Goal: Information Seeking & Learning: Compare options

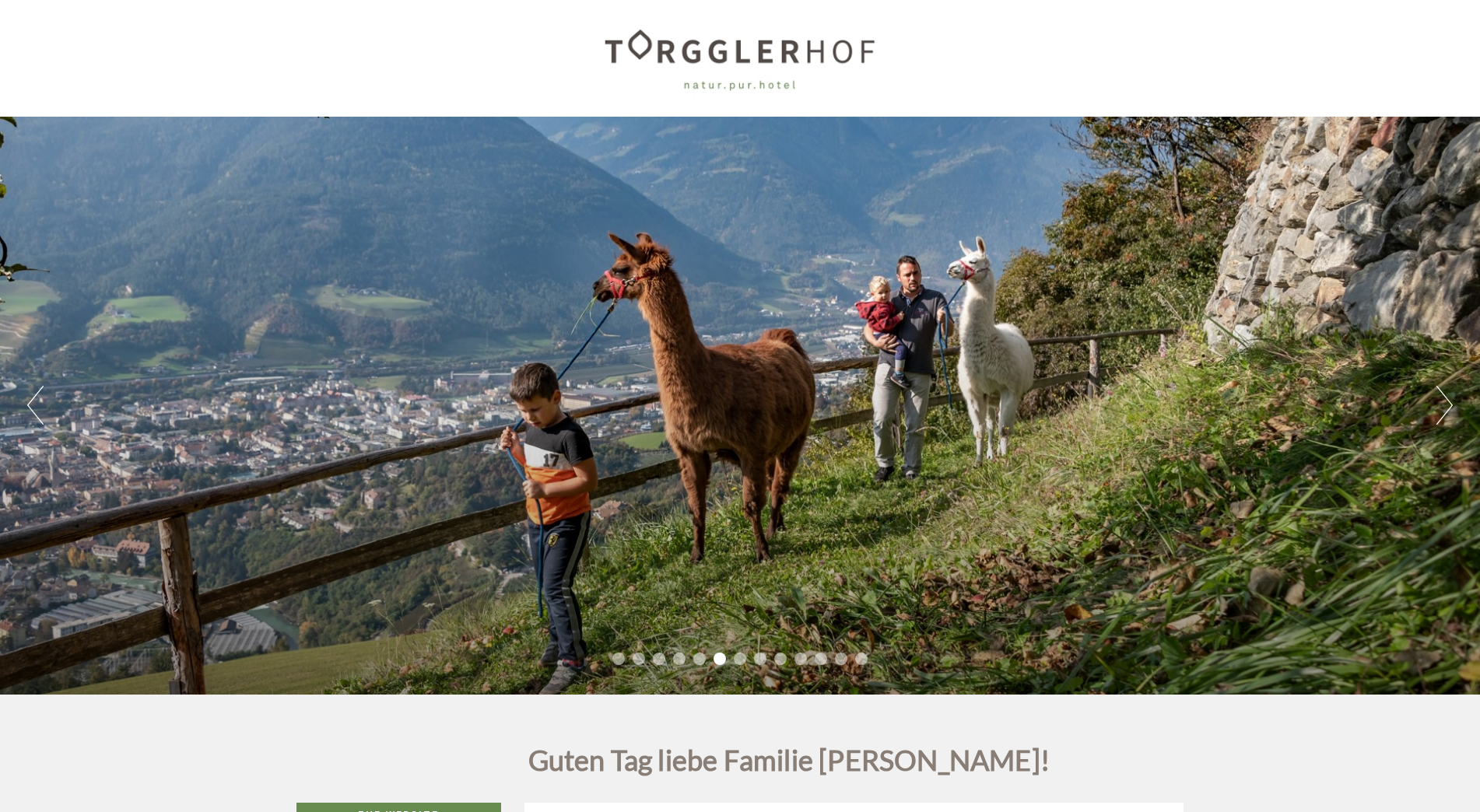
click at [1450, 404] on button "Next" at bounding box center [1445, 405] width 17 height 39
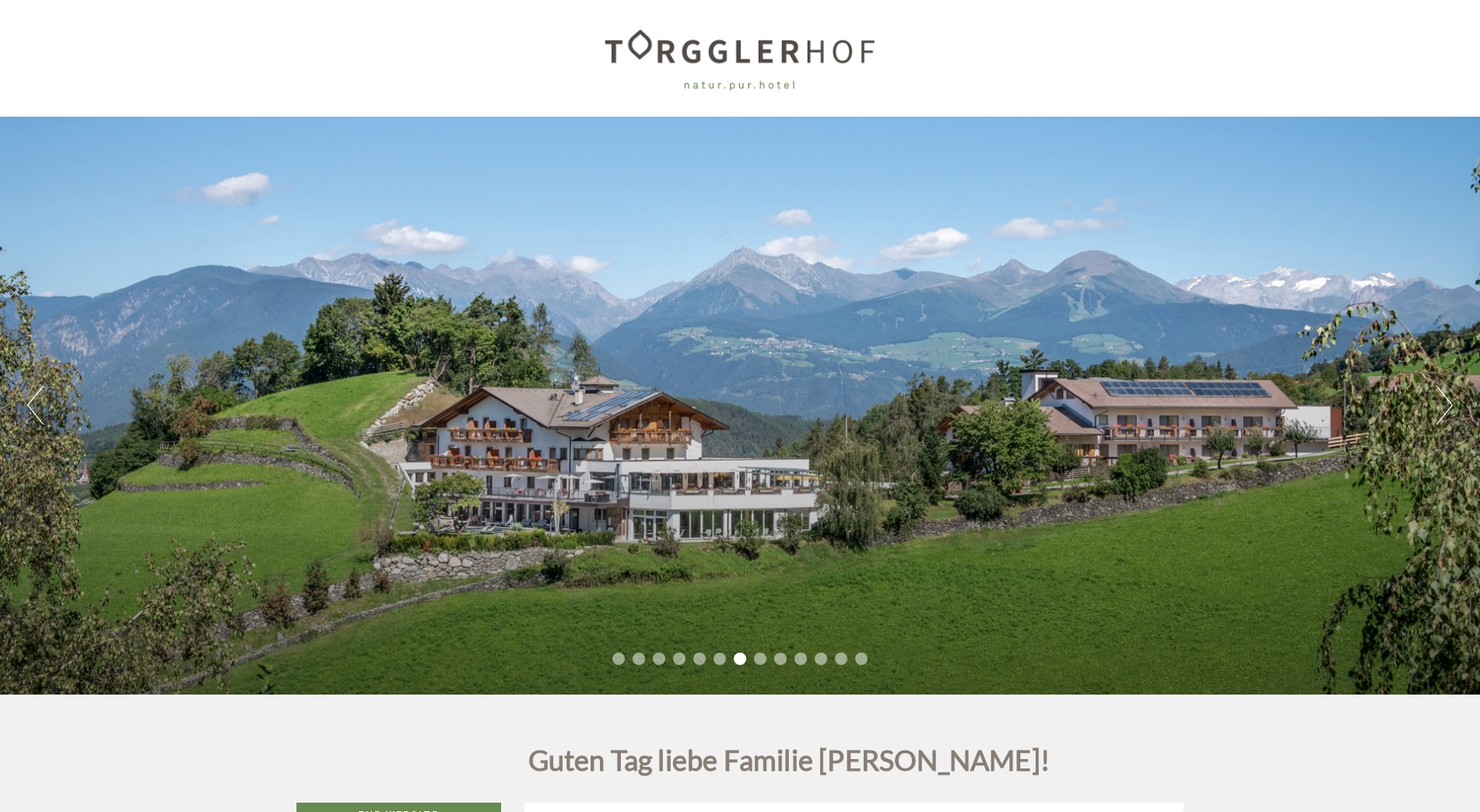
click at [1450, 404] on button "Next" at bounding box center [1445, 405] width 17 height 39
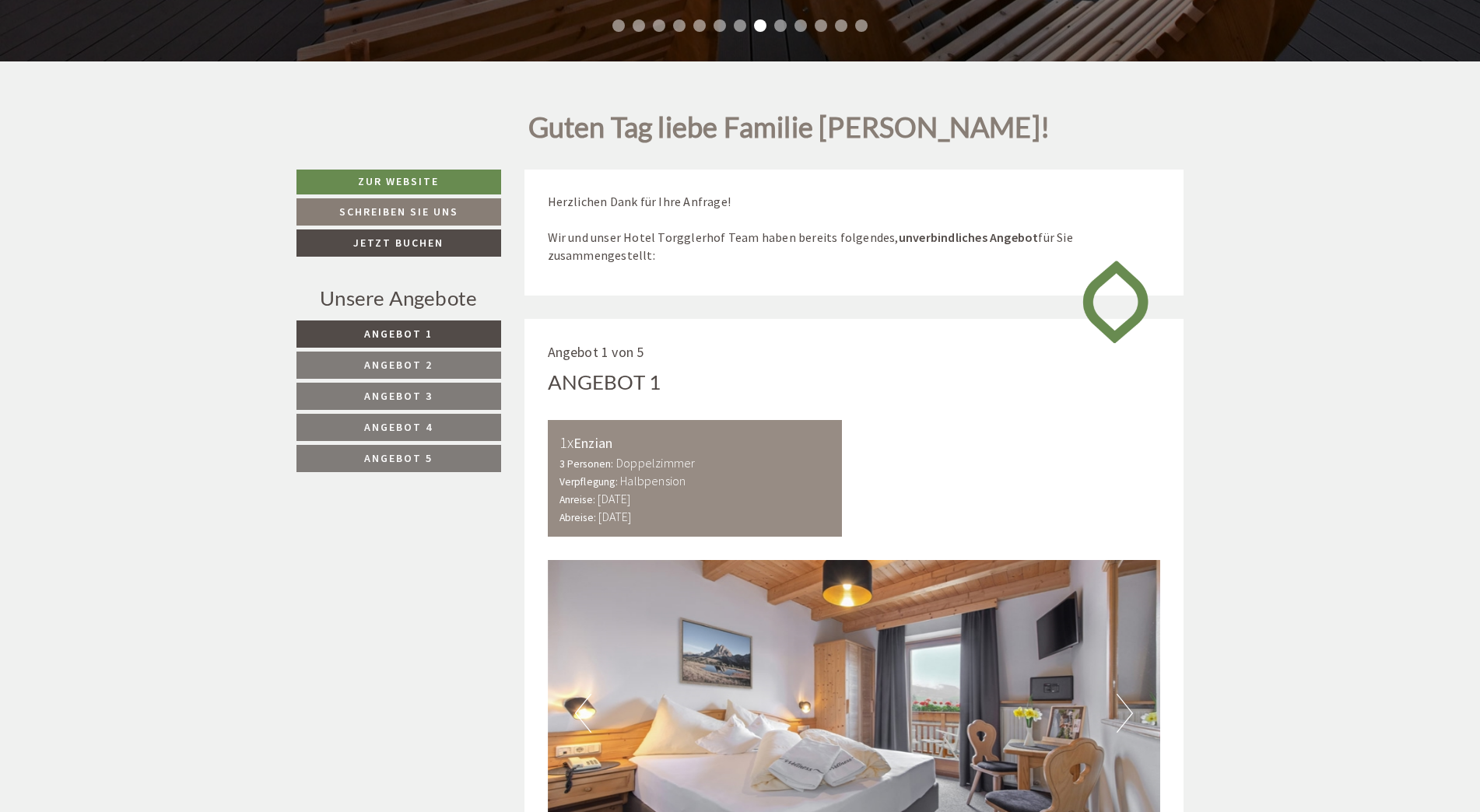
scroll to position [778, 0]
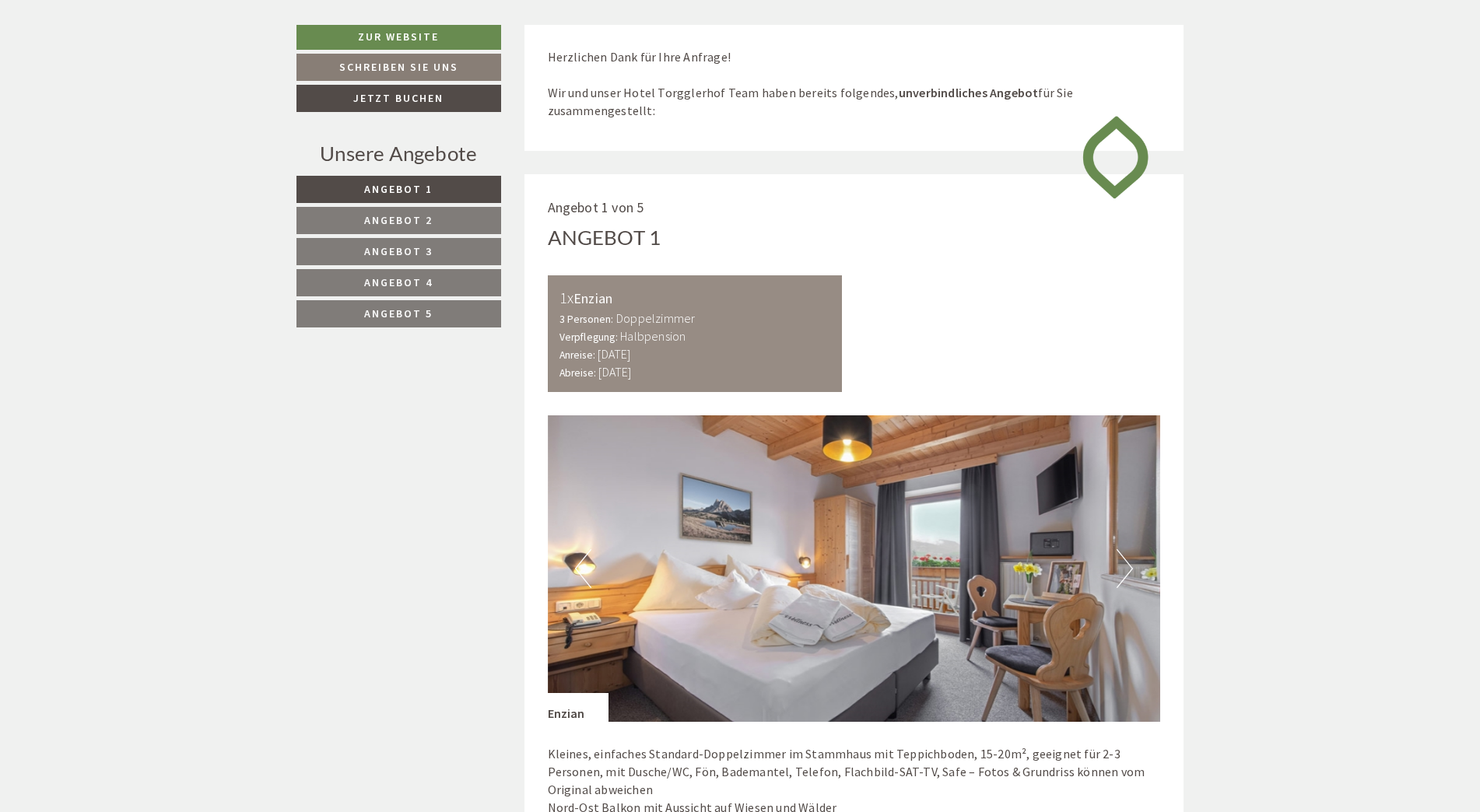
click at [409, 311] on span "Angebot 5" at bounding box center [398, 314] width 68 height 14
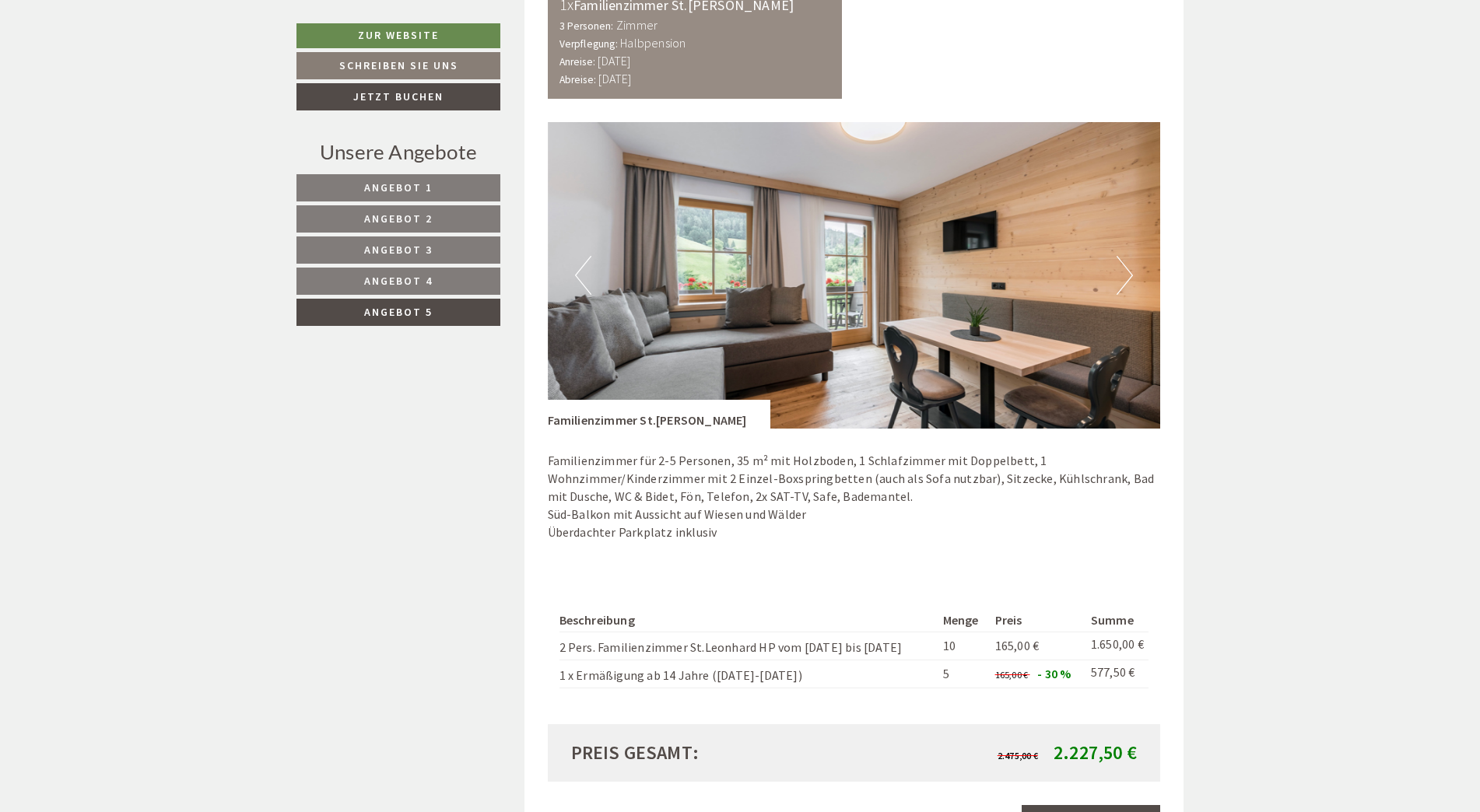
scroll to position [1108, 0]
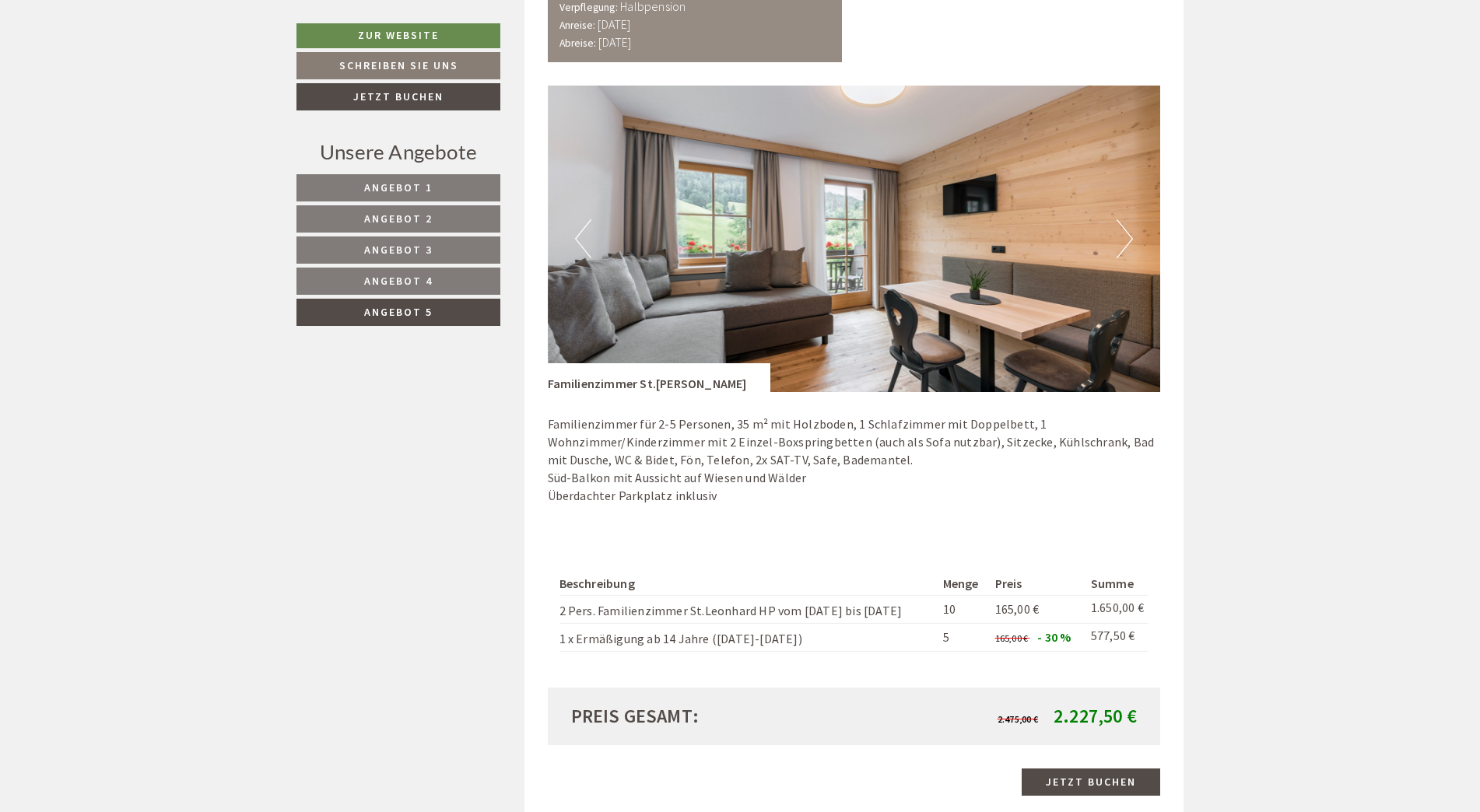
click at [1126, 230] on button "Next" at bounding box center [1125, 239] width 17 height 39
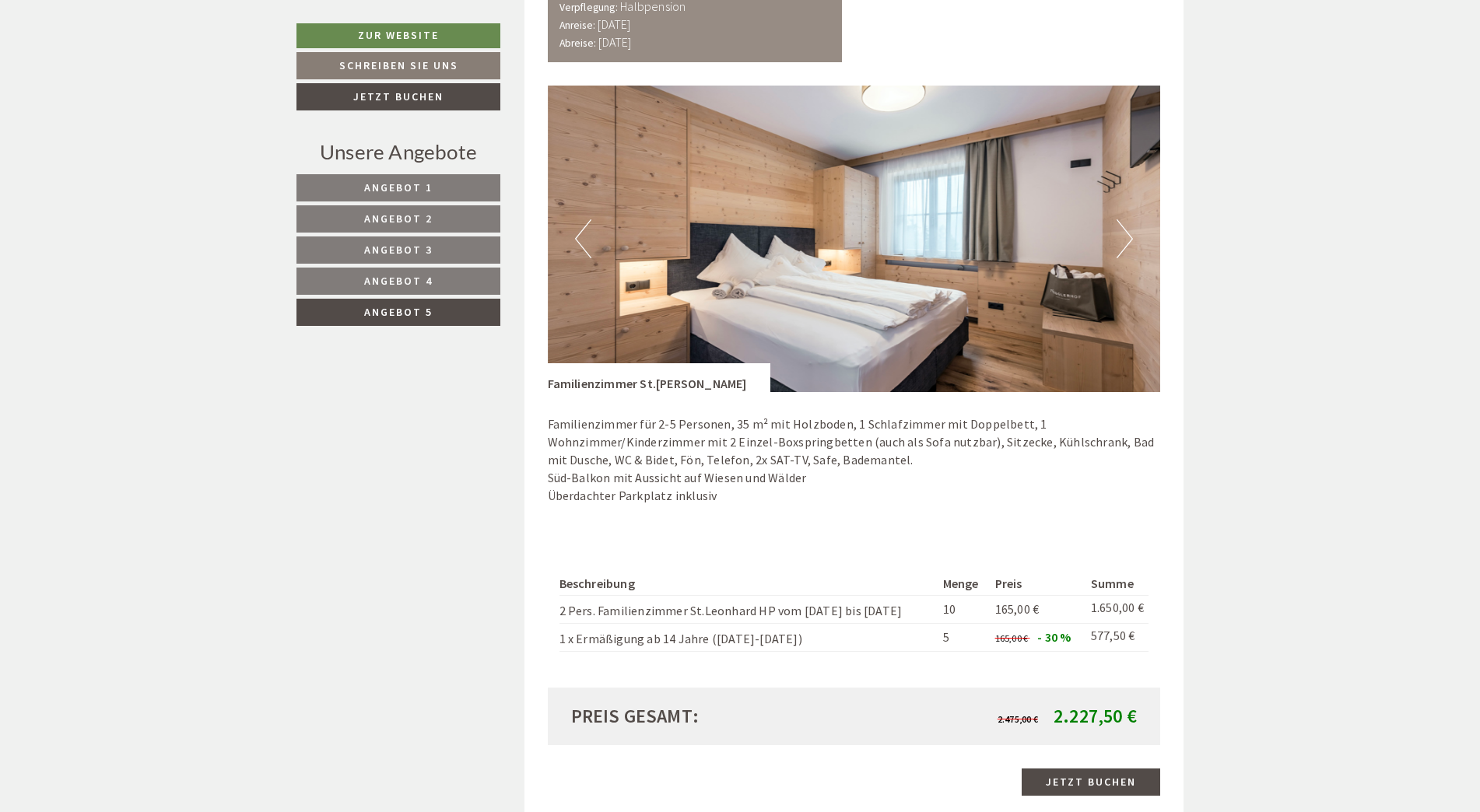
click at [1126, 230] on button "Next" at bounding box center [1125, 239] width 17 height 39
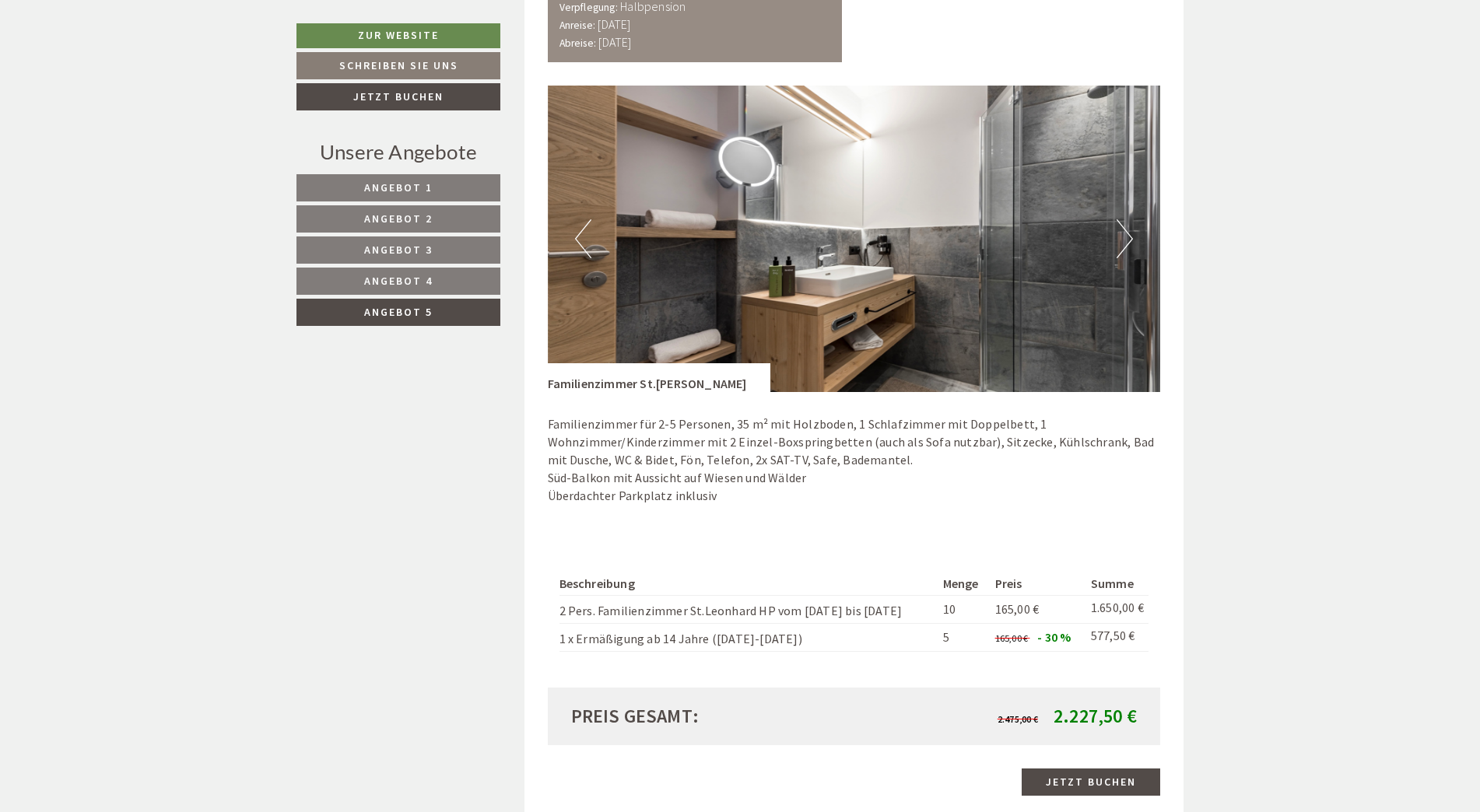
click at [1126, 230] on button "Next" at bounding box center [1125, 239] width 17 height 39
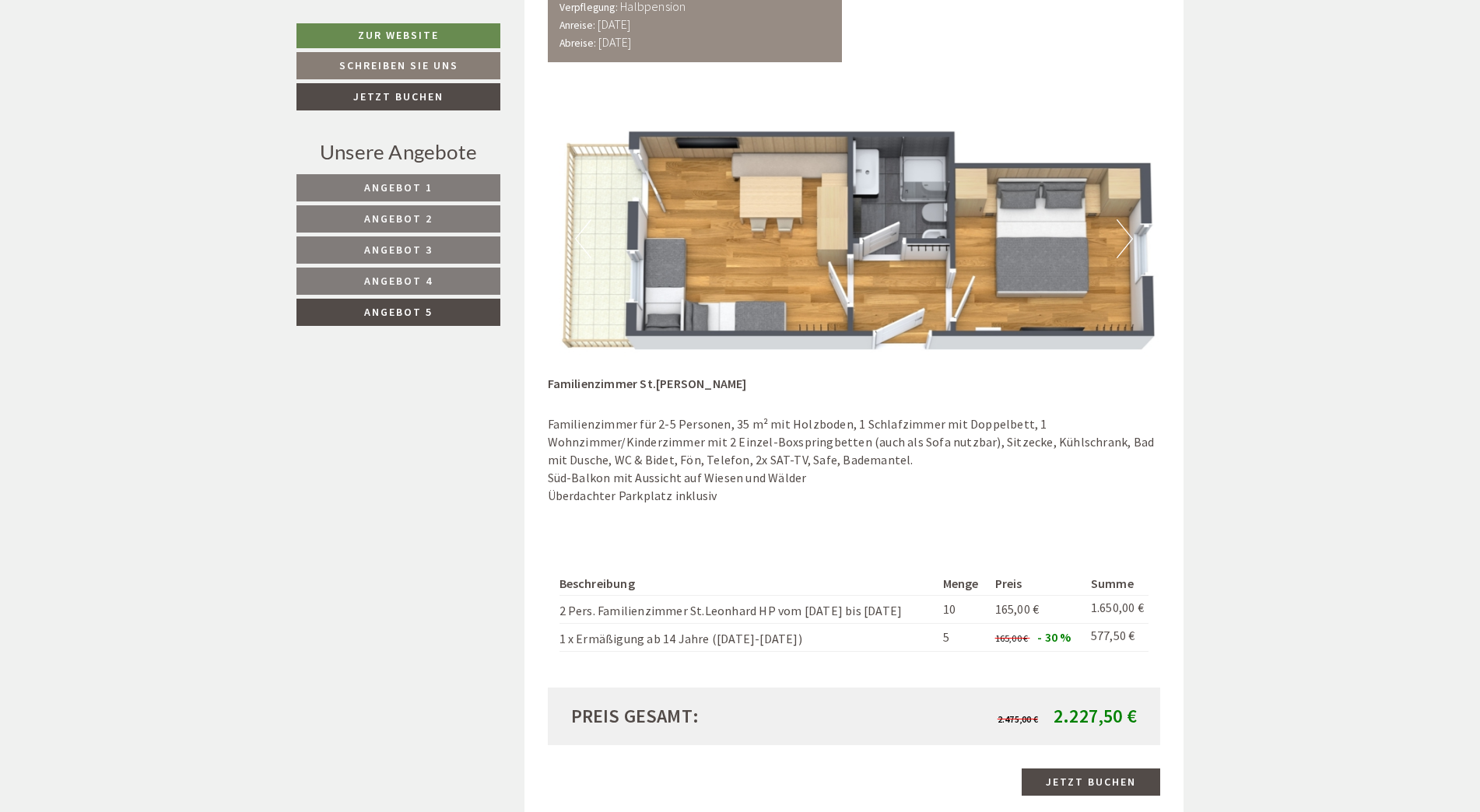
click at [1126, 230] on button "Next" at bounding box center [1125, 239] width 17 height 39
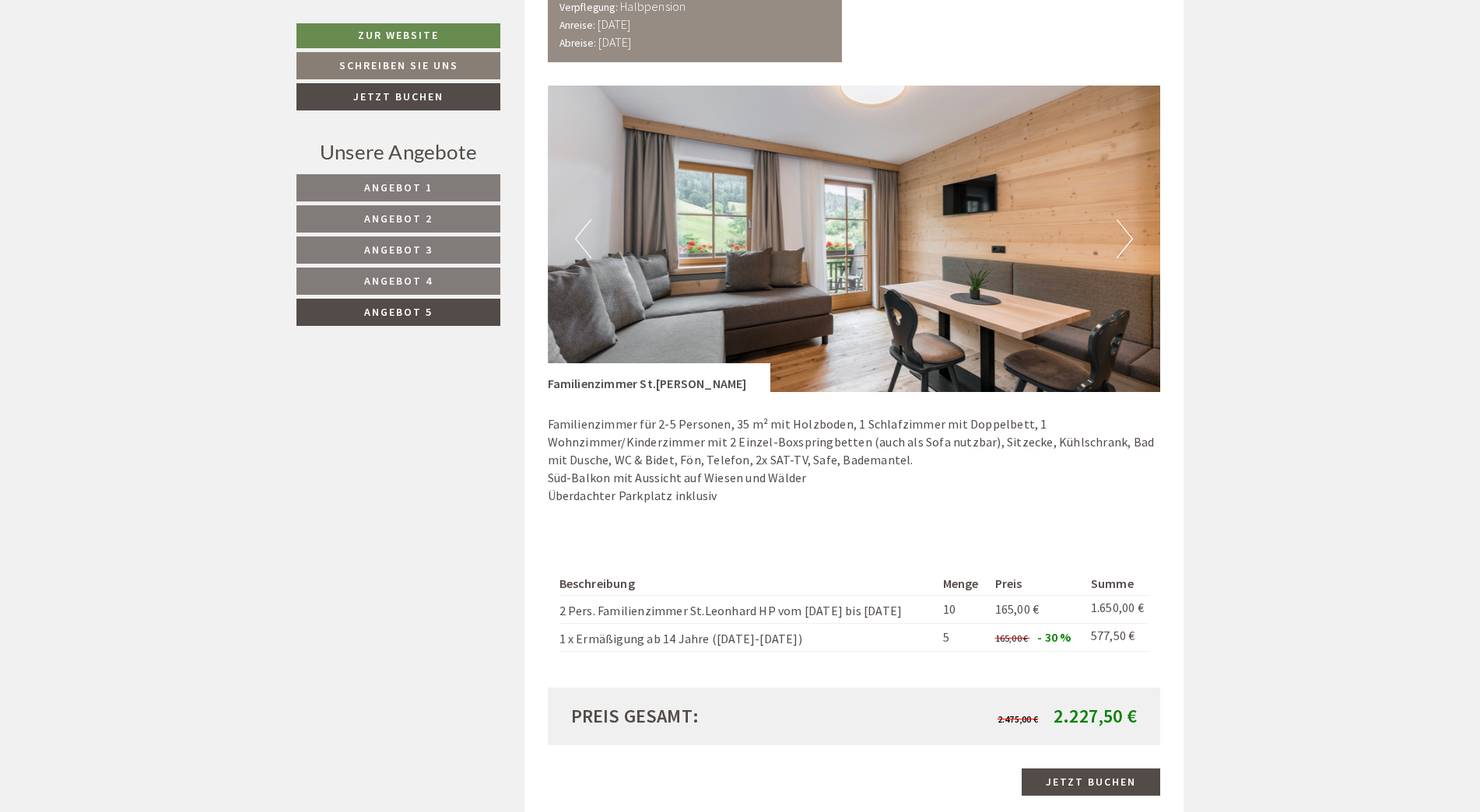
click at [360, 280] on link "Angebot 4" at bounding box center [398, 281] width 204 height 27
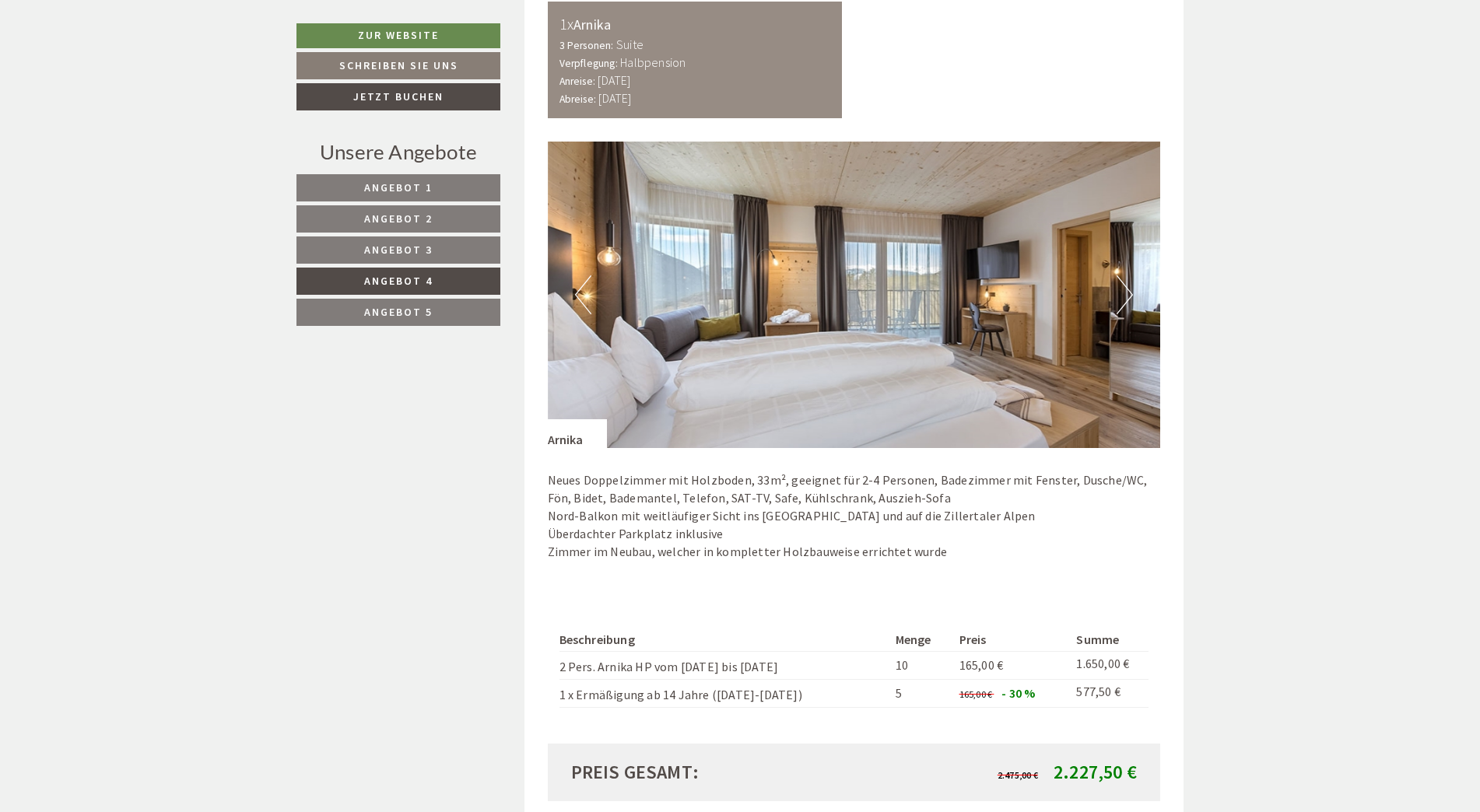
scroll to position [953, 0]
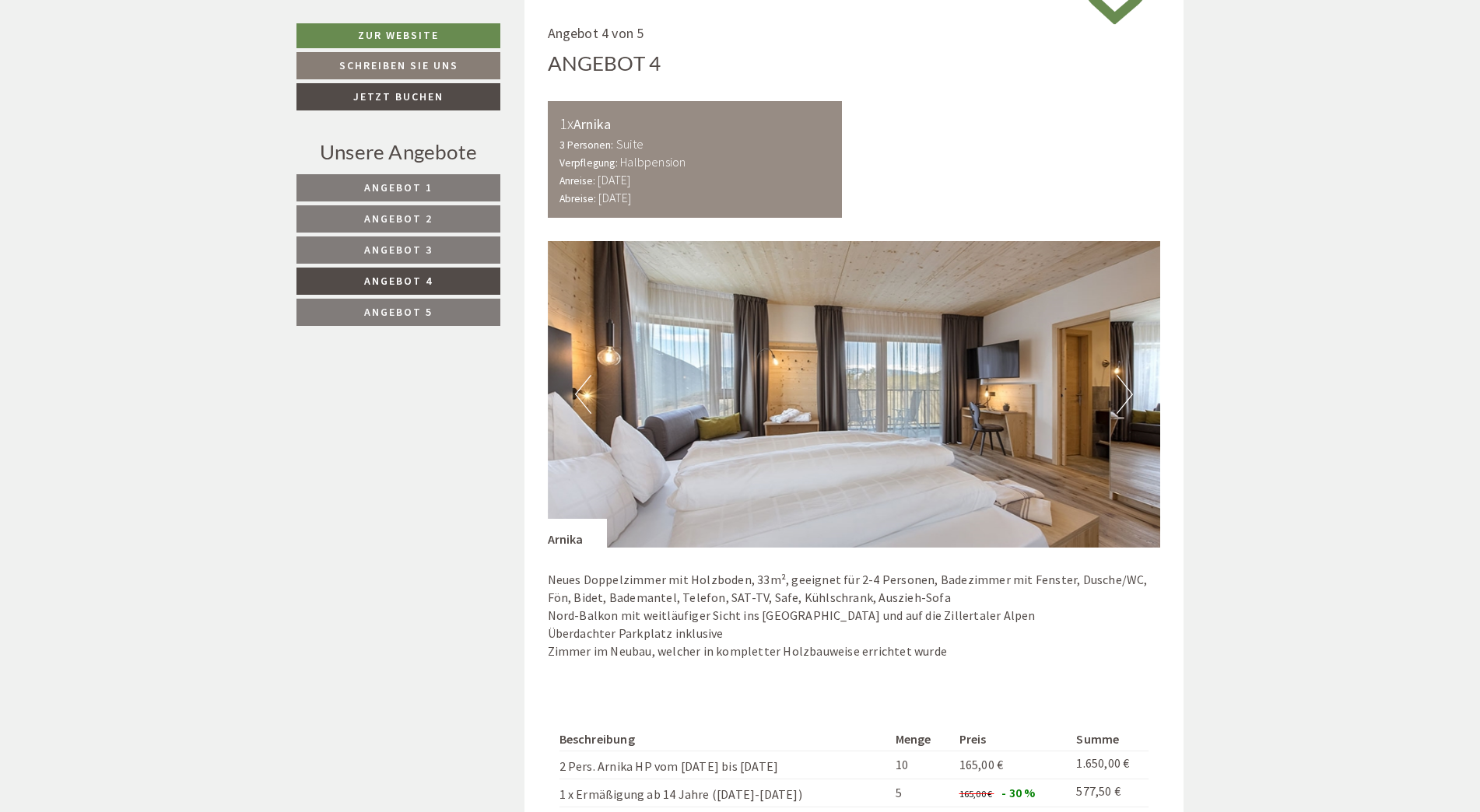
click at [460, 250] on link "Angebot 3" at bounding box center [398, 250] width 204 height 27
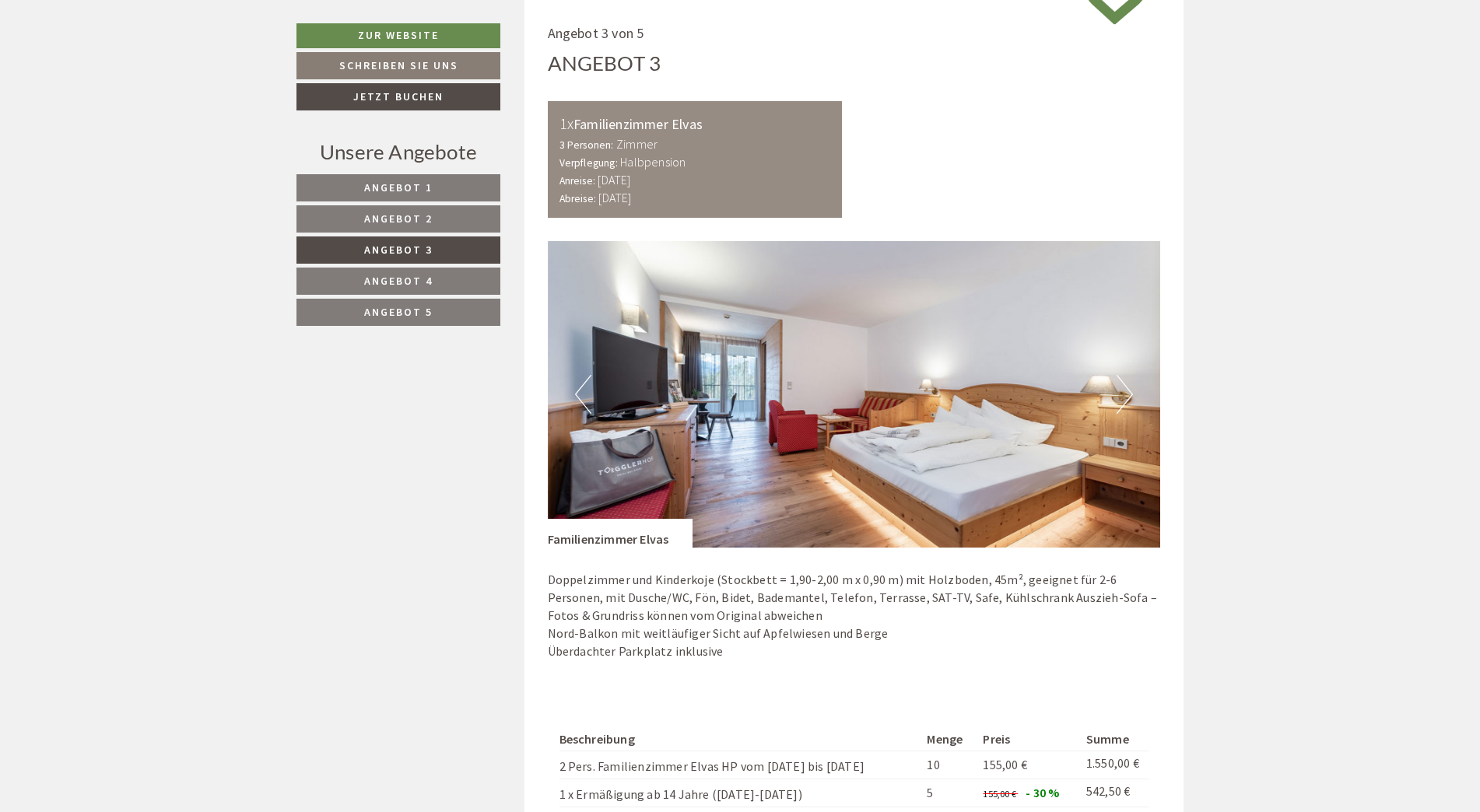
click at [1123, 395] on button "Next" at bounding box center [1125, 394] width 17 height 39
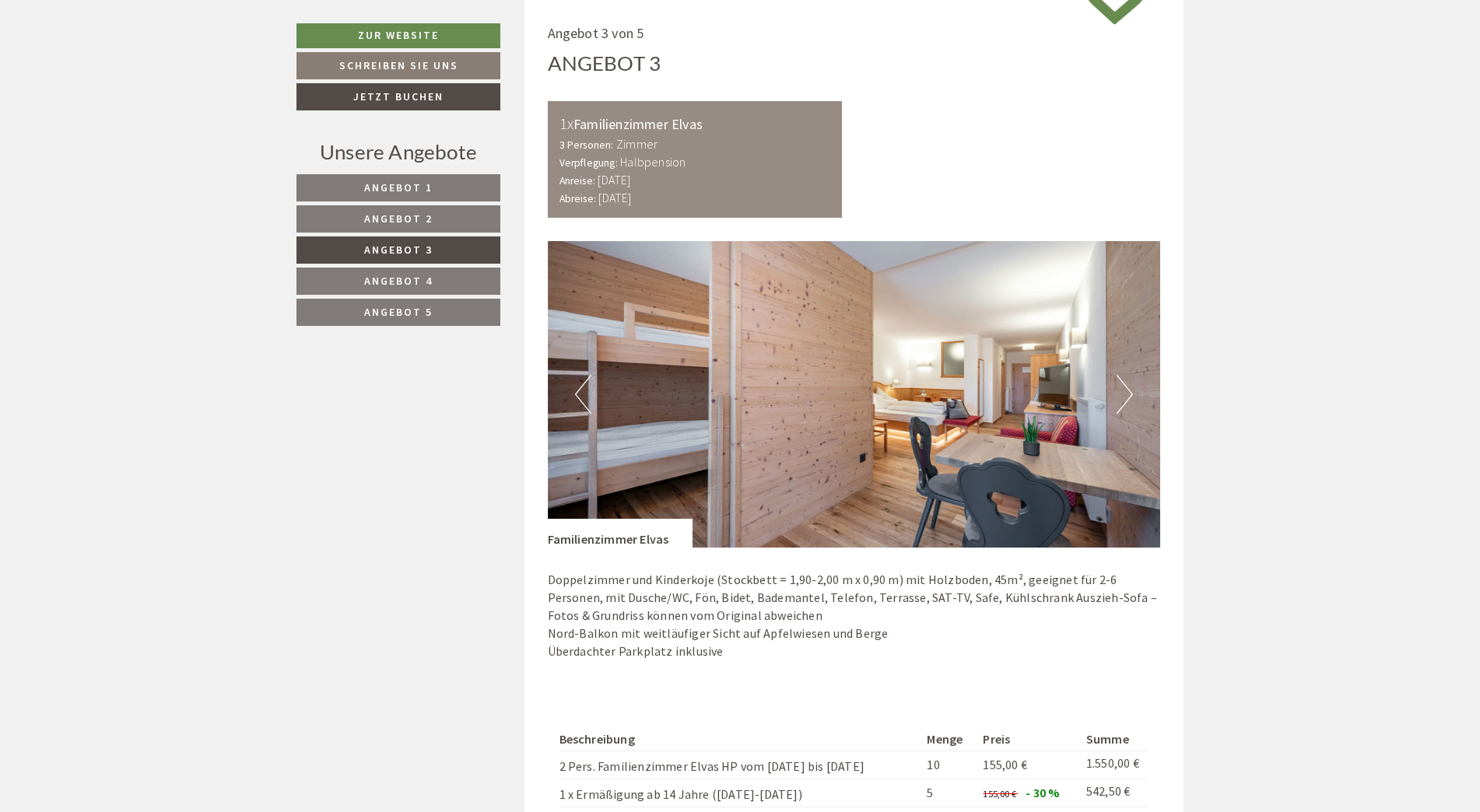
click at [1123, 393] on button "Next" at bounding box center [1125, 394] width 17 height 39
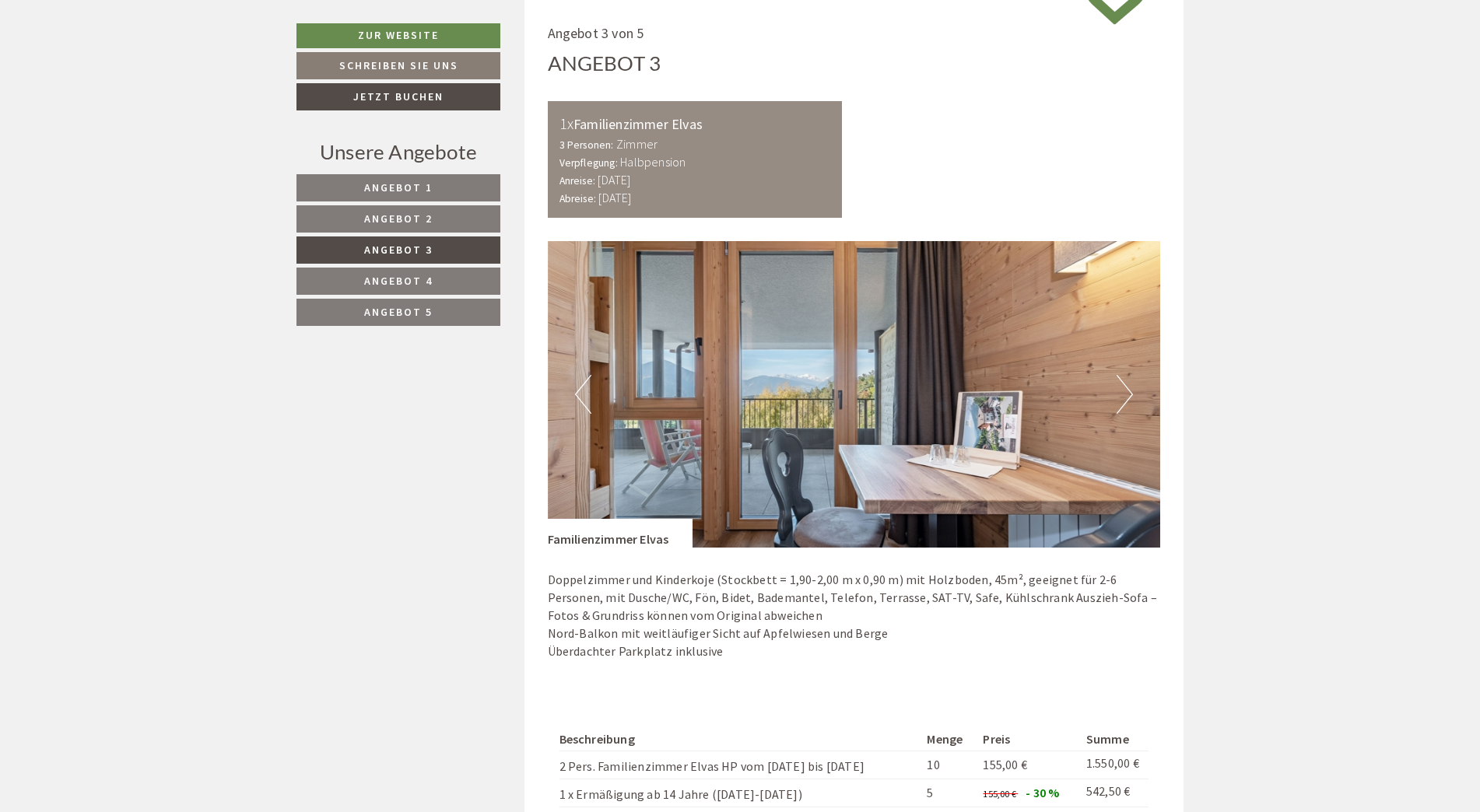
click at [1123, 393] on button "Next" at bounding box center [1125, 394] width 17 height 39
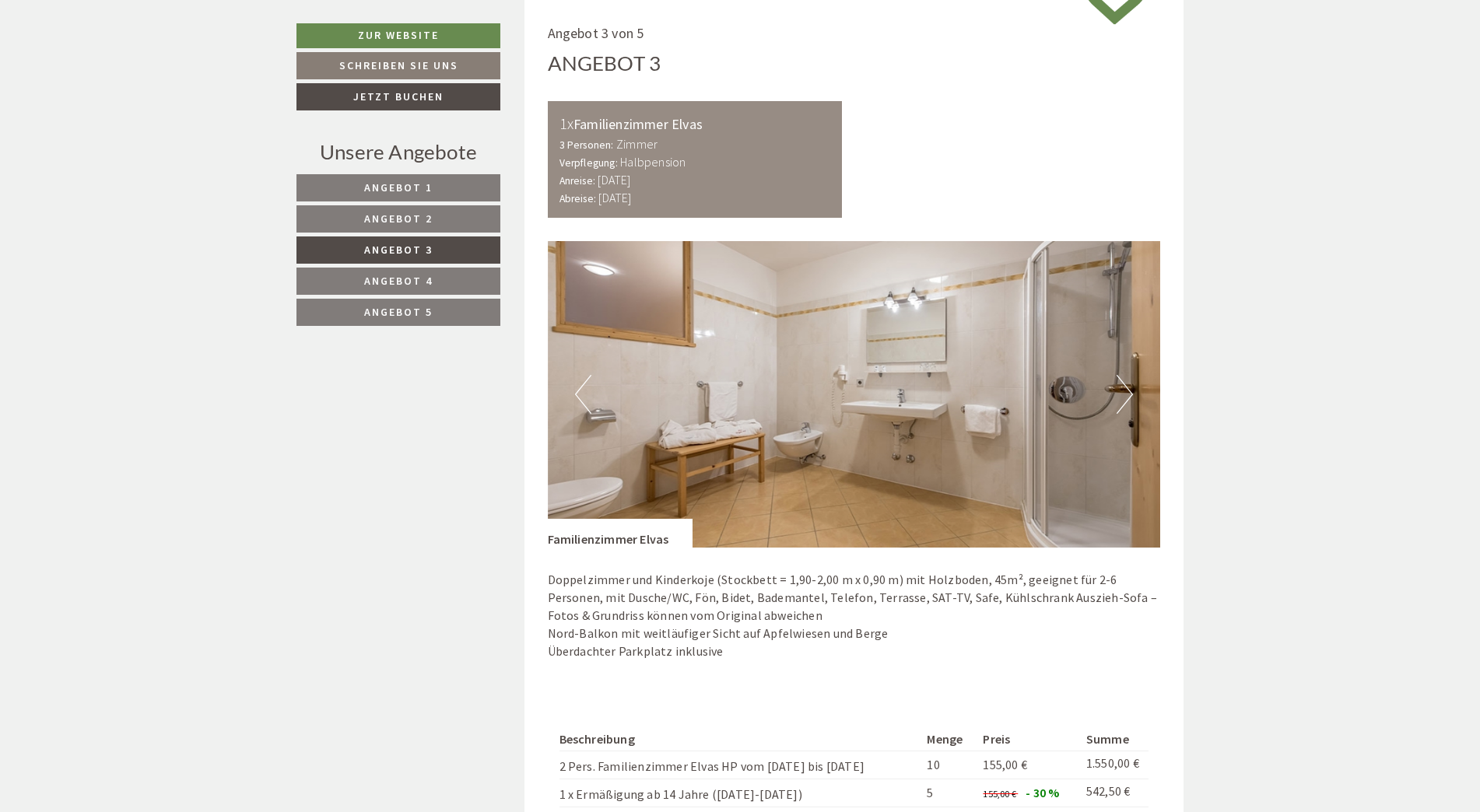
click at [1123, 393] on button "Next" at bounding box center [1125, 394] width 17 height 39
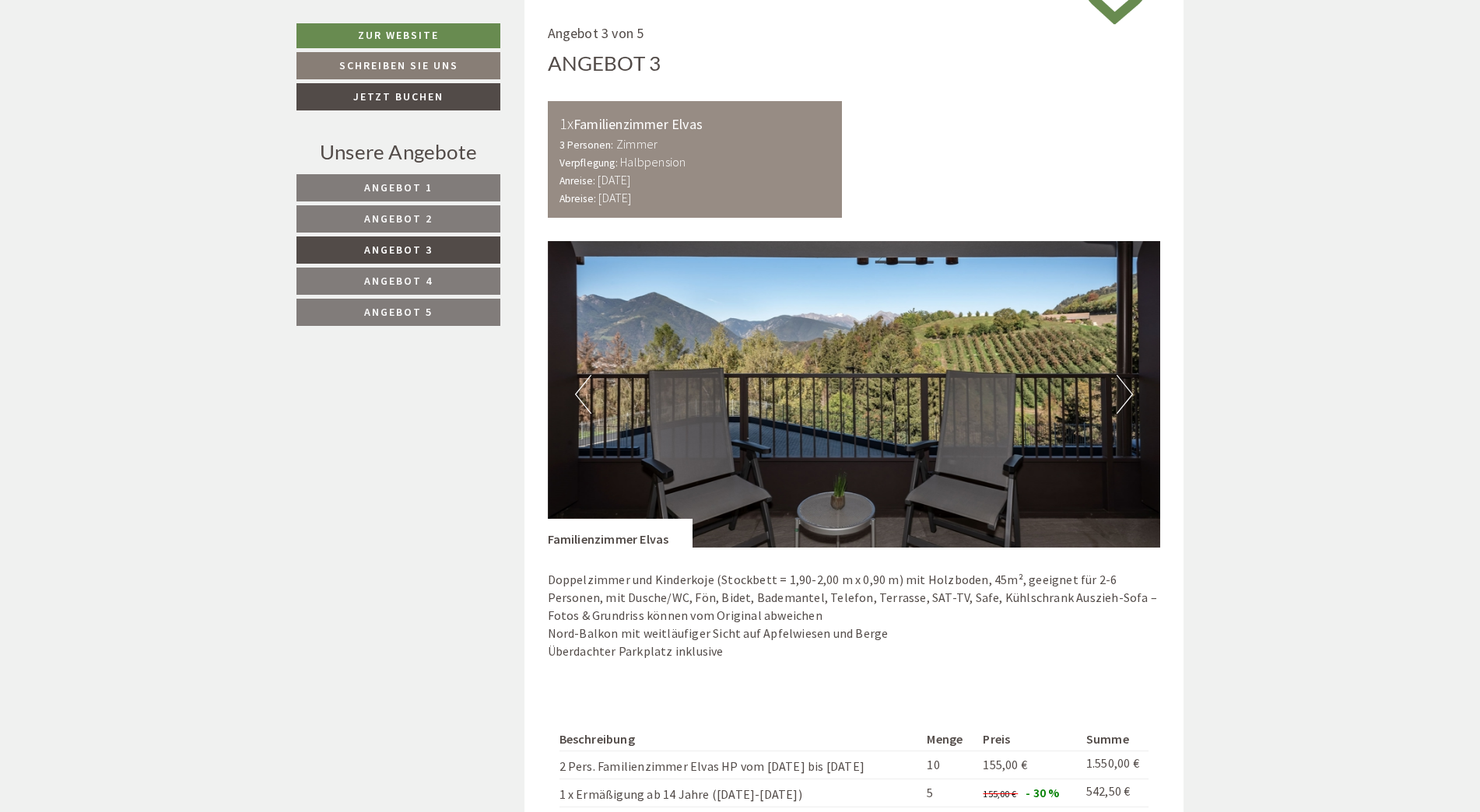
click at [1123, 393] on button "Next" at bounding box center [1125, 394] width 17 height 39
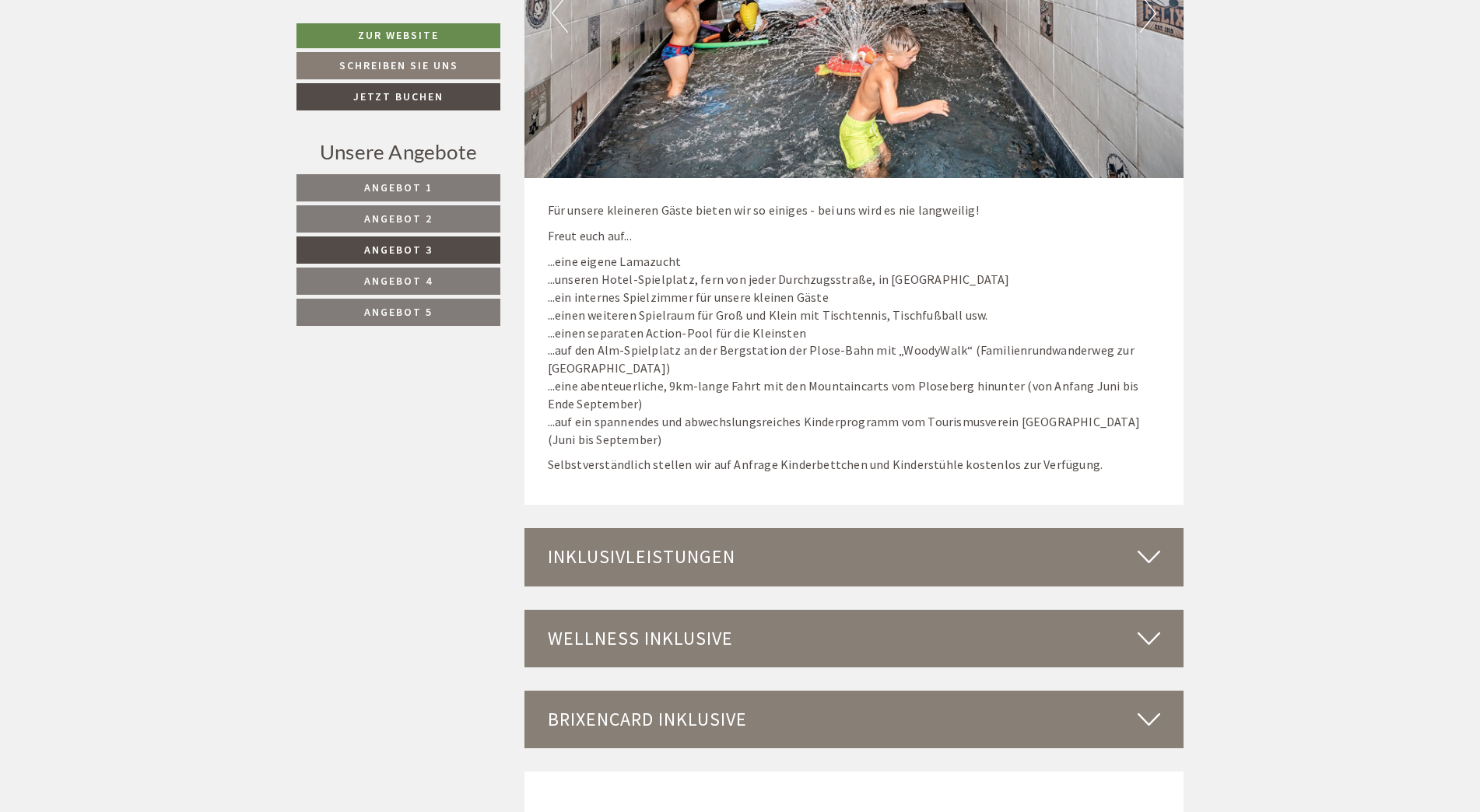
scroll to position [2820, 0]
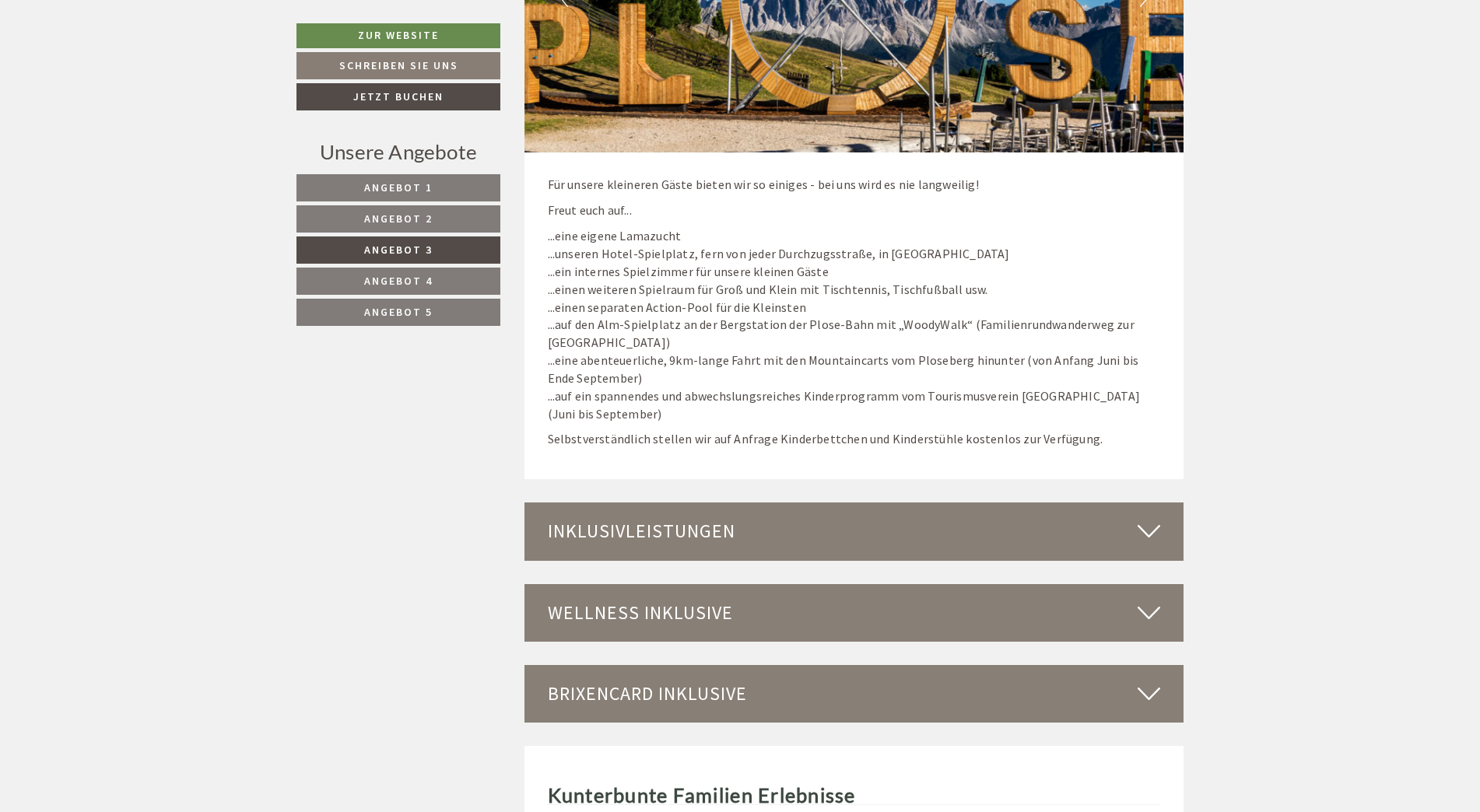
click at [1140, 526] on icon at bounding box center [1148, 532] width 22 height 27
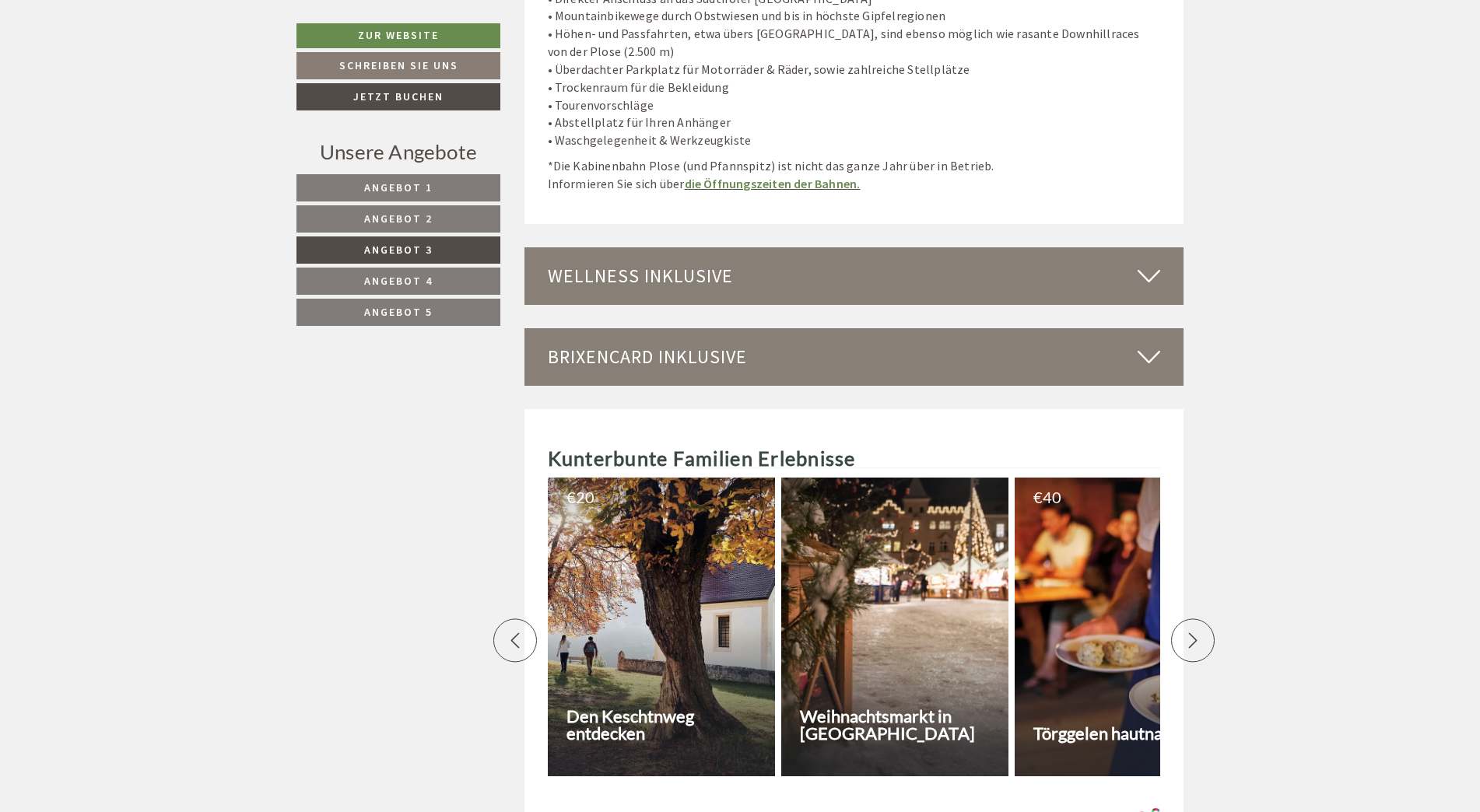
scroll to position [4376, 0]
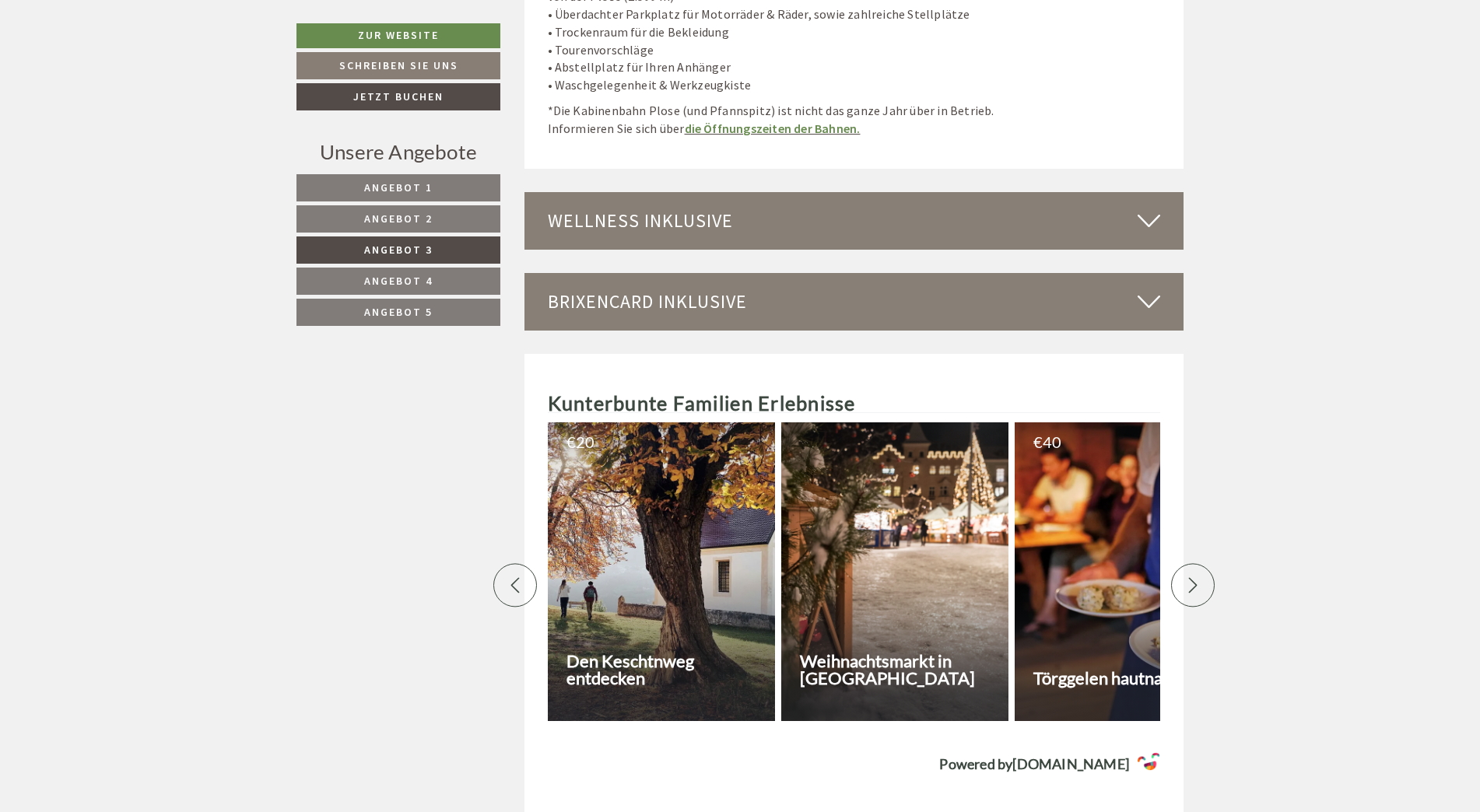
click at [575, 204] on div "Wellness inklusive" at bounding box center [854, 220] width 660 height 57
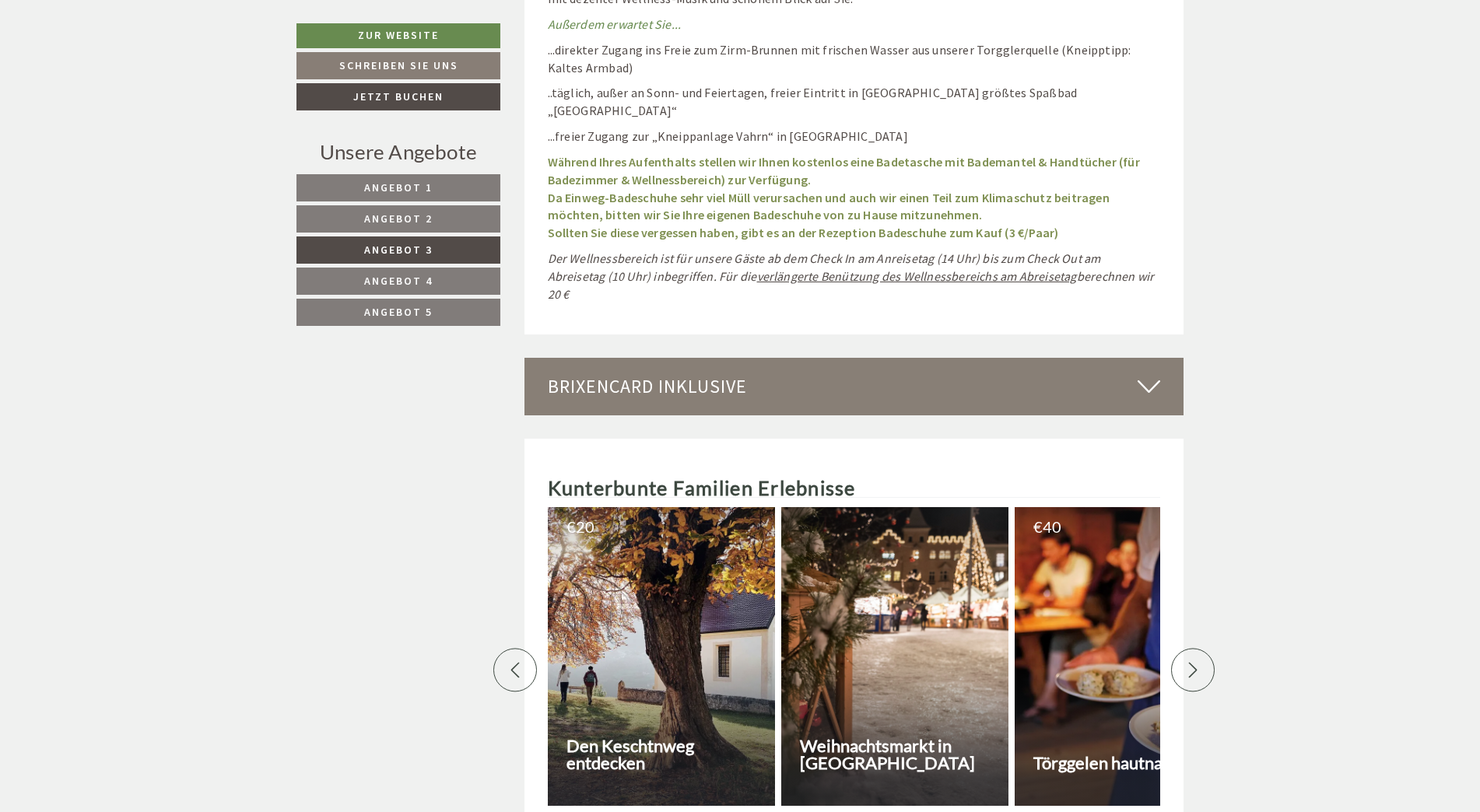
scroll to position [5622, 0]
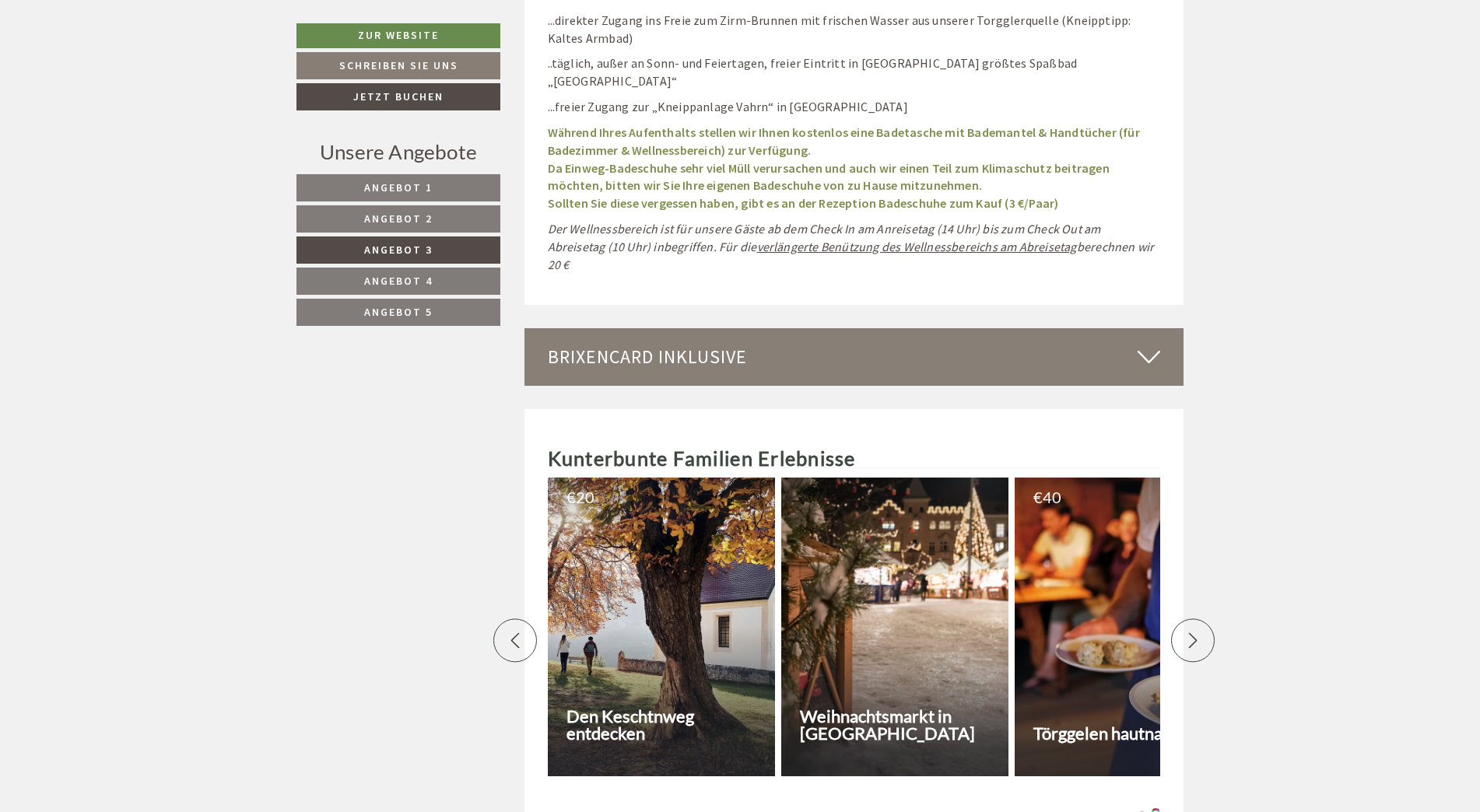
click at [1157, 344] on icon at bounding box center [1148, 357] width 22 height 27
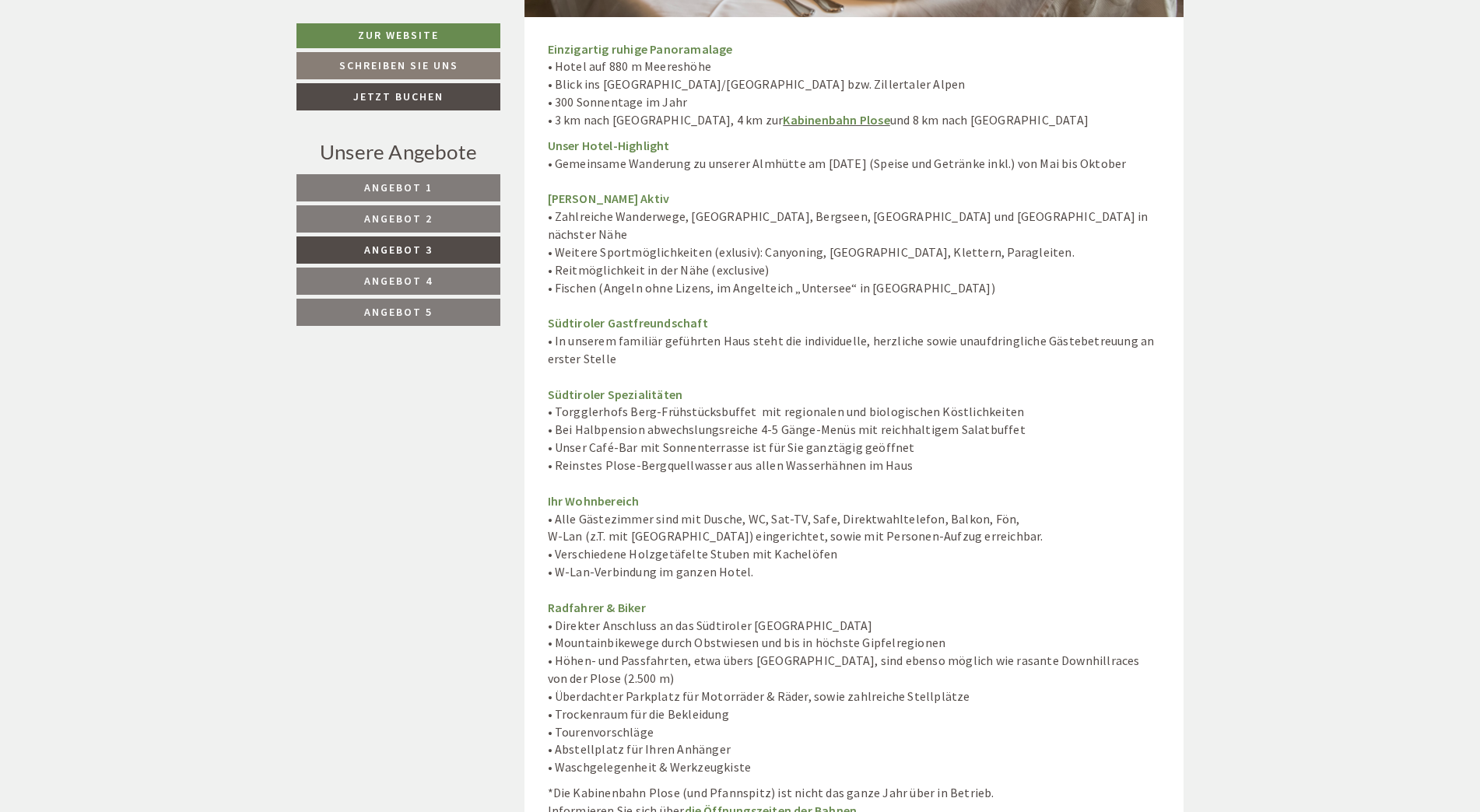
scroll to position [3754, 0]
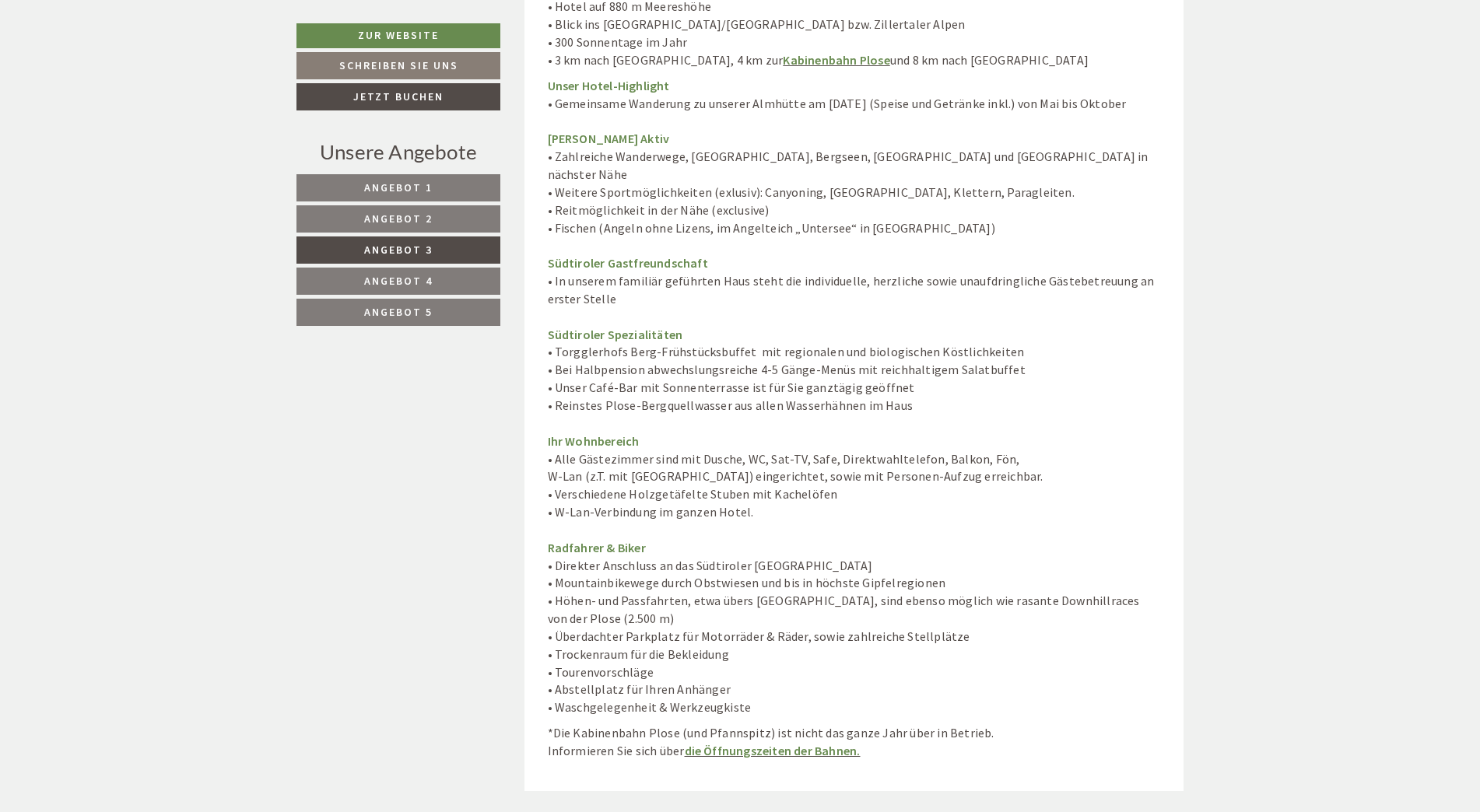
drag, startPoint x: 555, startPoint y: 353, endPoint x: 1008, endPoint y: 347, distance: 453.0
click at [1008, 347] on p "Unser Hotel-Highlight • Gemeinsame Wanderung zu unserer Almhütte am [DATE] (Spe…" at bounding box center [854, 397] width 613 height 640
click at [720, 381] on p "Unser Hotel-Highlight • Gemeinsame Wanderung zu unserer Almhütte am [DATE] (Spe…" at bounding box center [854, 397] width 613 height 640
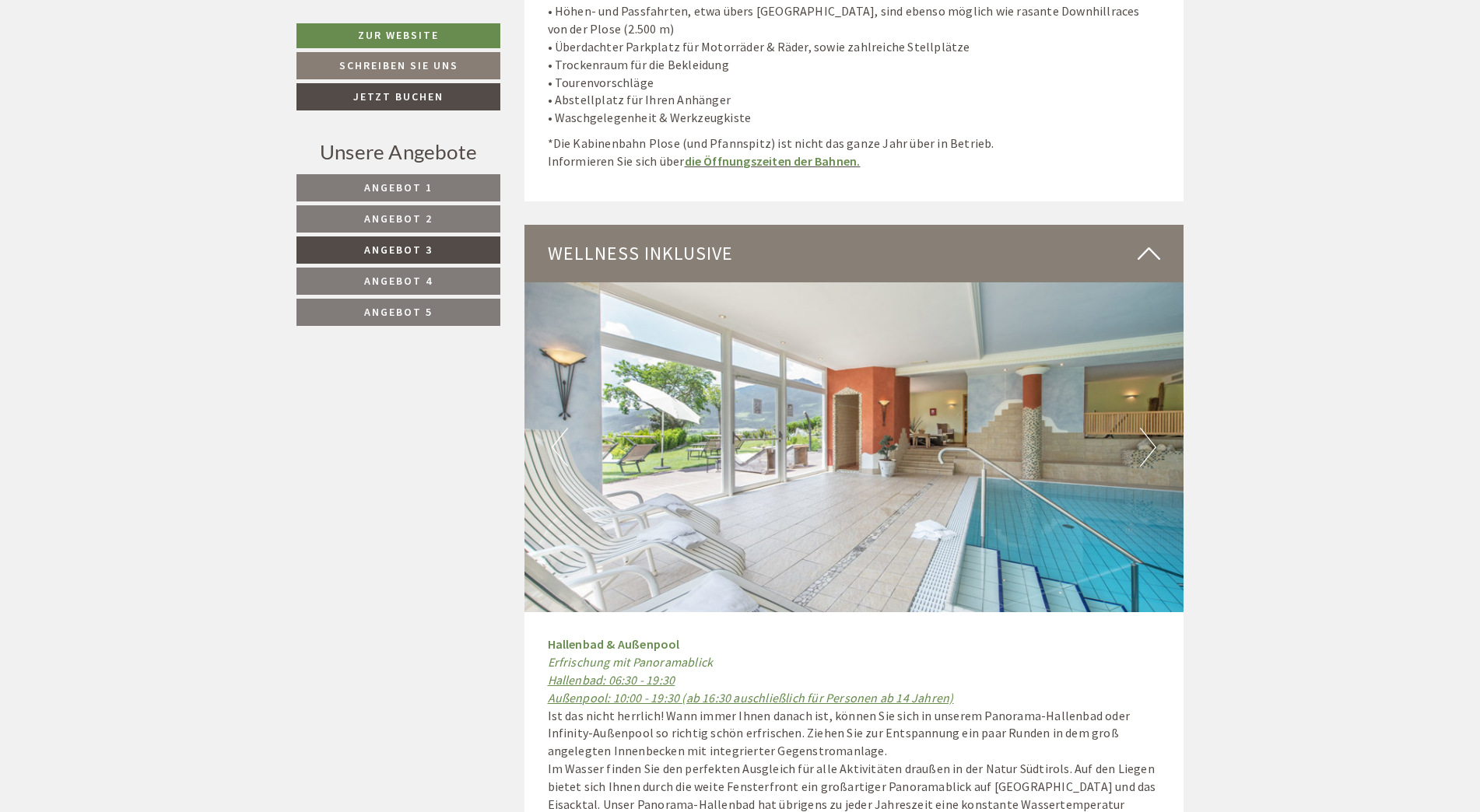
scroll to position [4376, 0]
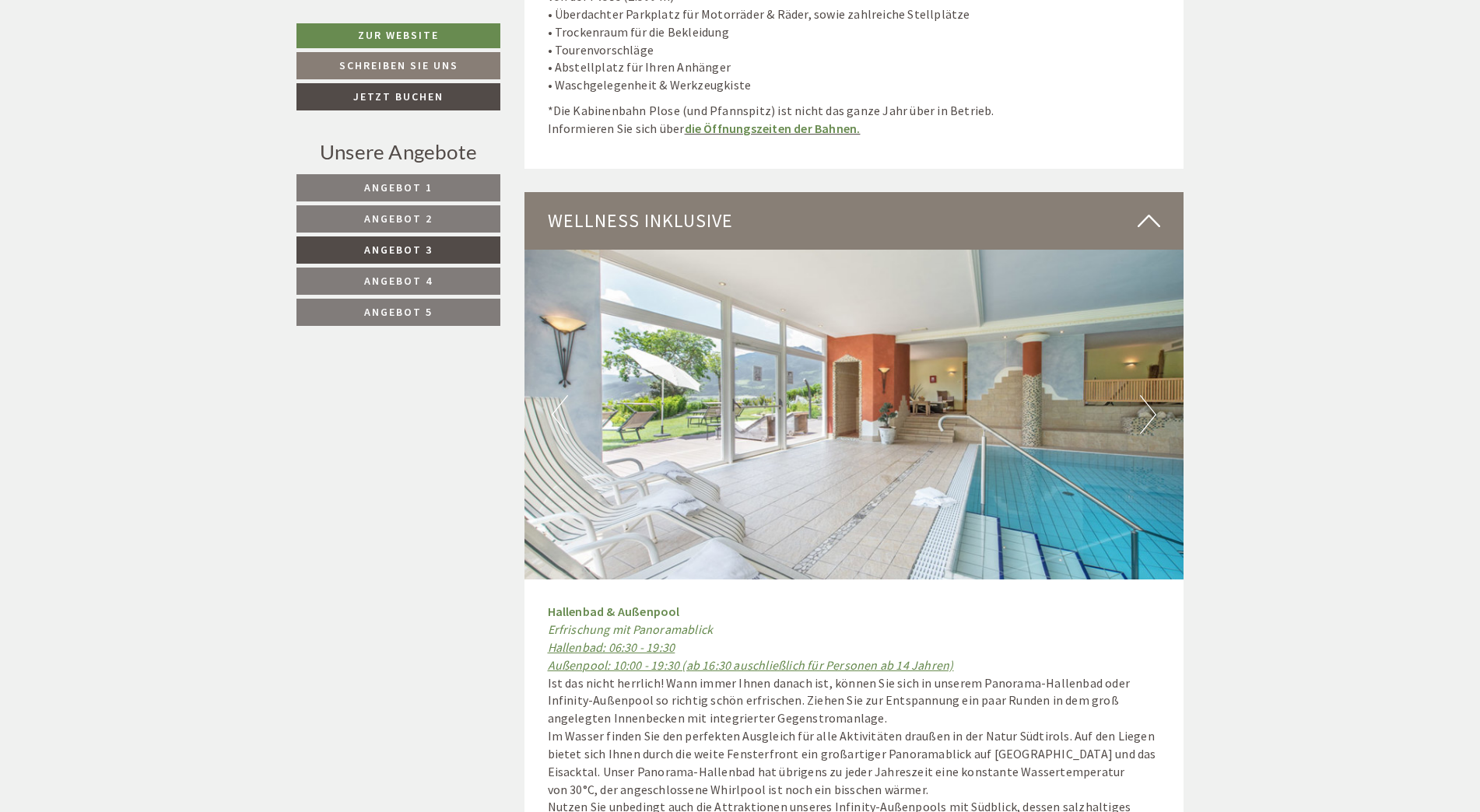
click at [1141, 395] on button "Next" at bounding box center [1148, 414] width 17 height 39
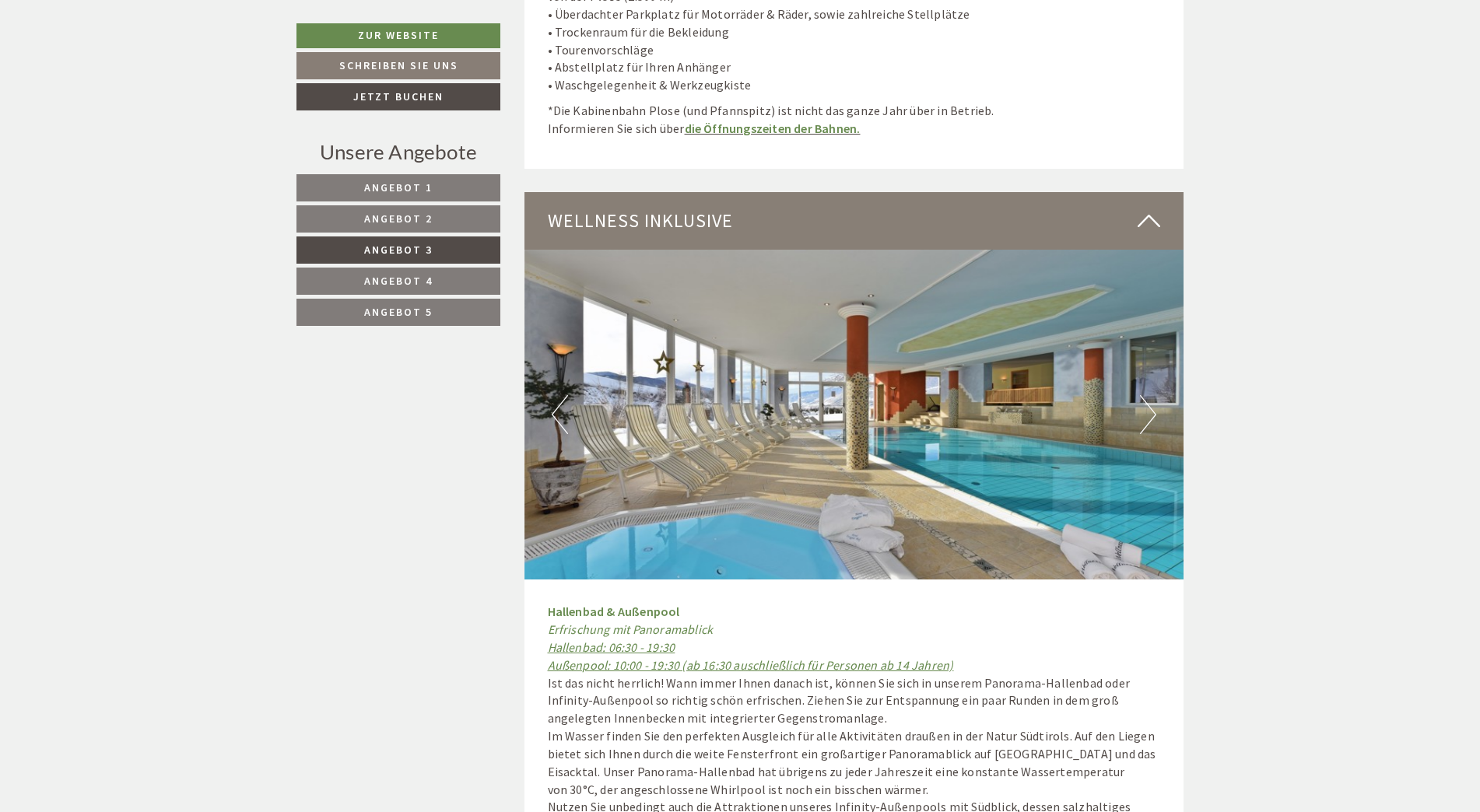
click at [1142, 395] on button "Next" at bounding box center [1148, 414] width 17 height 39
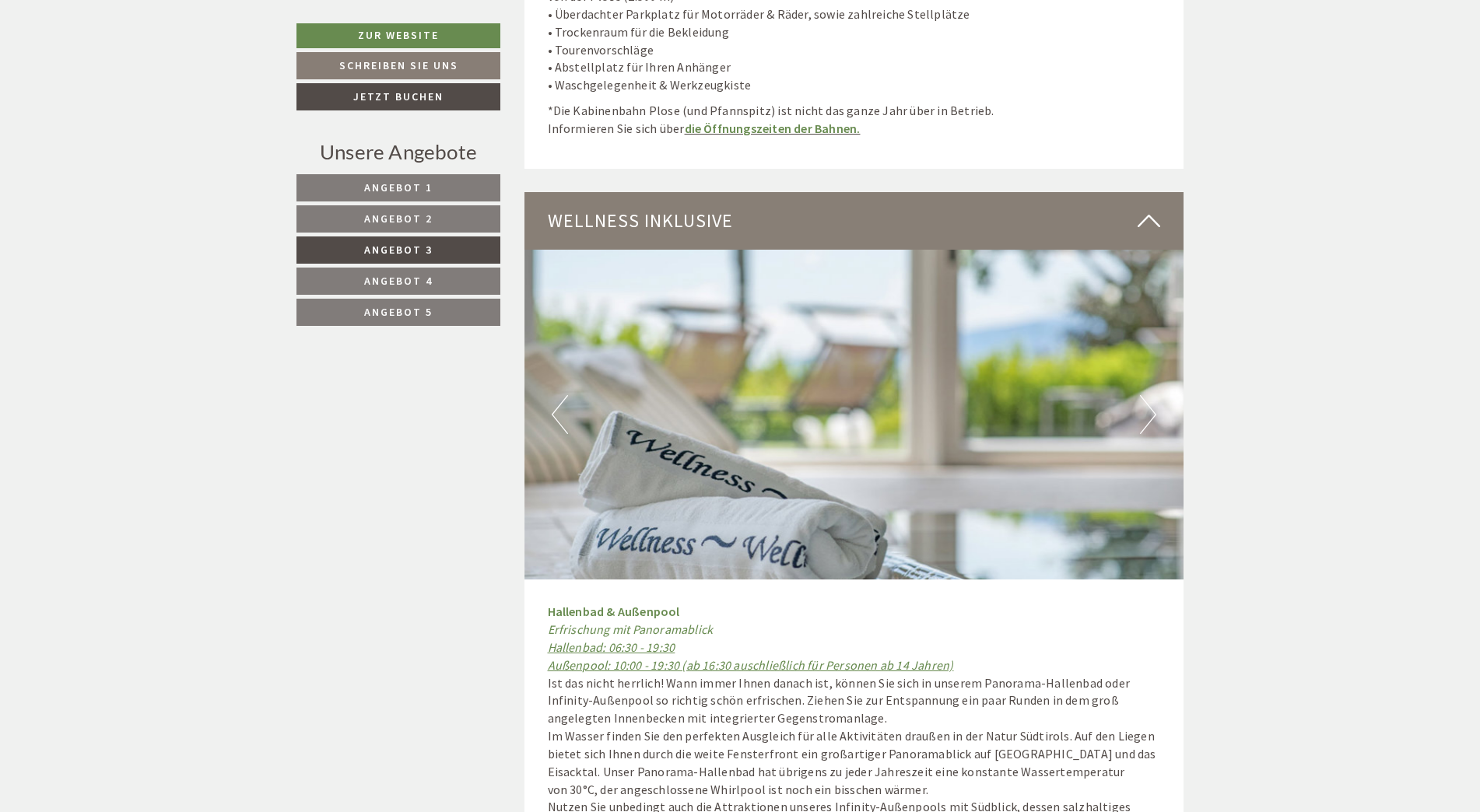
click at [1142, 395] on button "Next" at bounding box center [1148, 414] width 17 height 39
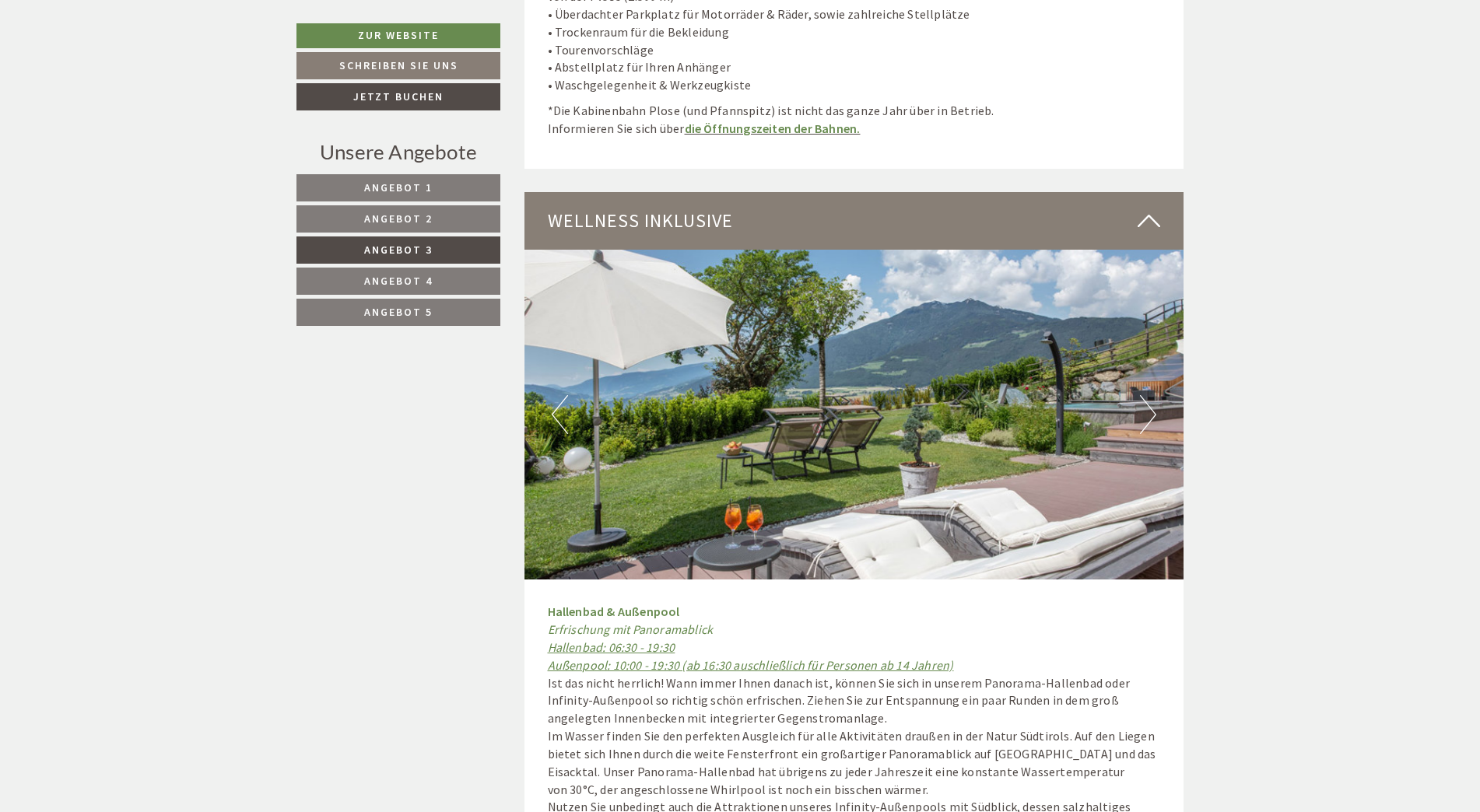
click at [1142, 395] on button "Next" at bounding box center [1148, 414] width 17 height 39
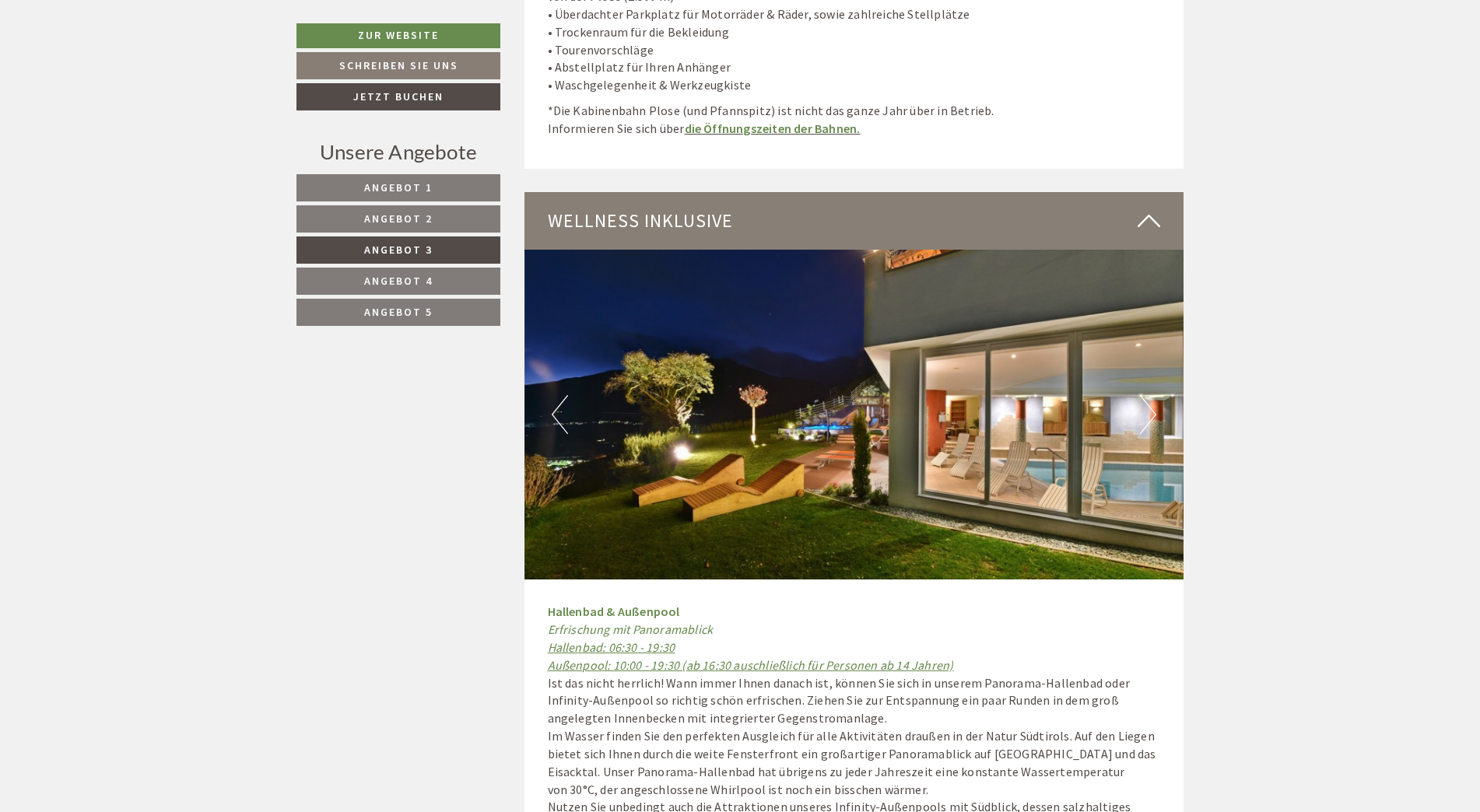
click at [1142, 395] on button "Next" at bounding box center [1148, 414] width 17 height 39
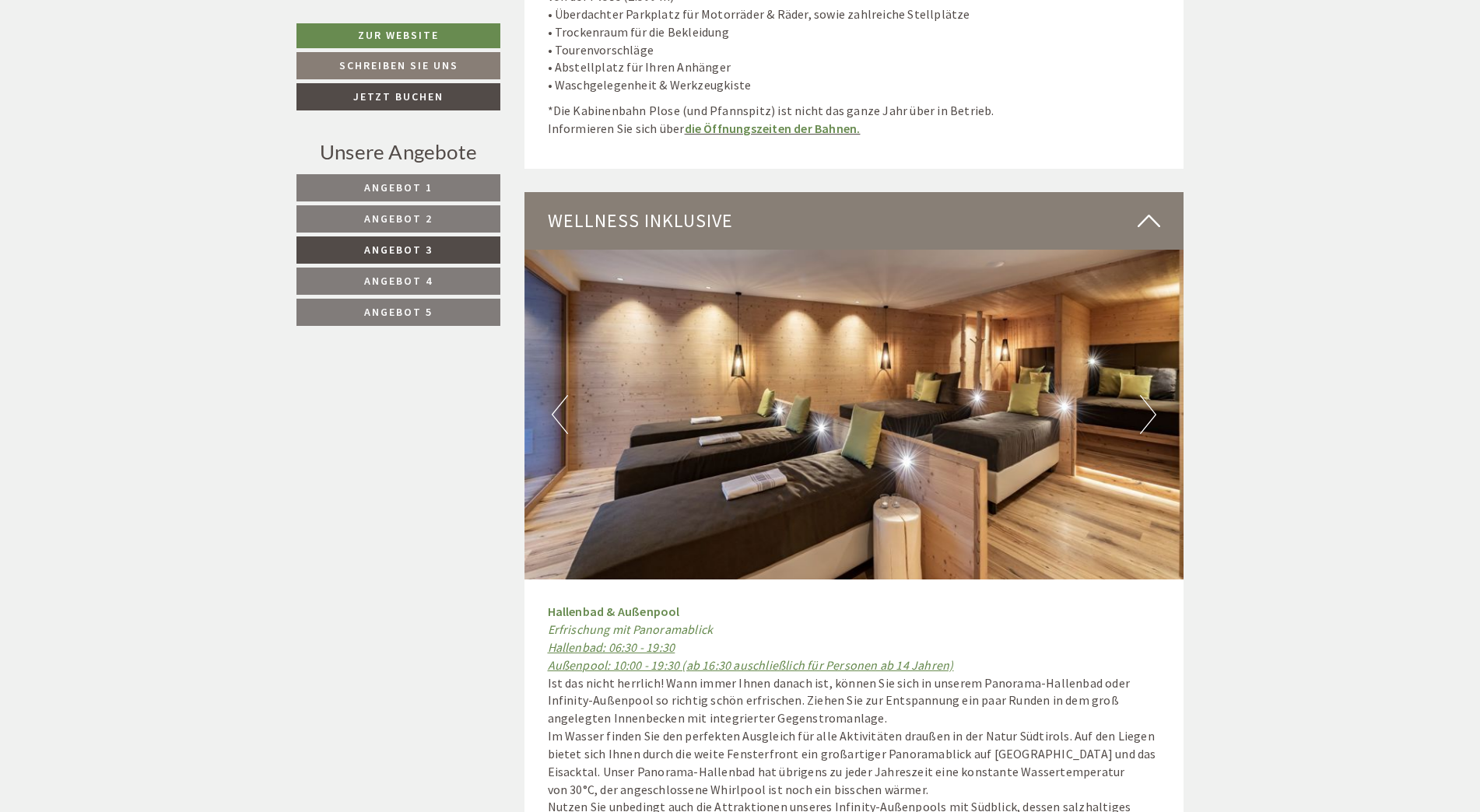
click at [1142, 395] on button "Next" at bounding box center [1148, 414] width 17 height 39
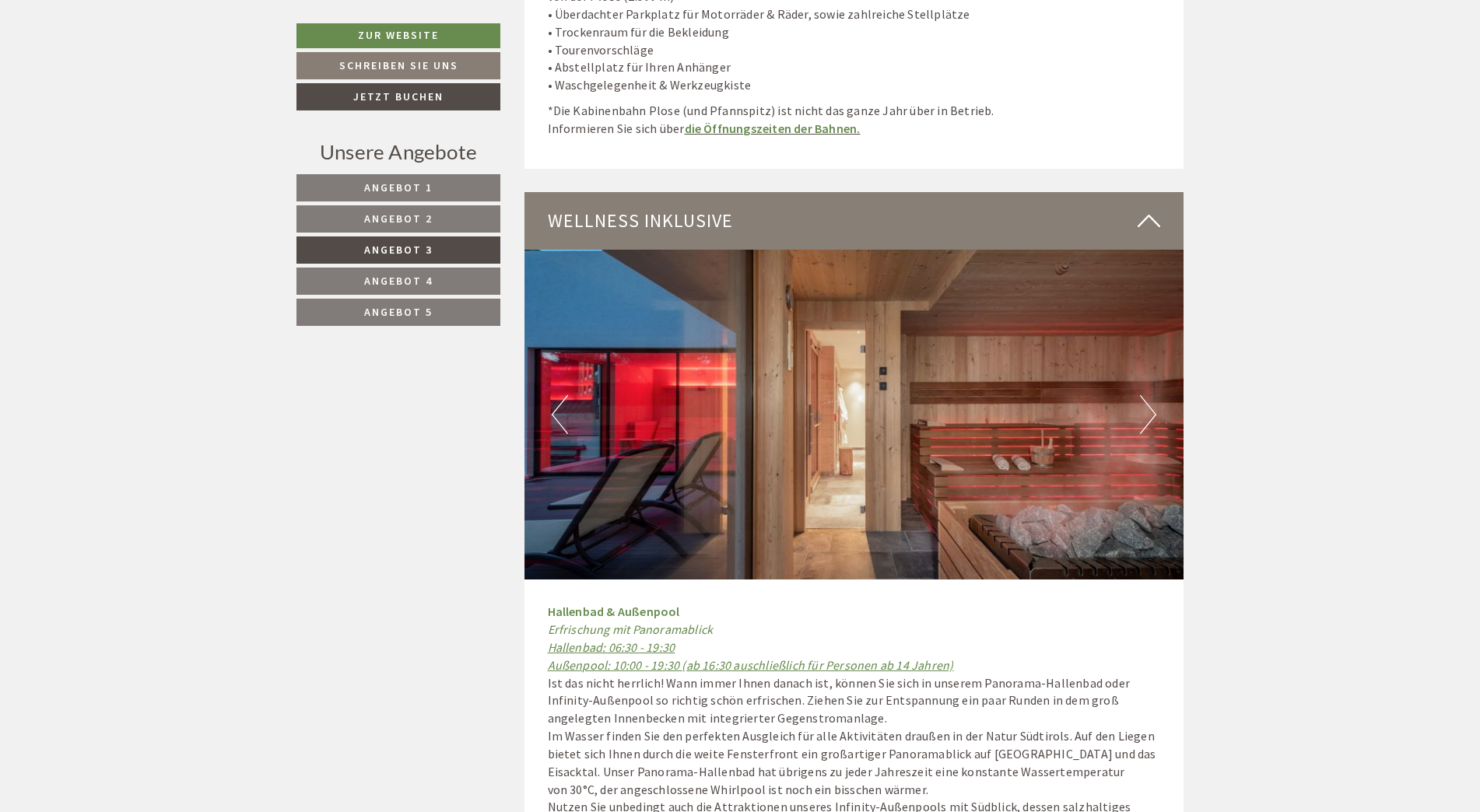
click at [1142, 395] on button "Next" at bounding box center [1148, 414] width 17 height 39
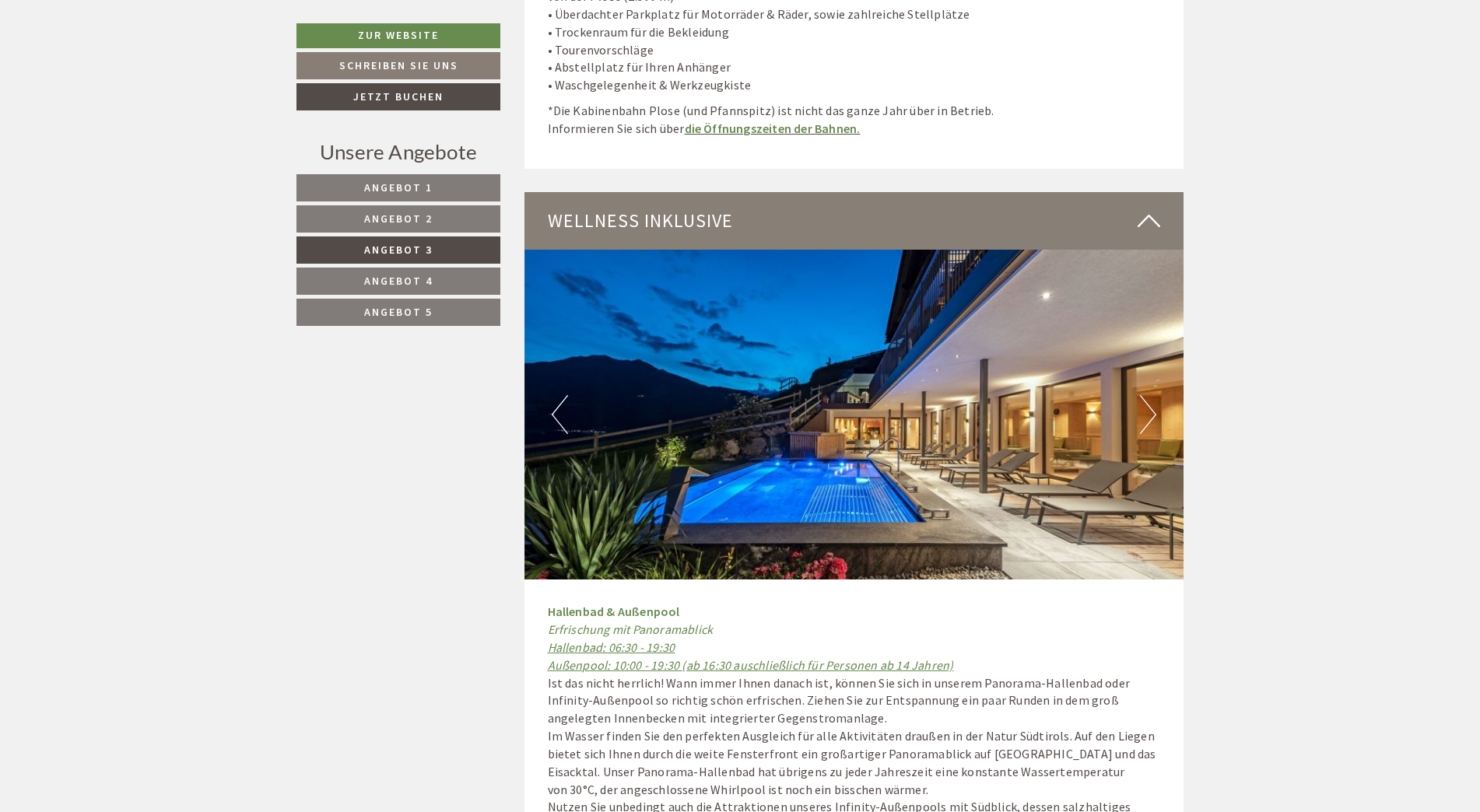
click at [1142, 395] on button "Next" at bounding box center [1148, 414] width 17 height 39
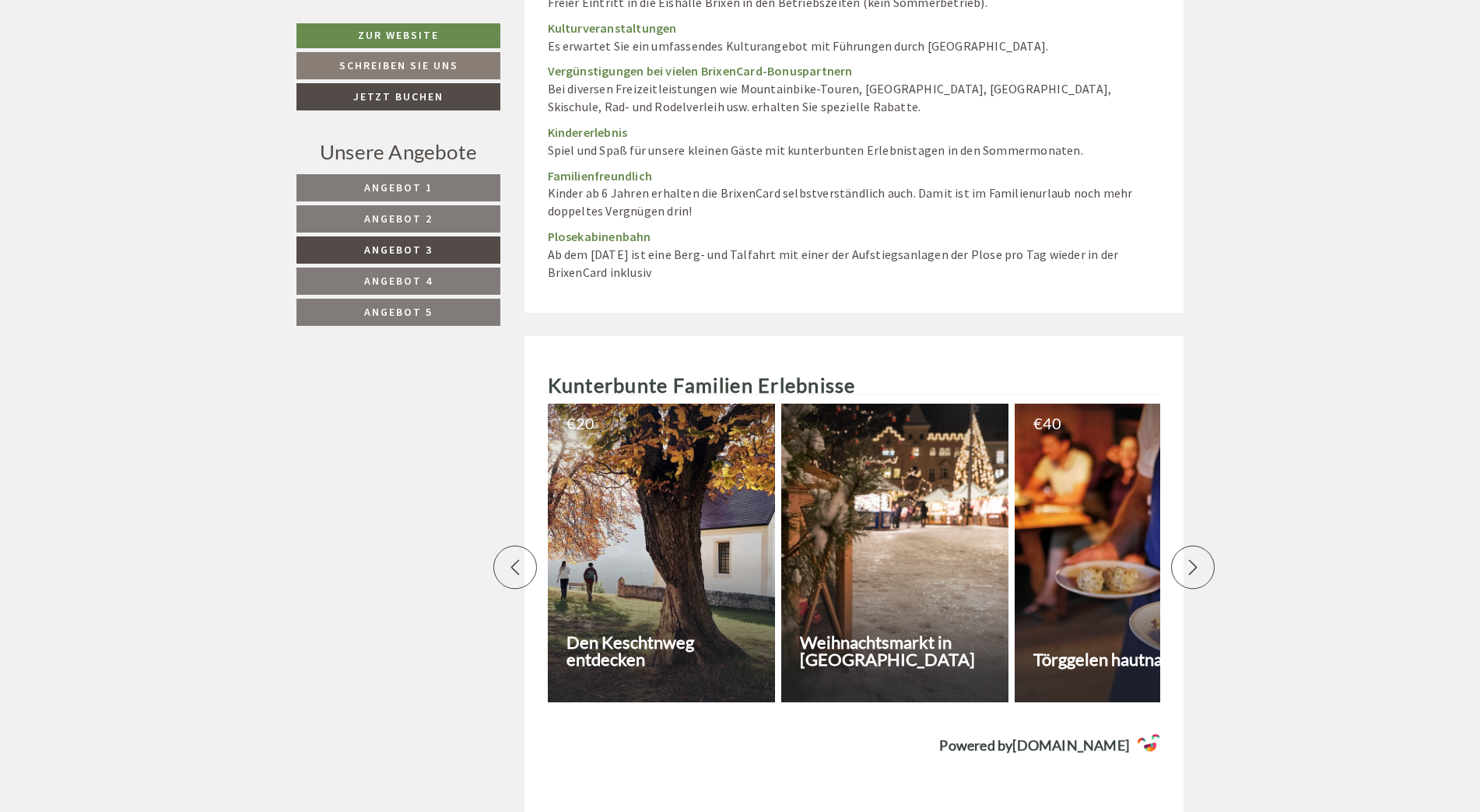
scroll to position [6711, 0]
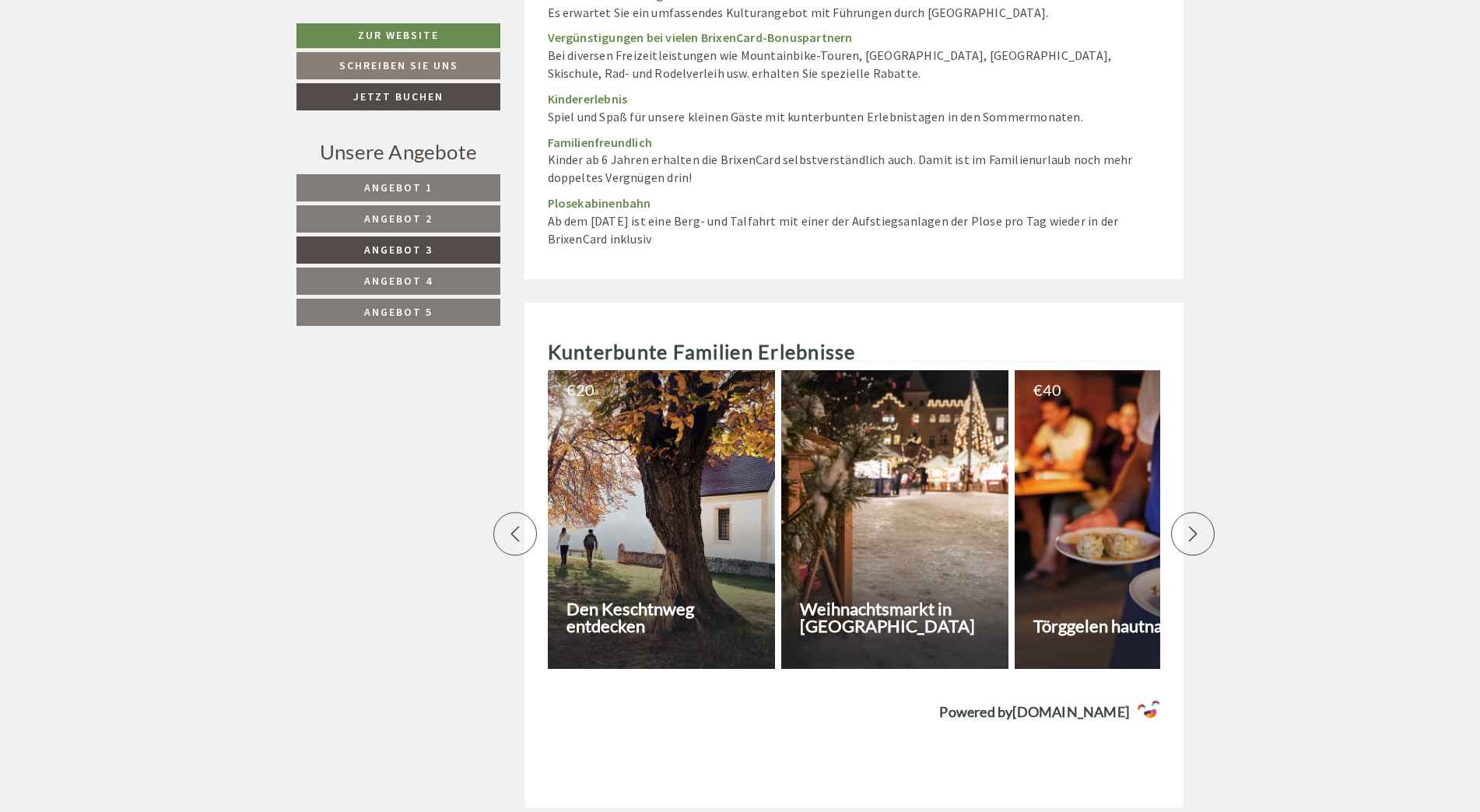
click at [1197, 526] on icon at bounding box center [1193, 533] width 16 height 16
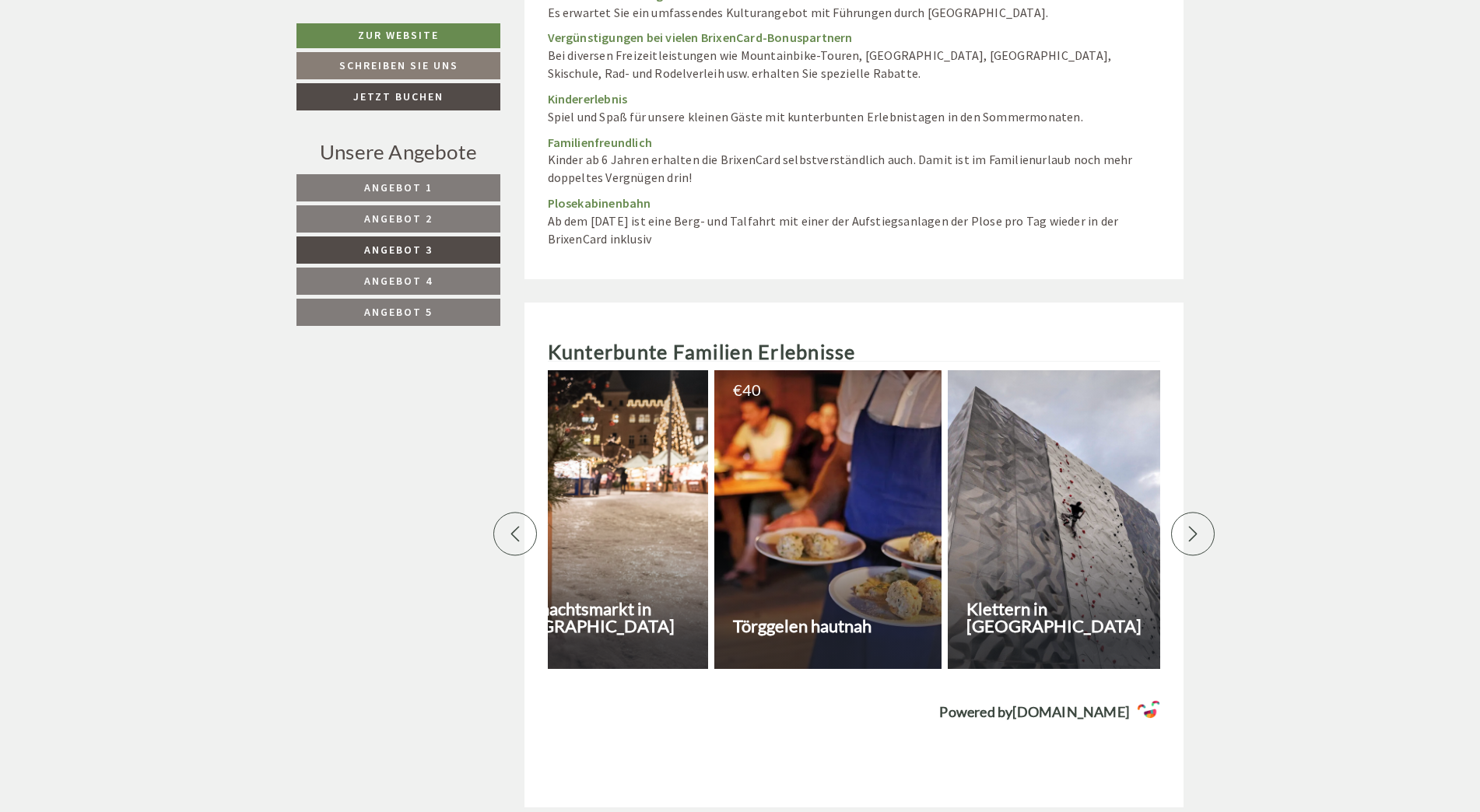
scroll to position [0, 545]
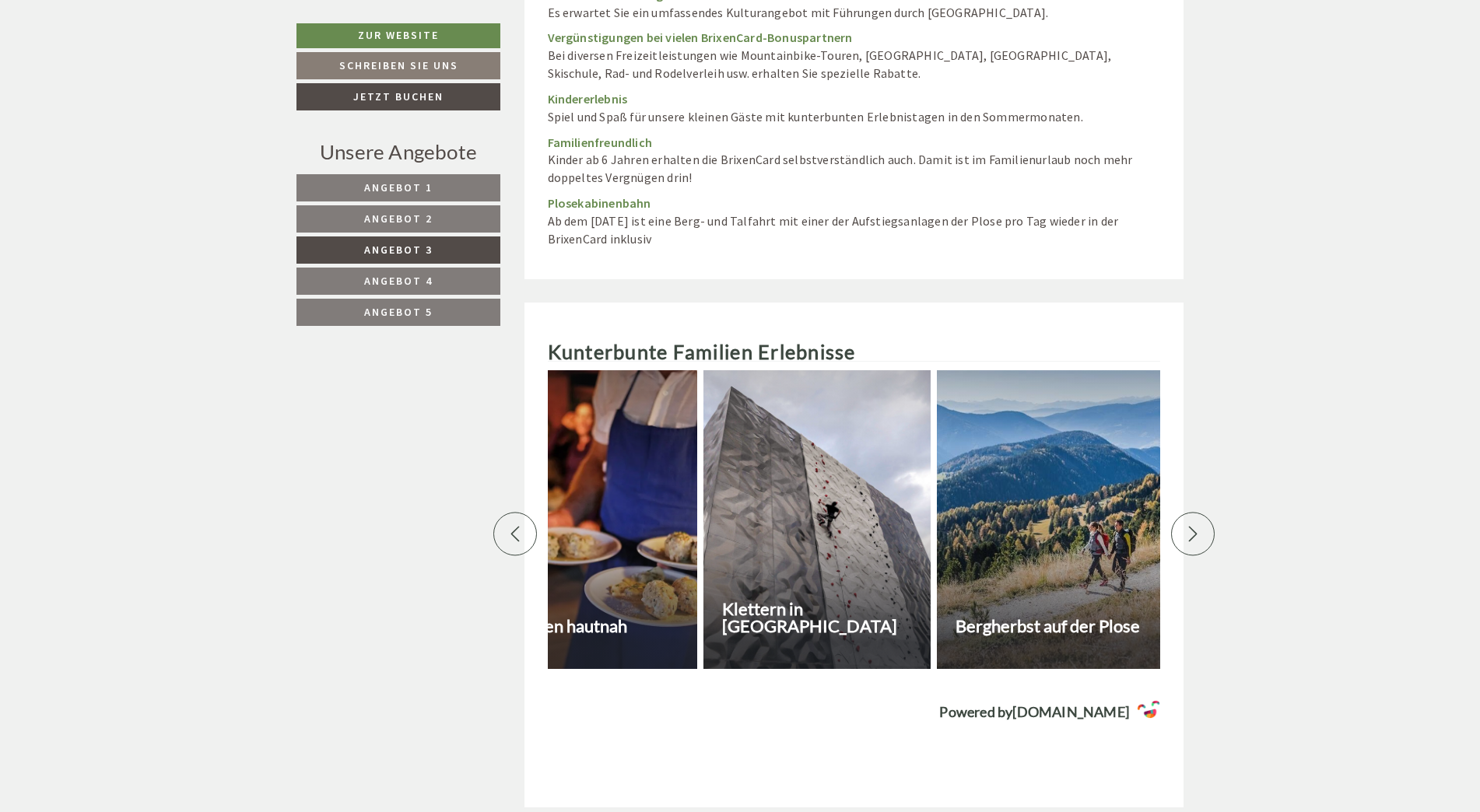
click at [1197, 526] on icon at bounding box center [1193, 533] width 16 height 16
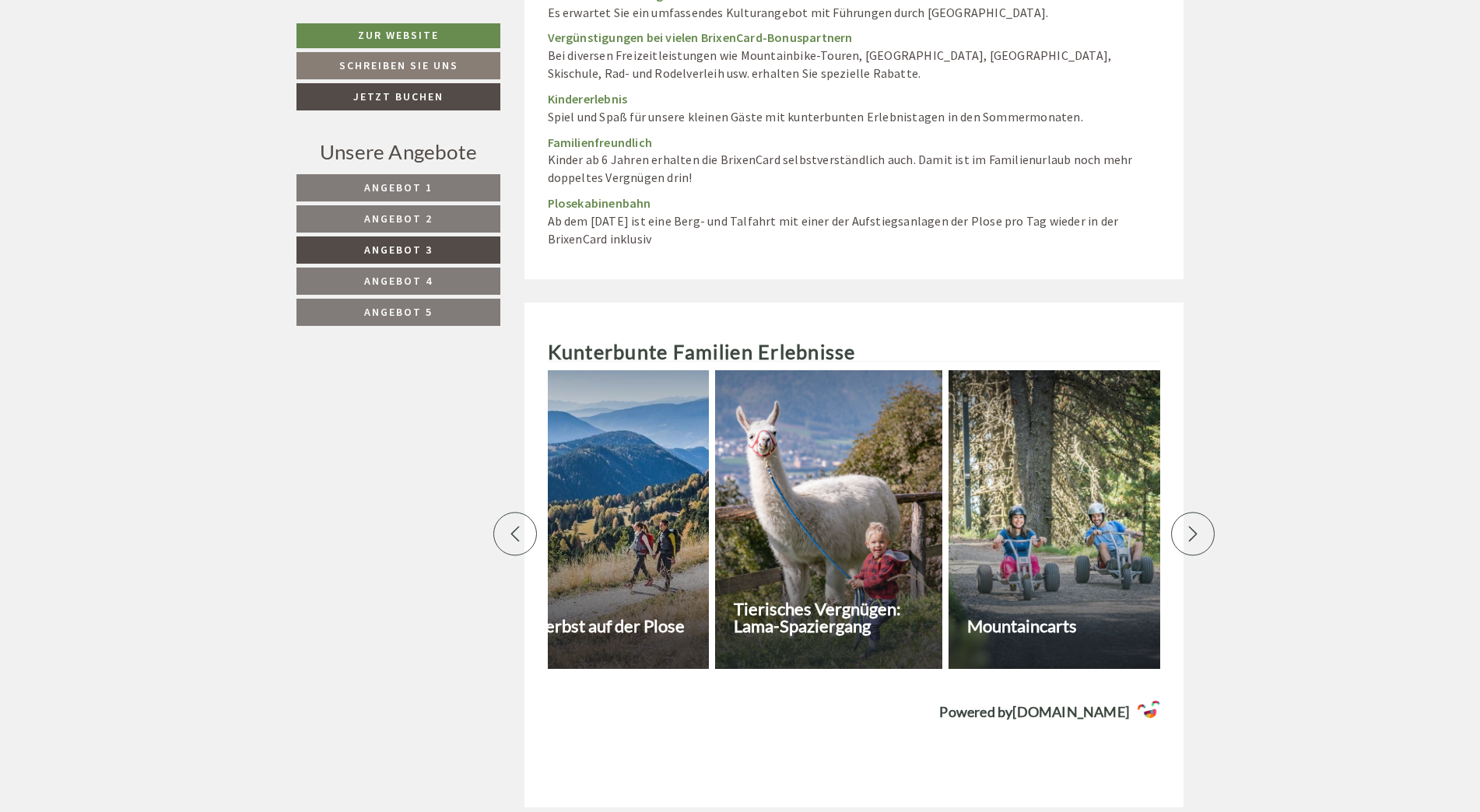
scroll to position [0, 1089]
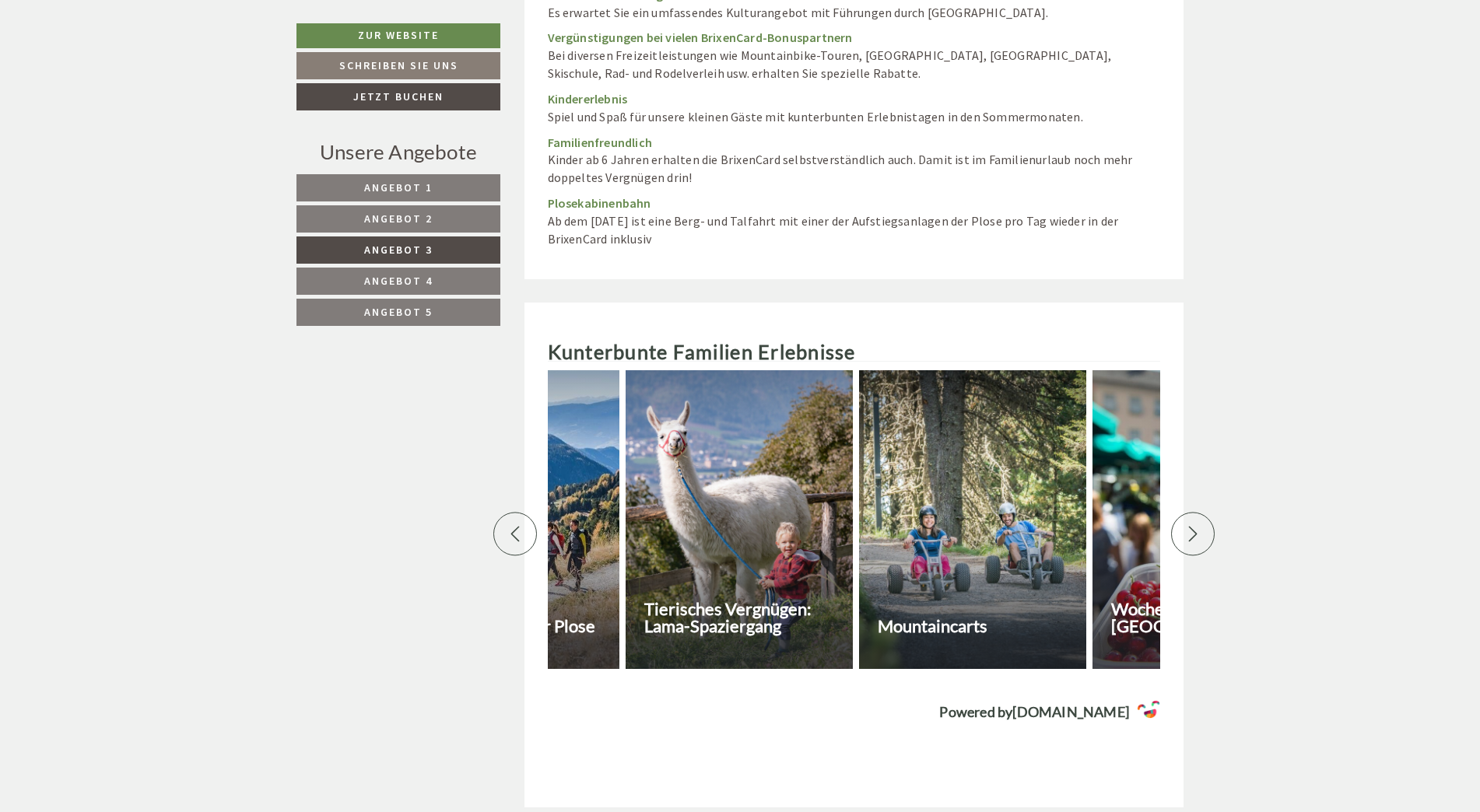
click at [1197, 526] on icon at bounding box center [1193, 533] width 16 height 16
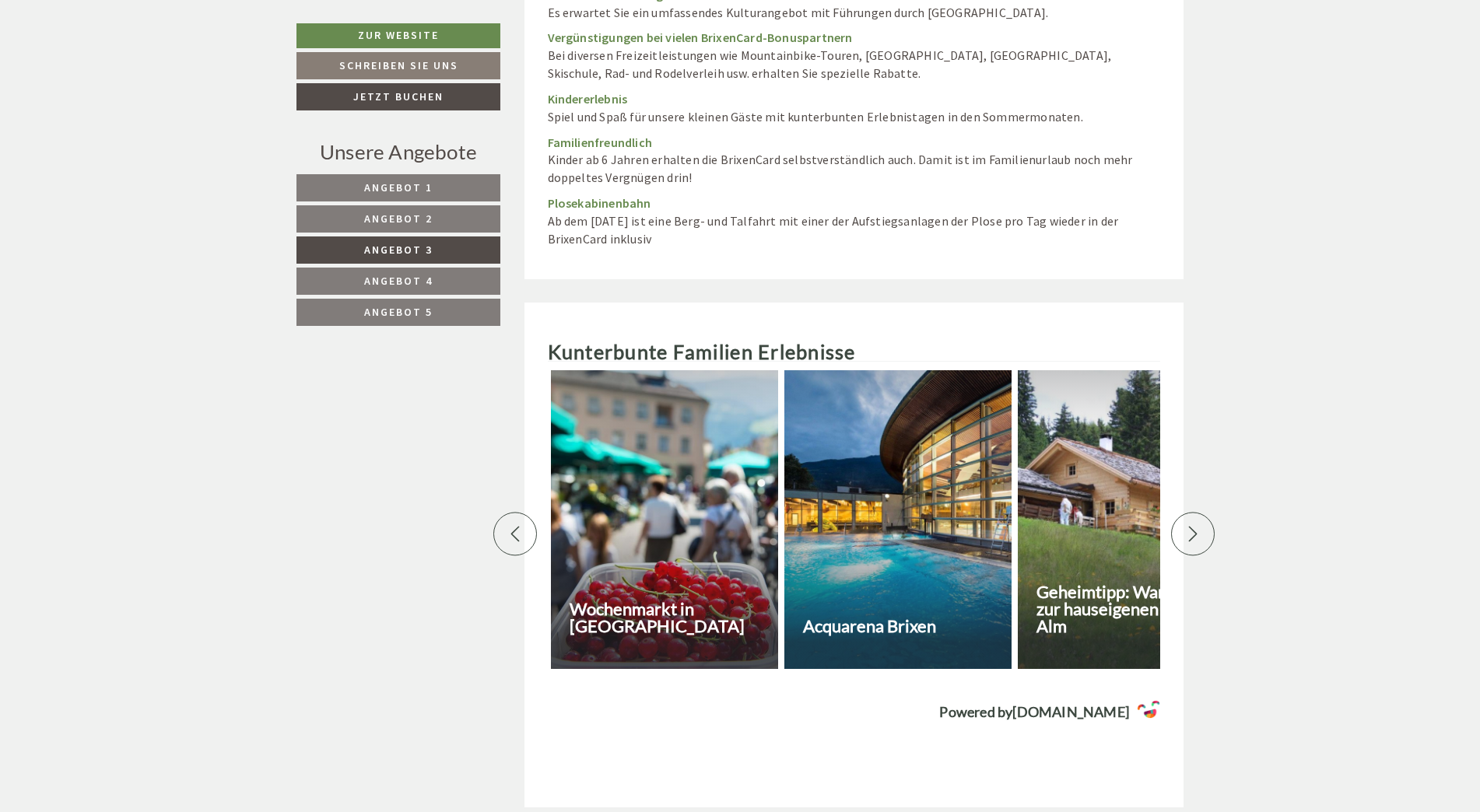
scroll to position [0, 1634]
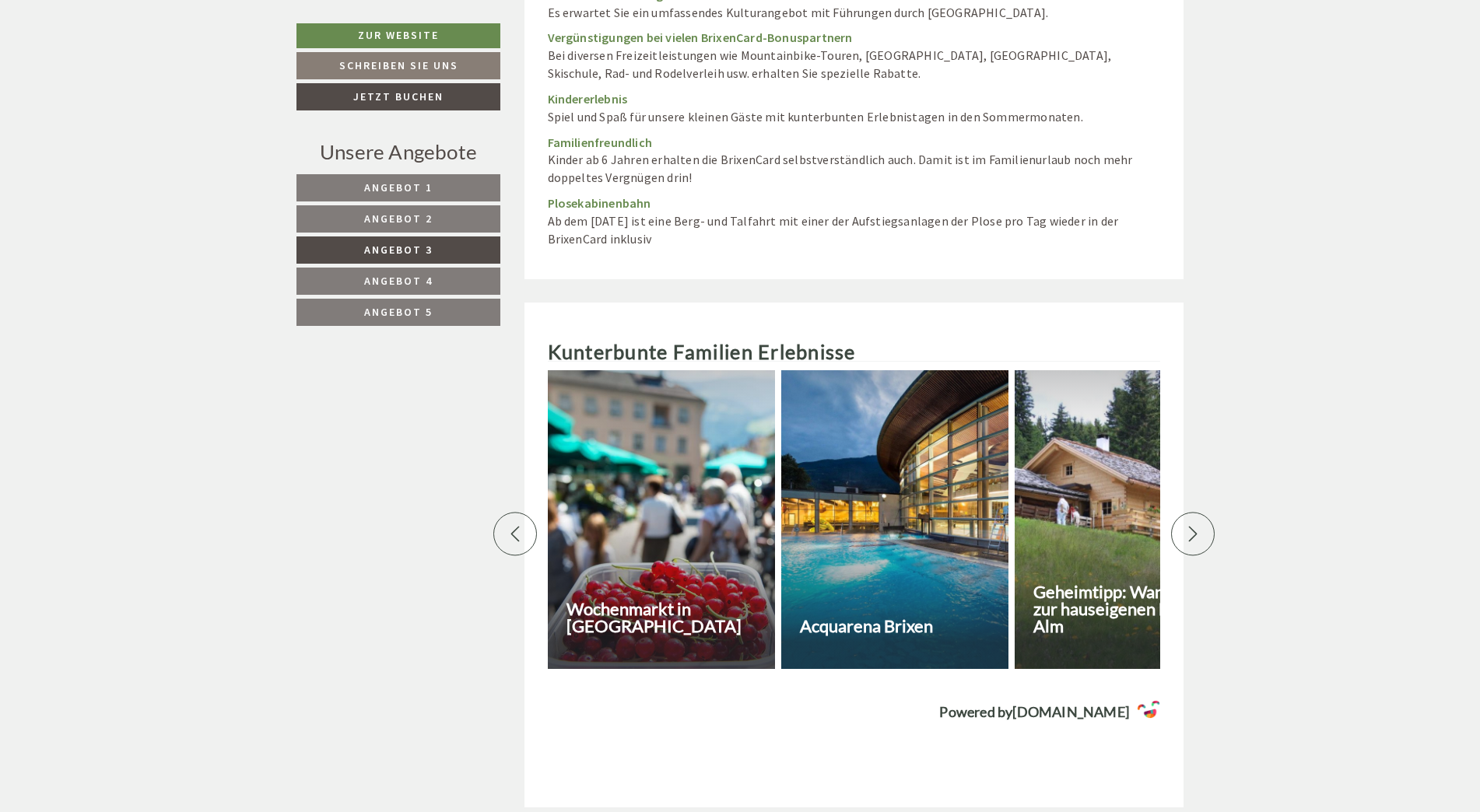
click at [1197, 526] on icon at bounding box center [1193, 533] width 16 height 16
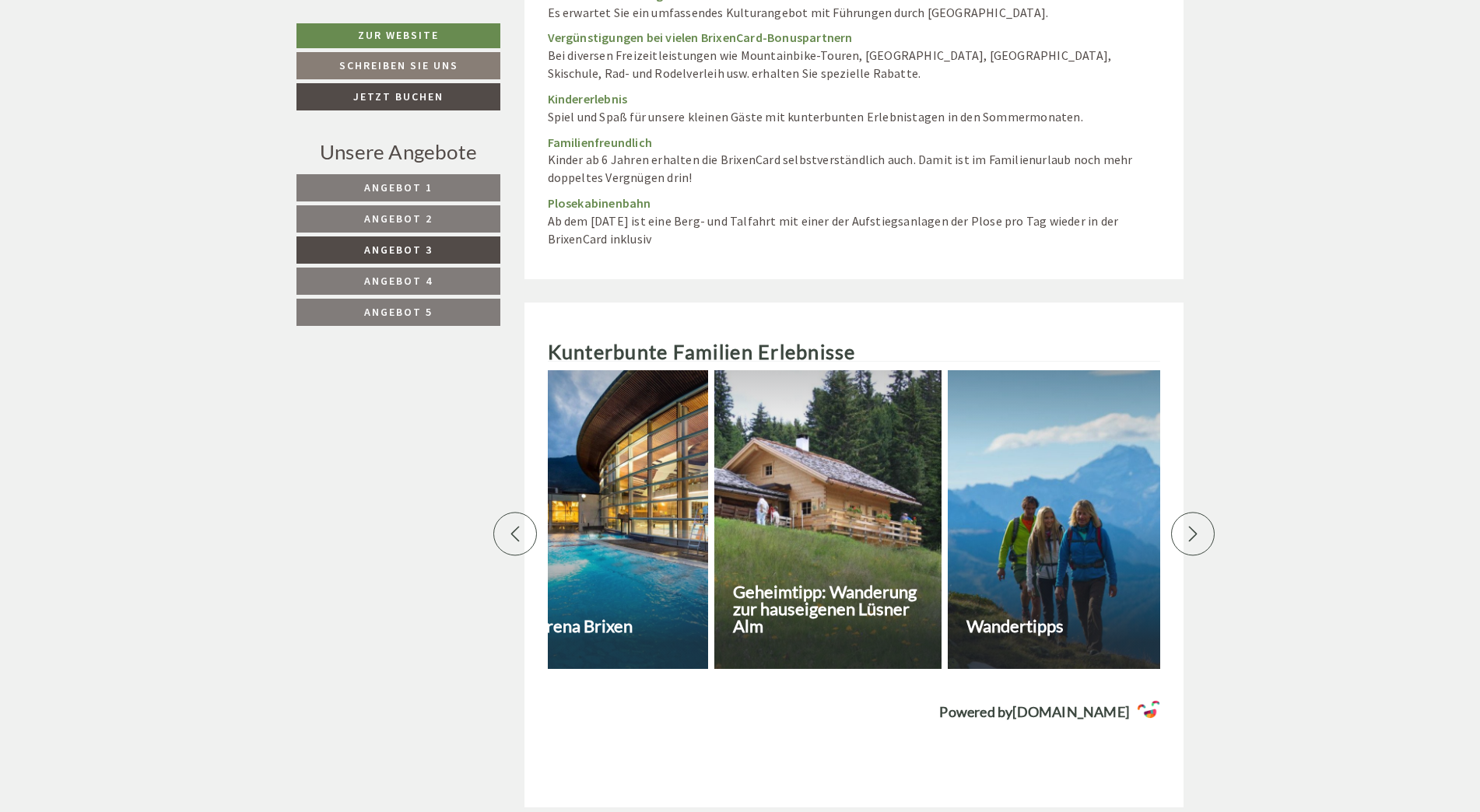
scroll to position [0, 2179]
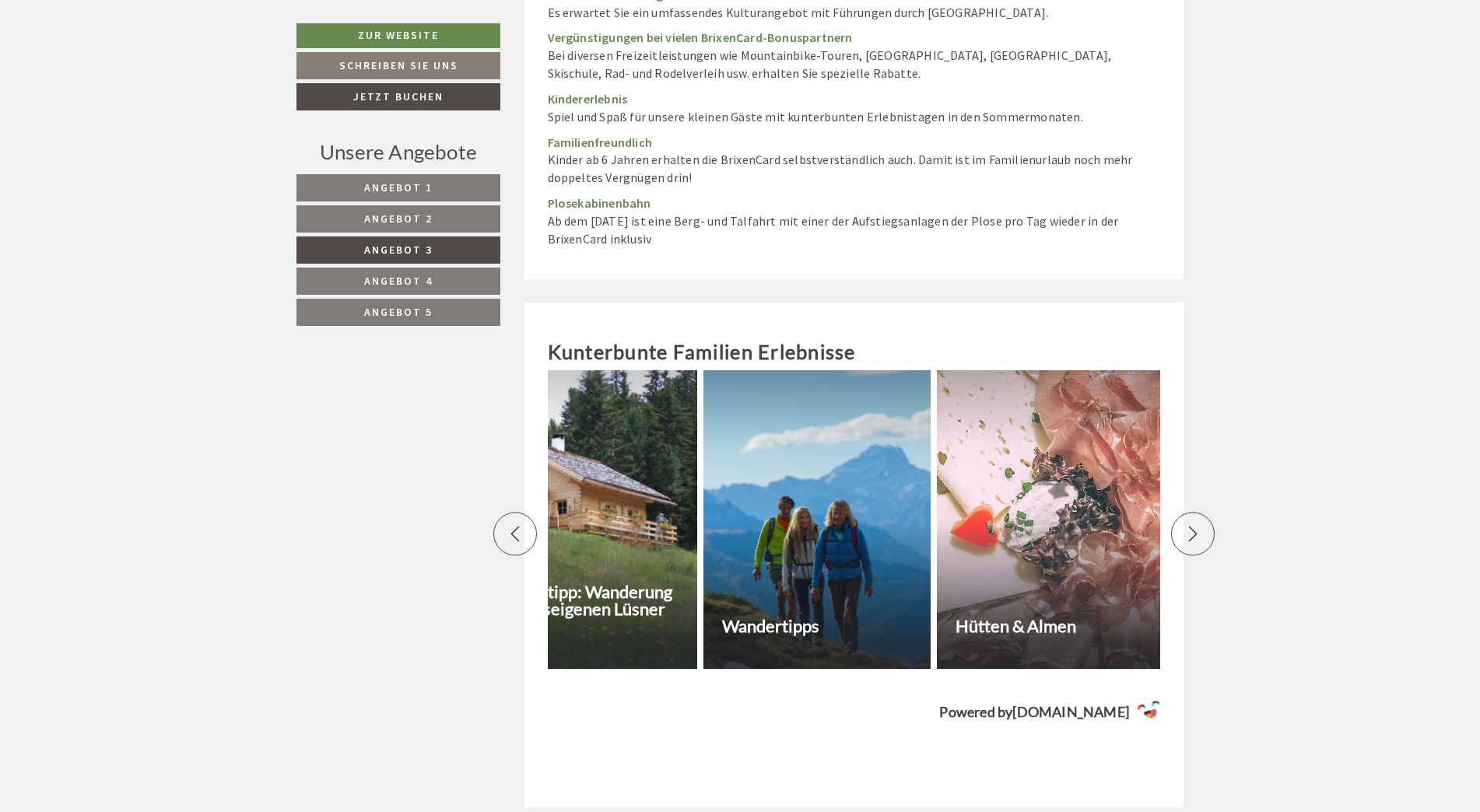
click at [525, 512] on div at bounding box center [515, 533] width 43 height 43
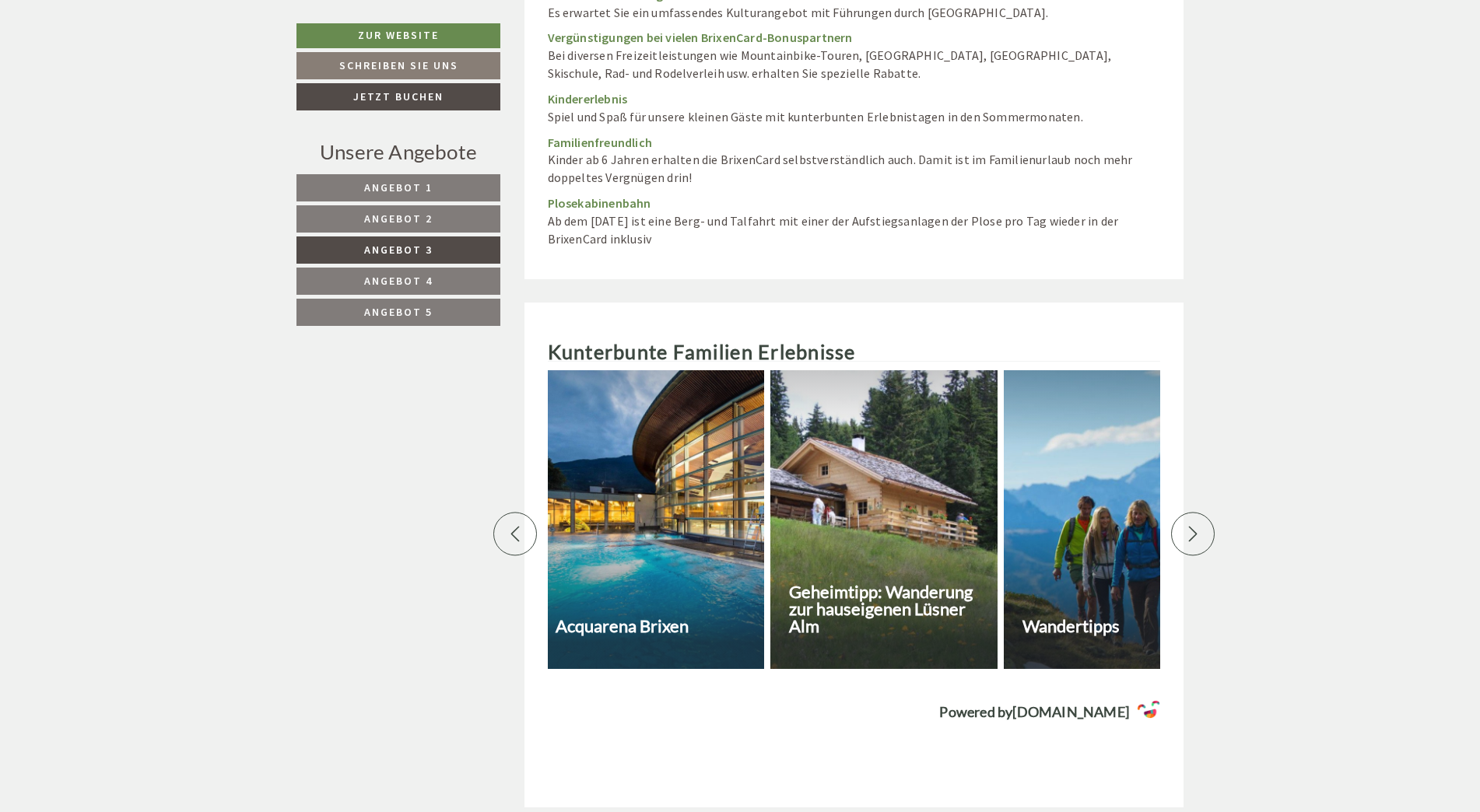
scroll to position [0, 1634]
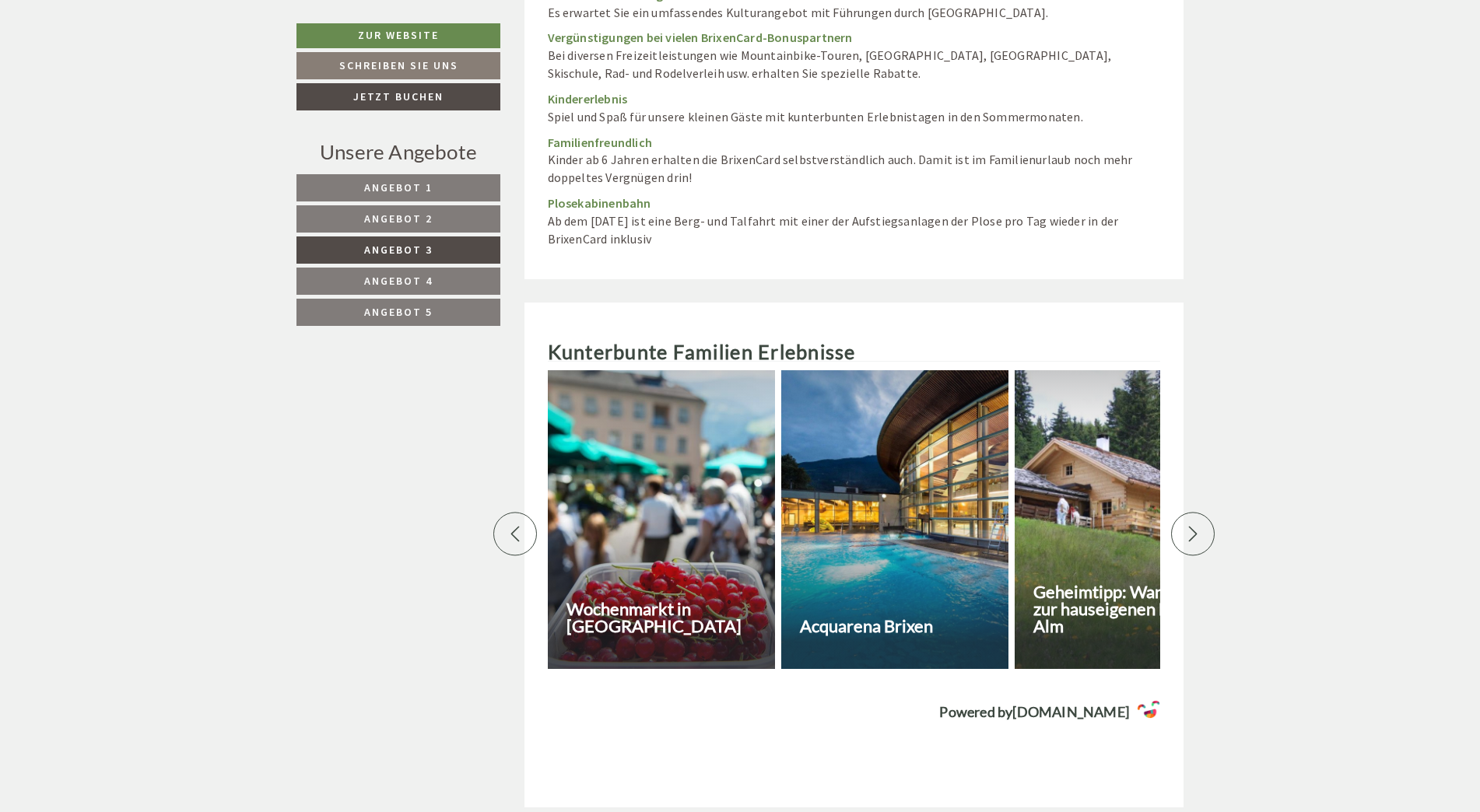
click at [1200, 512] on div at bounding box center [1193, 533] width 43 height 43
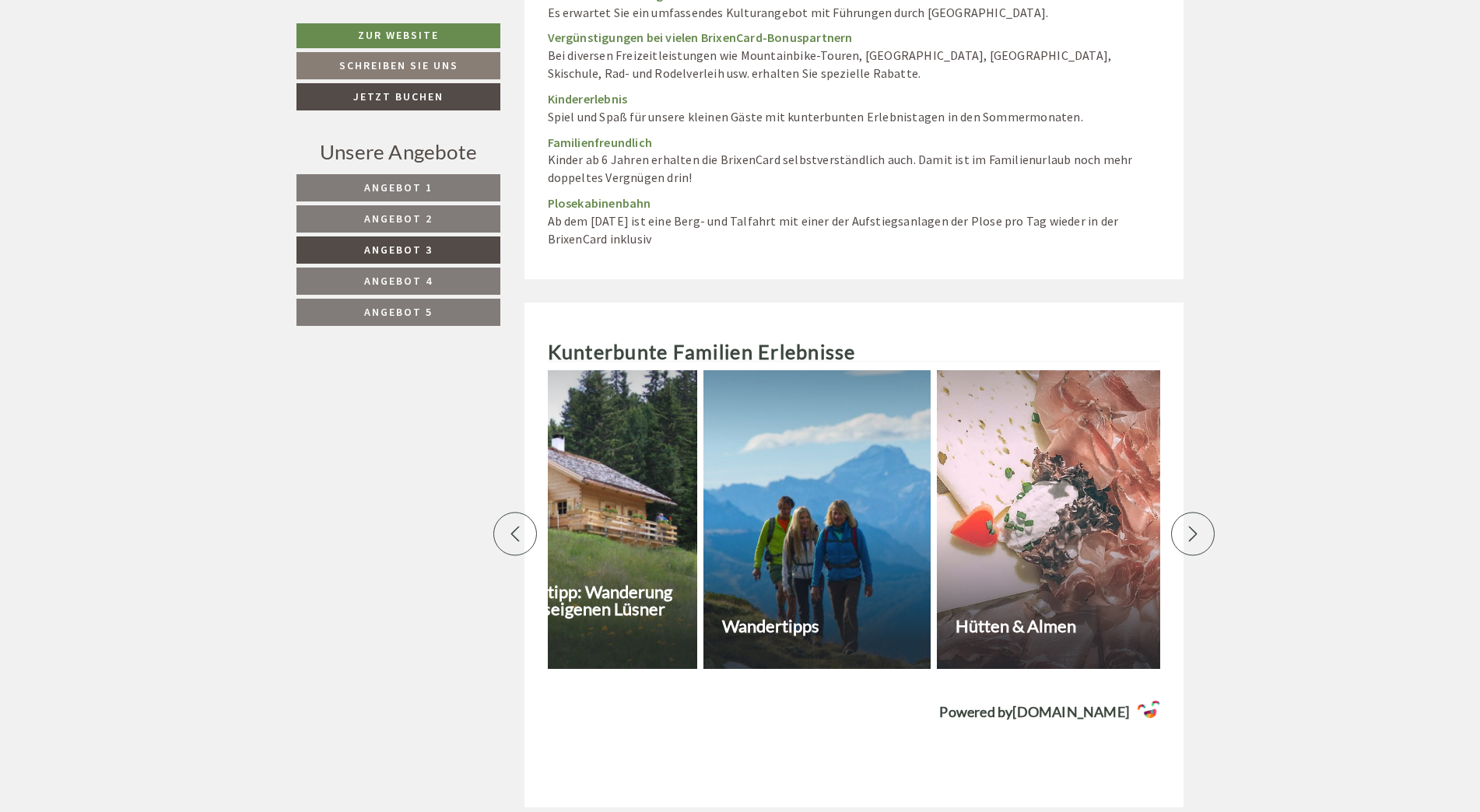
click at [1197, 512] on div at bounding box center [1193, 533] width 43 height 43
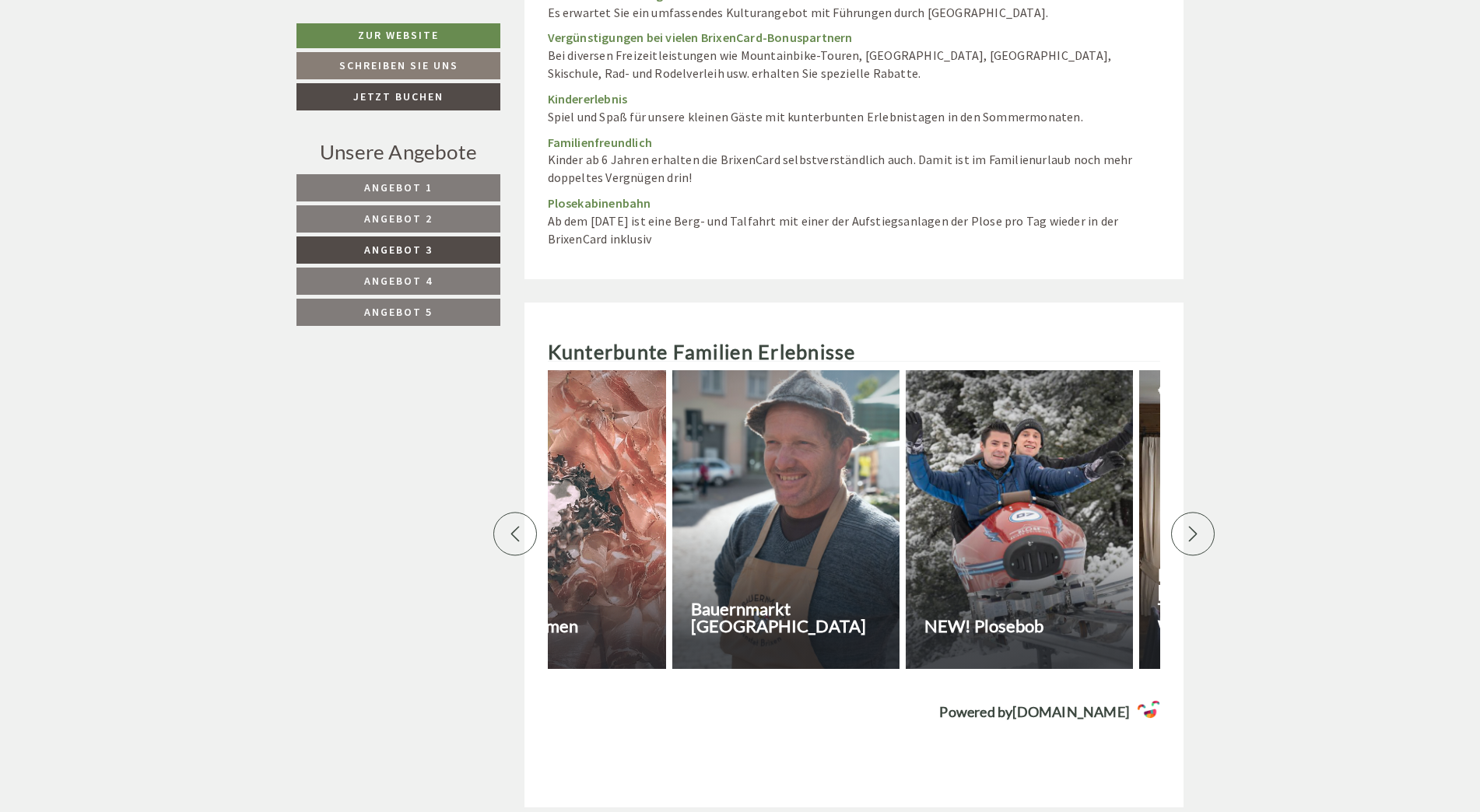
scroll to position [0, 2724]
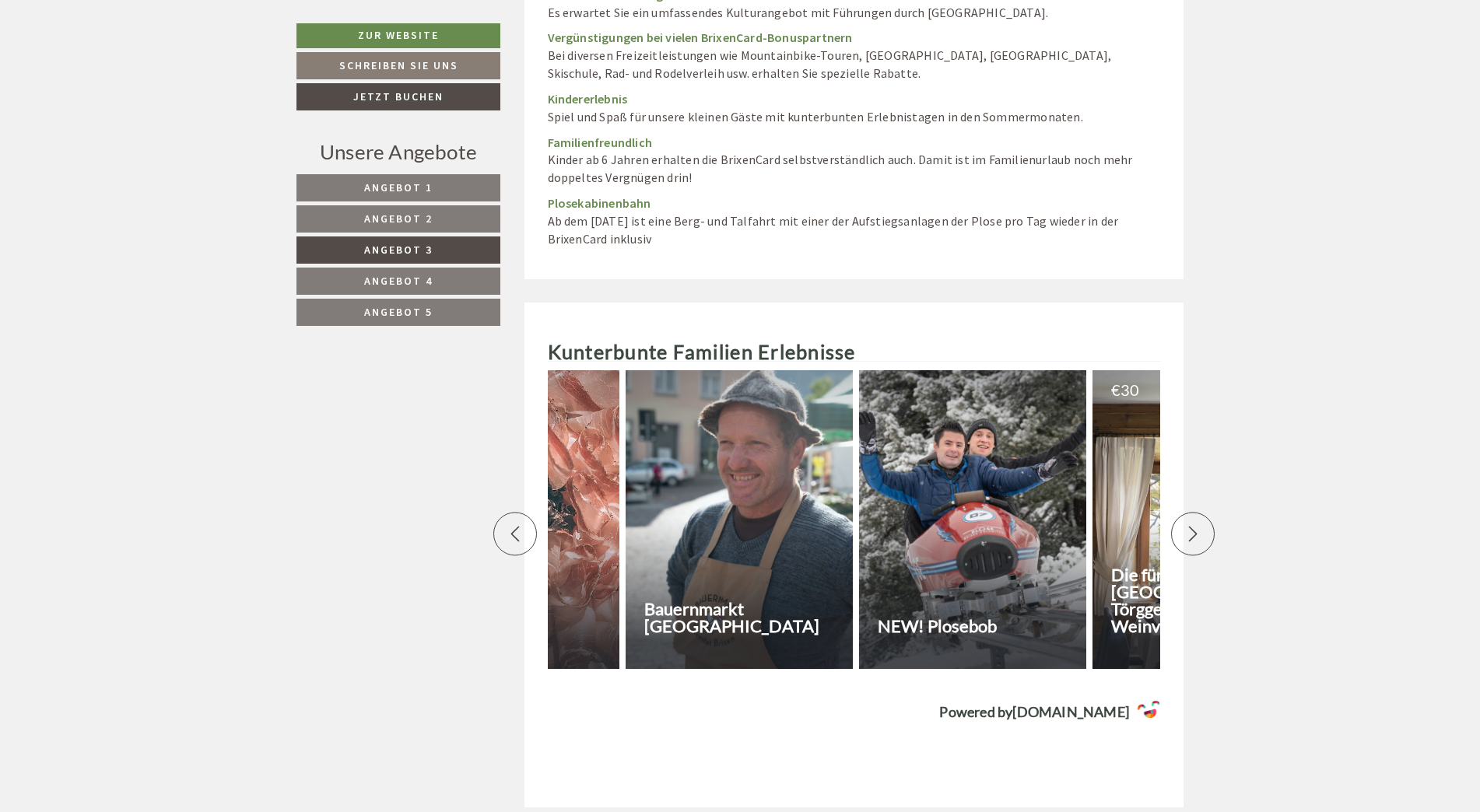
click at [1194, 512] on div at bounding box center [1193, 533] width 43 height 43
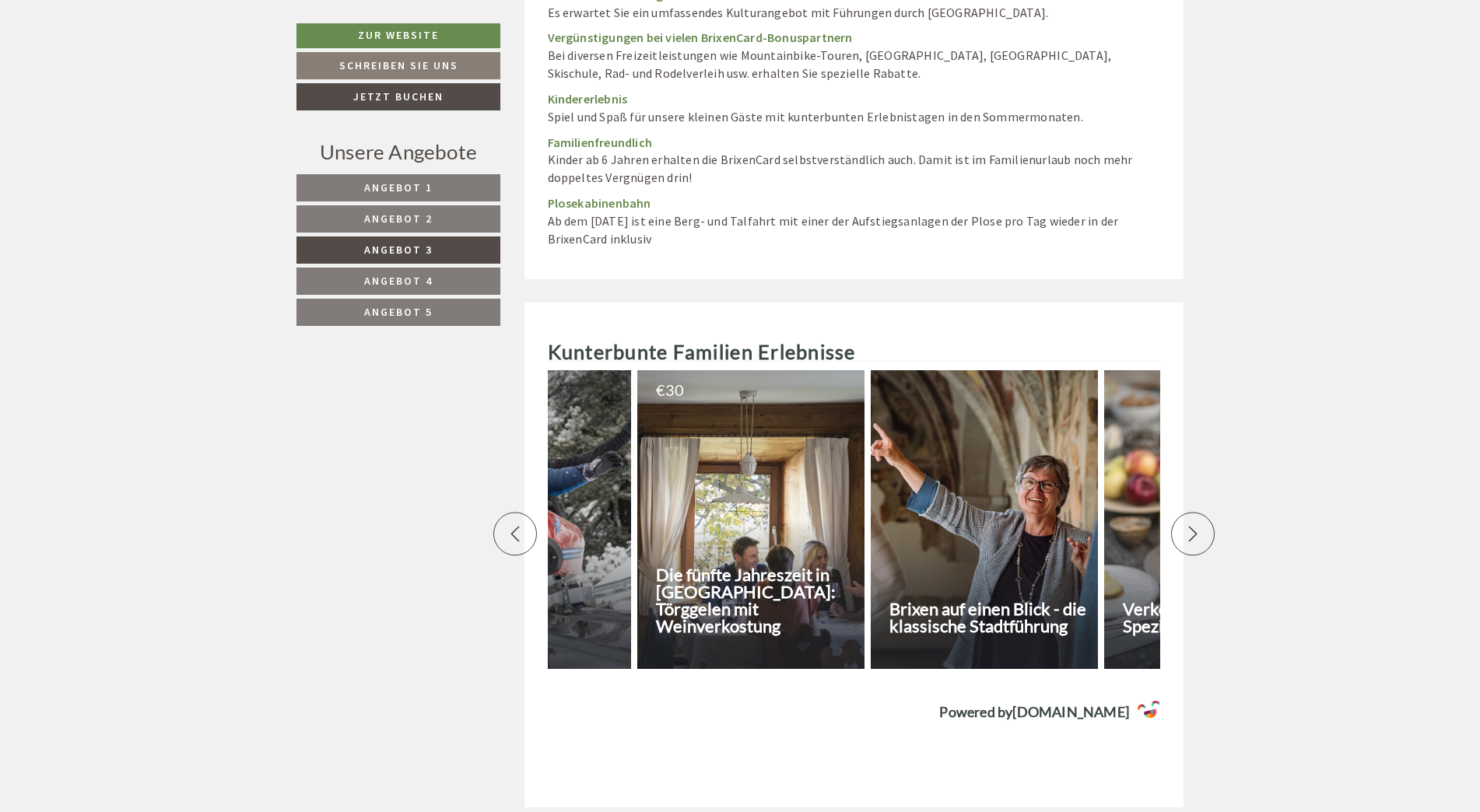
scroll to position [0, 3268]
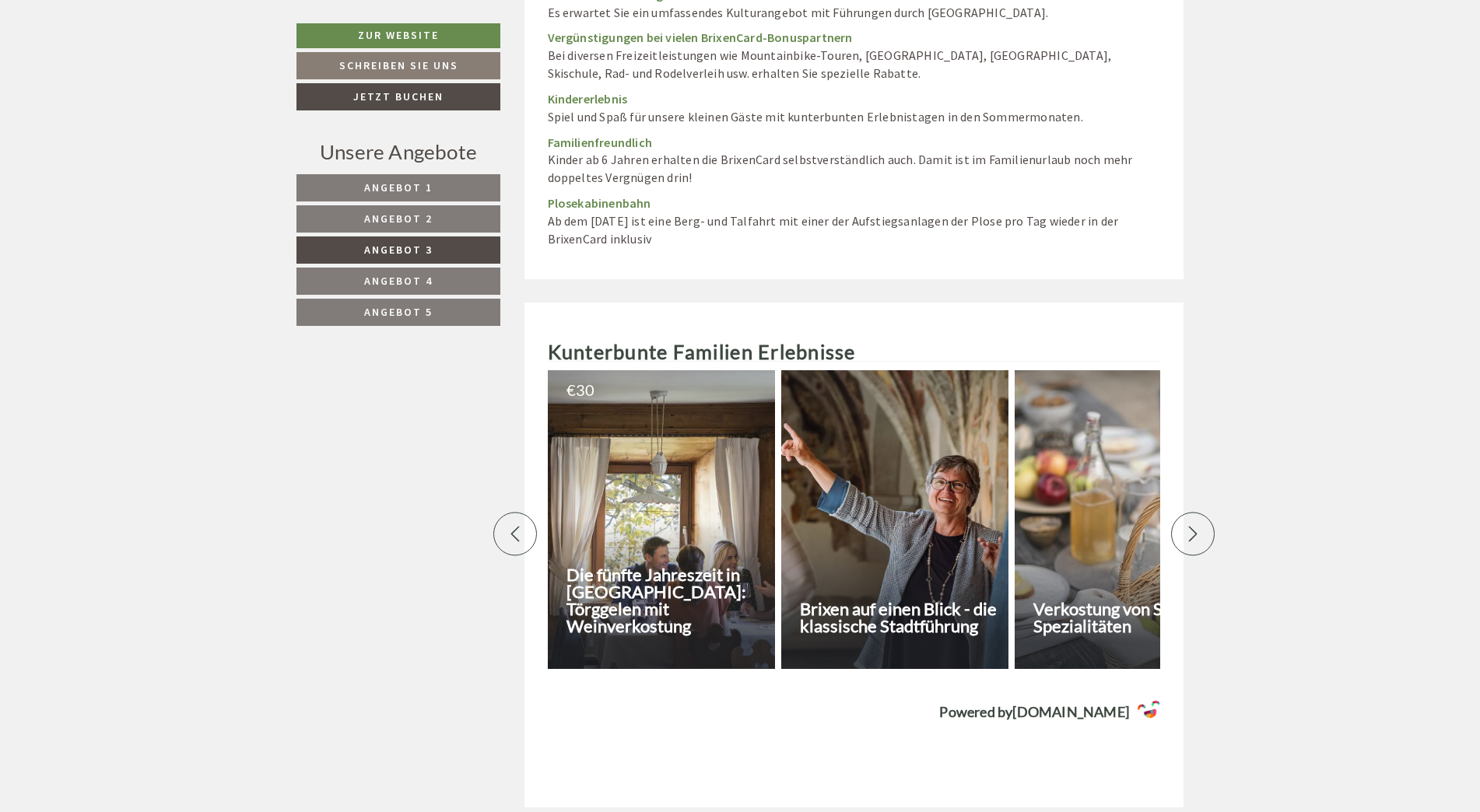
click at [1194, 512] on div at bounding box center [1193, 533] width 43 height 43
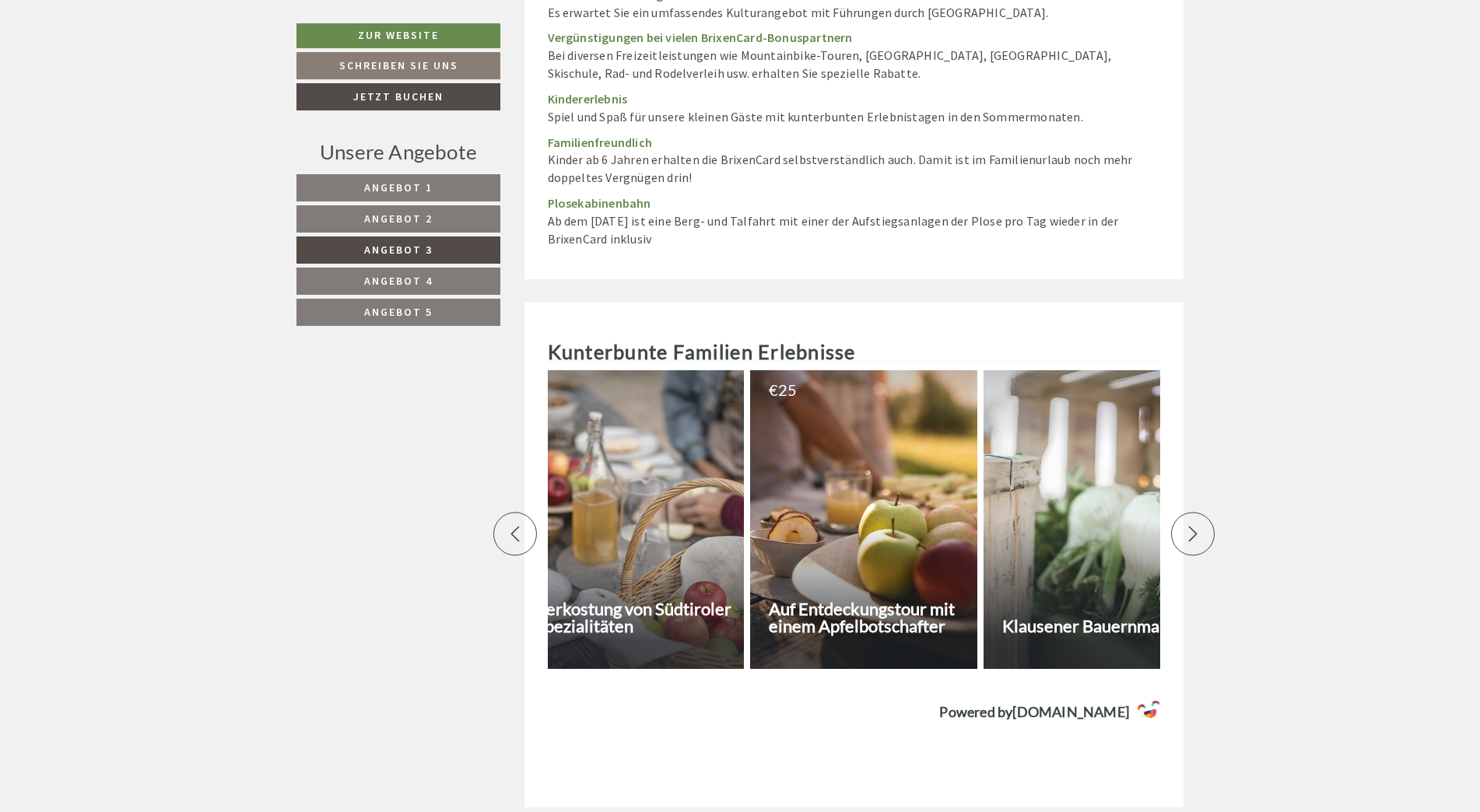
scroll to position [0, 3813]
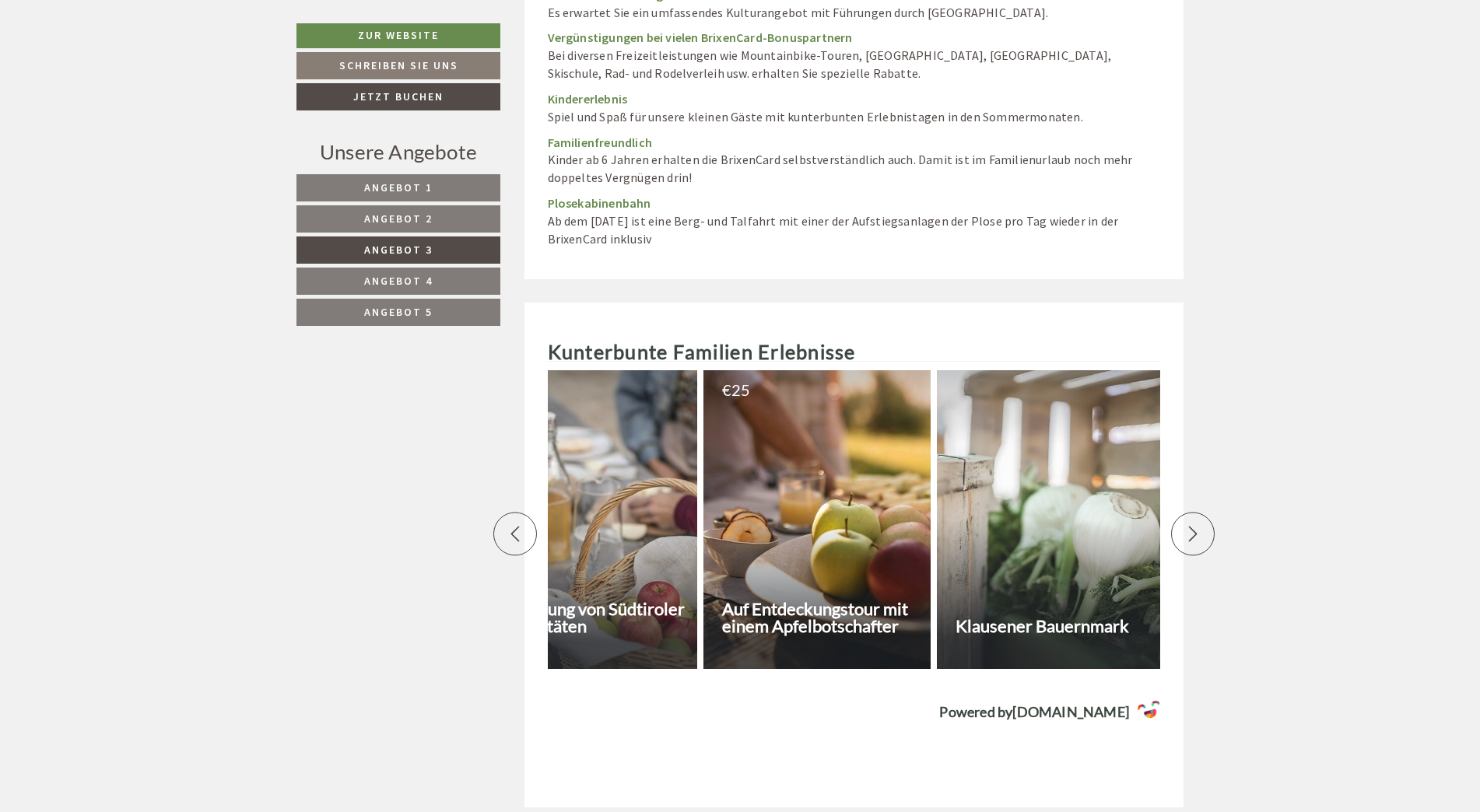
click at [1194, 512] on div at bounding box center [1193, 533] width 43 height 43
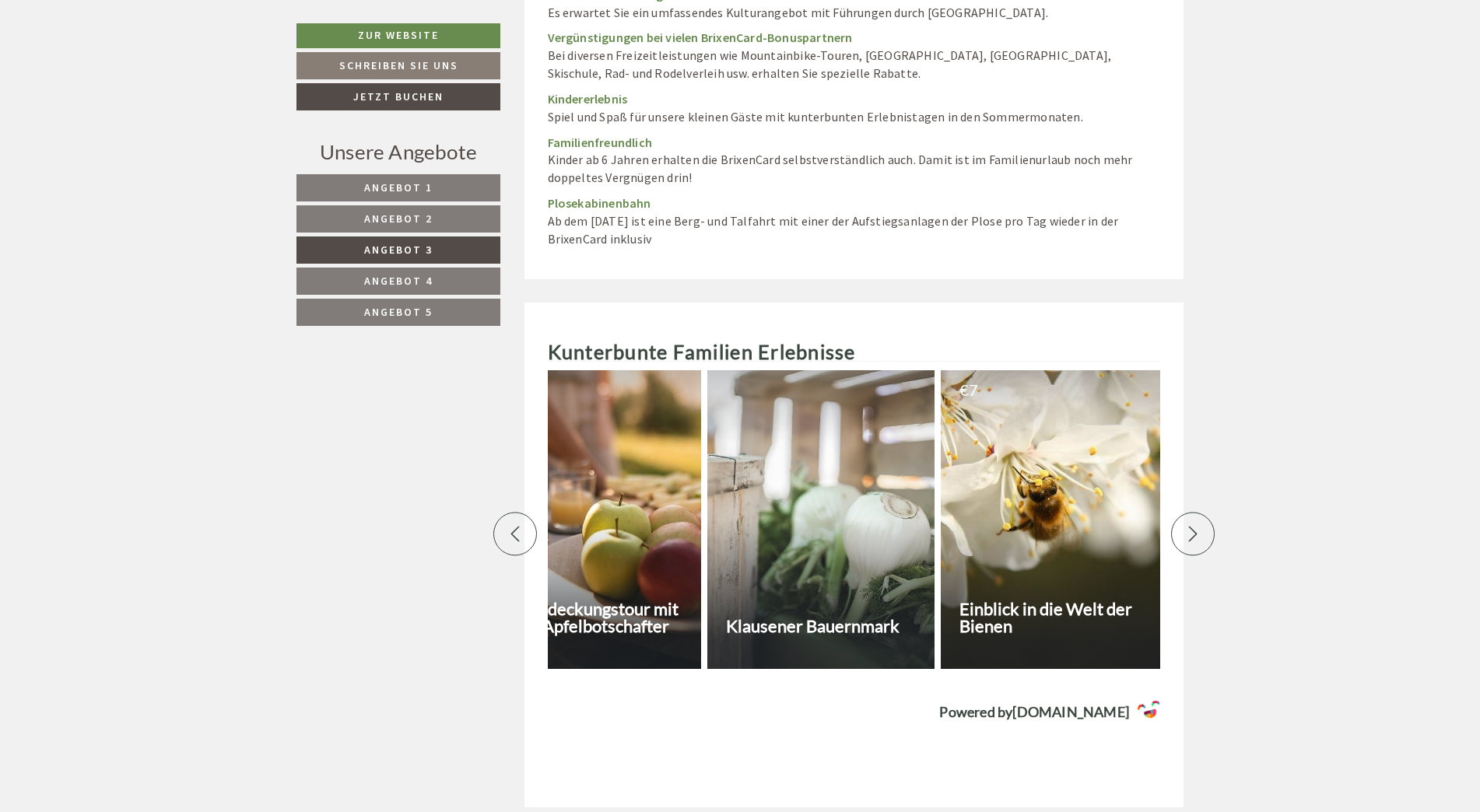
scroll to position [0, 4358]
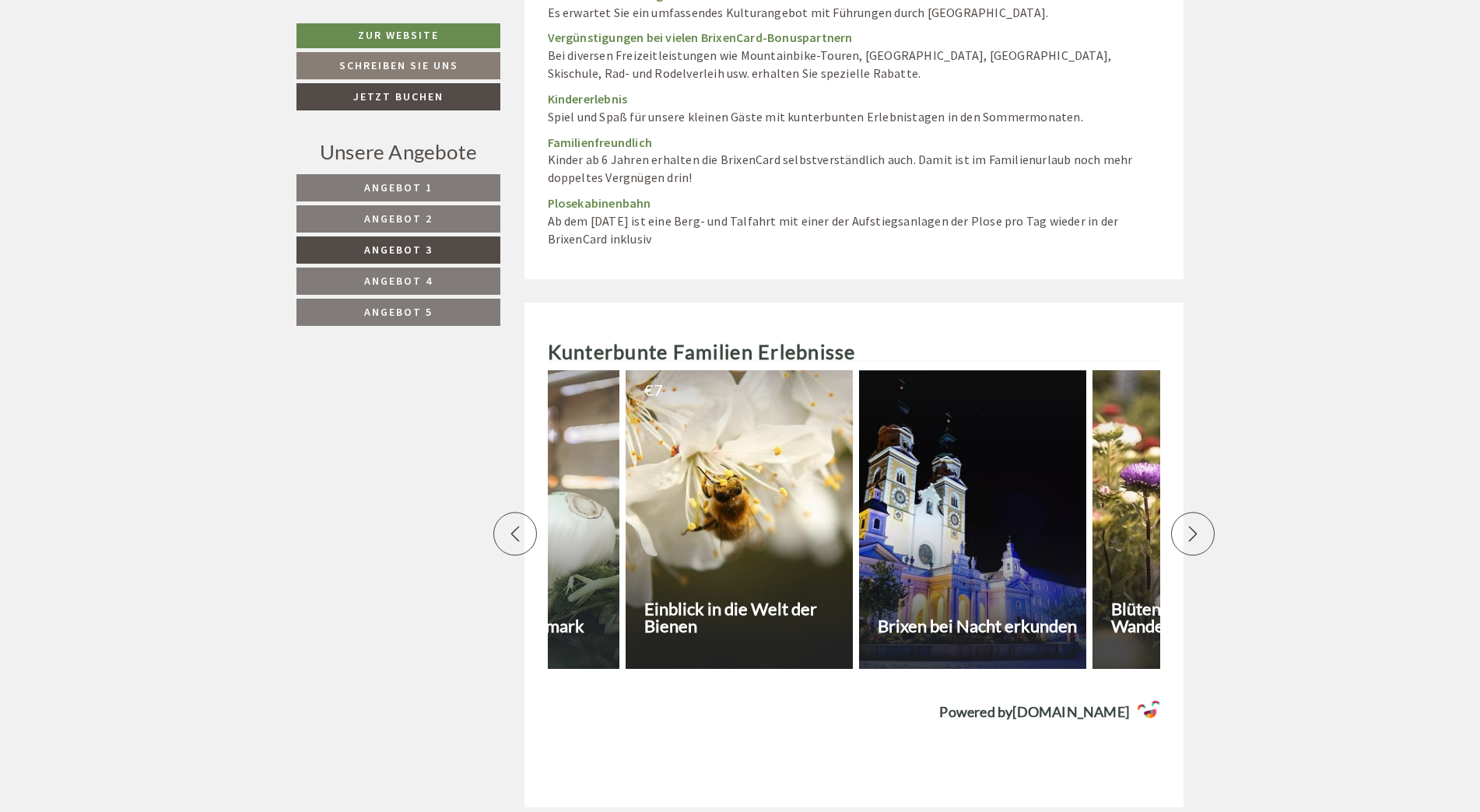
click at [1194, 512] on div at bounding box center [1193, 533] width 43 height 43
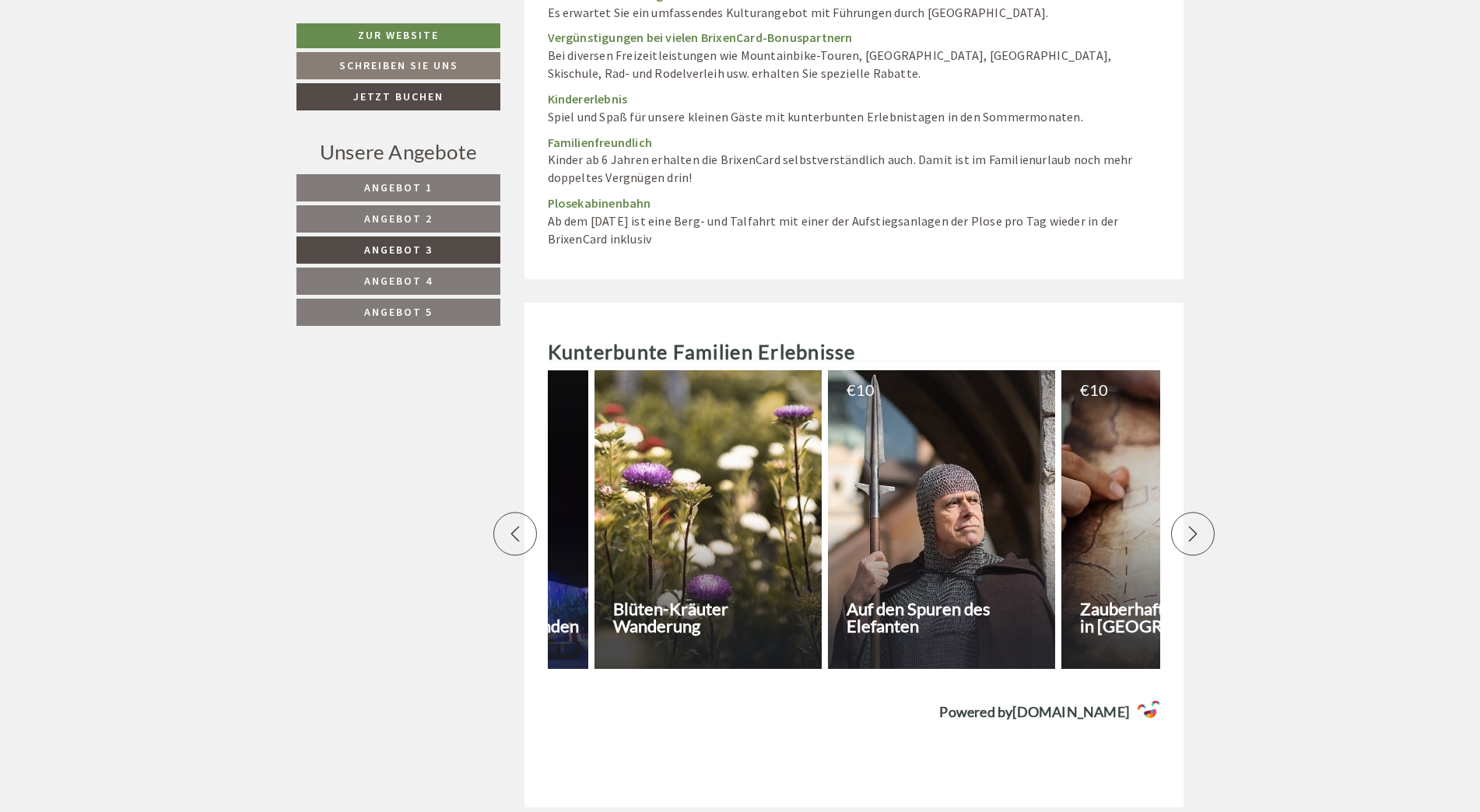
scroll to position [0, 4903]
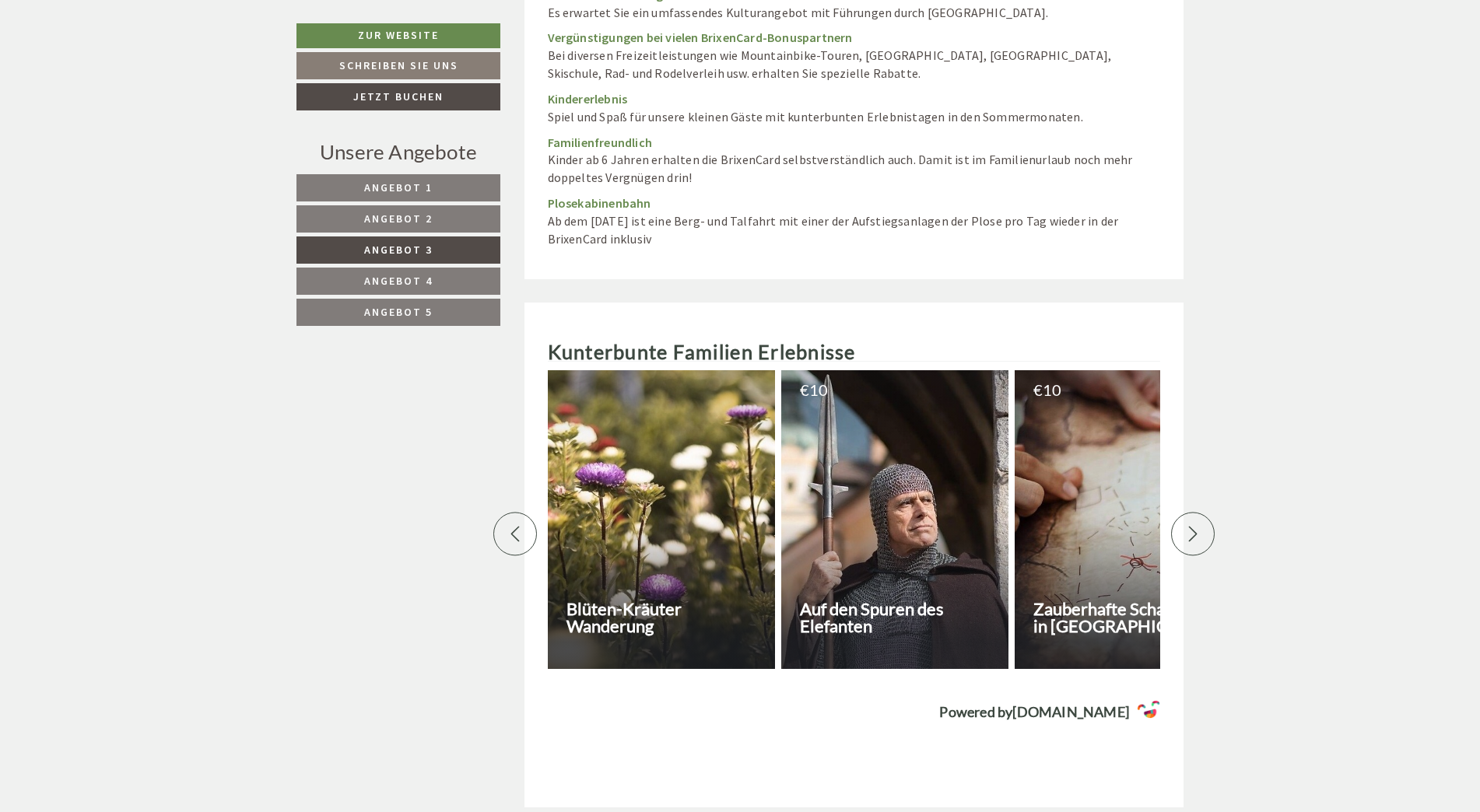
click at [1194, 512] on div at bounding box center [1193, 533] width 43 height 43
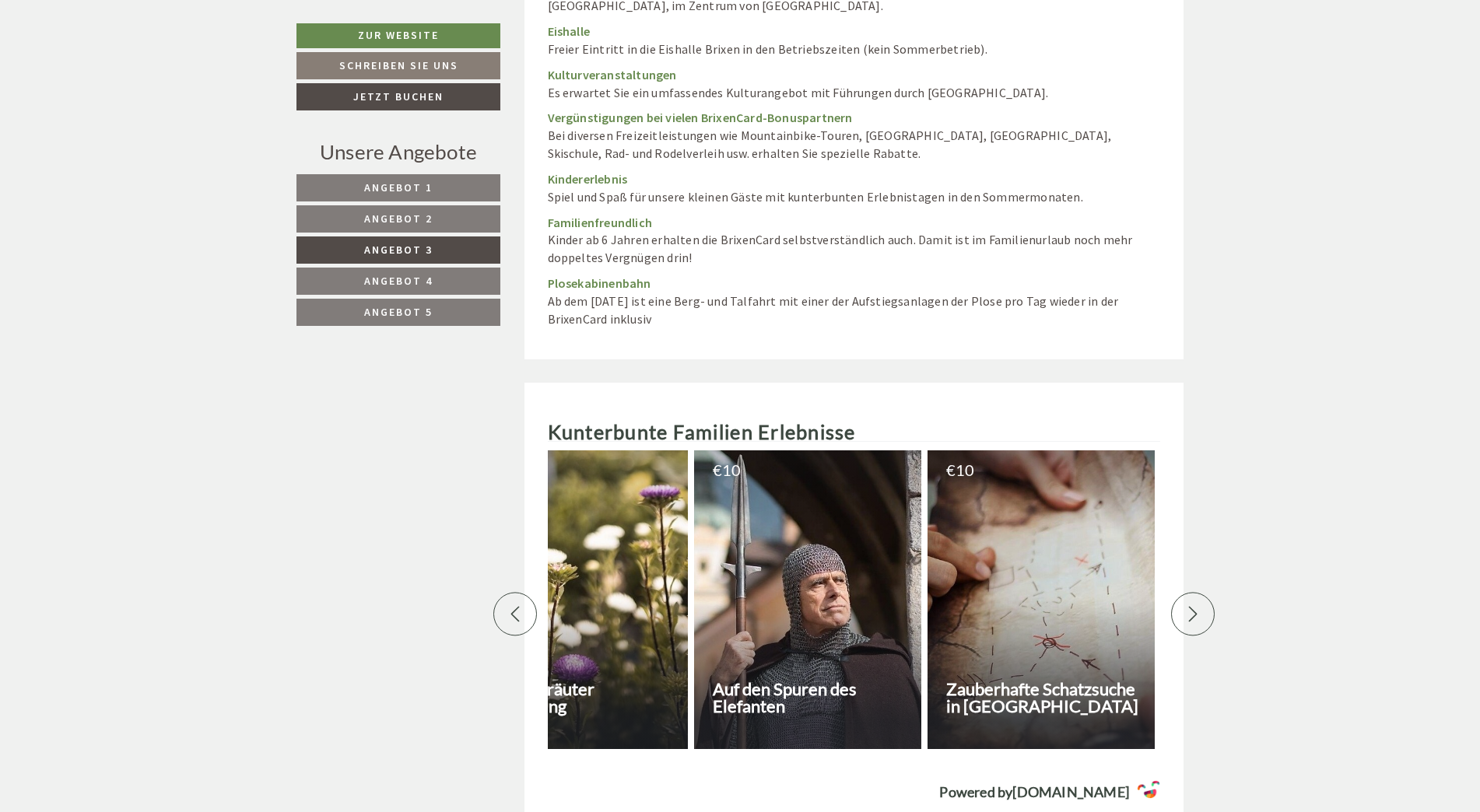
scroll to position [6481, 0]
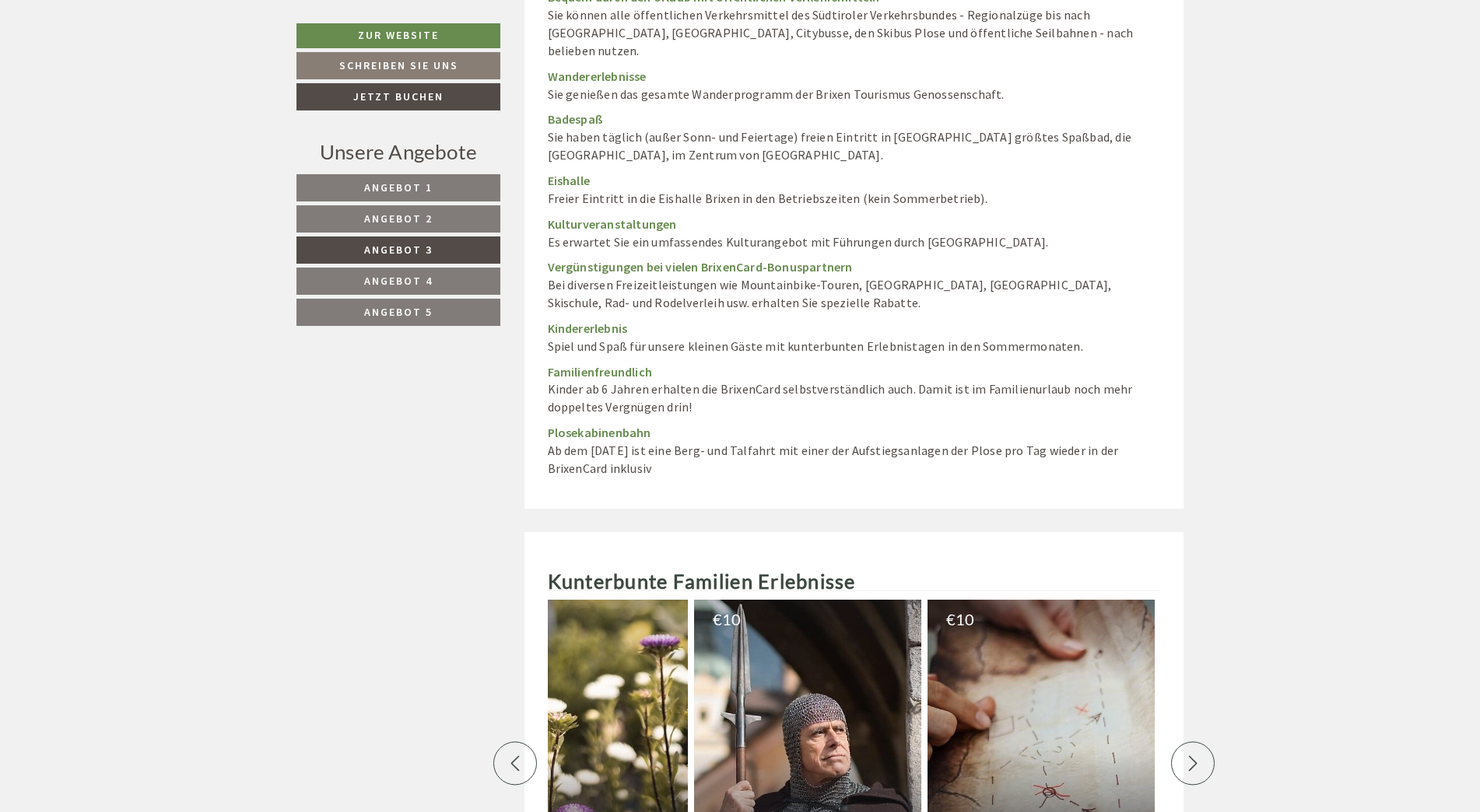
click at [375, 222] on span "Angebot 2" at bounding box center [398, 218] width 68 height 14
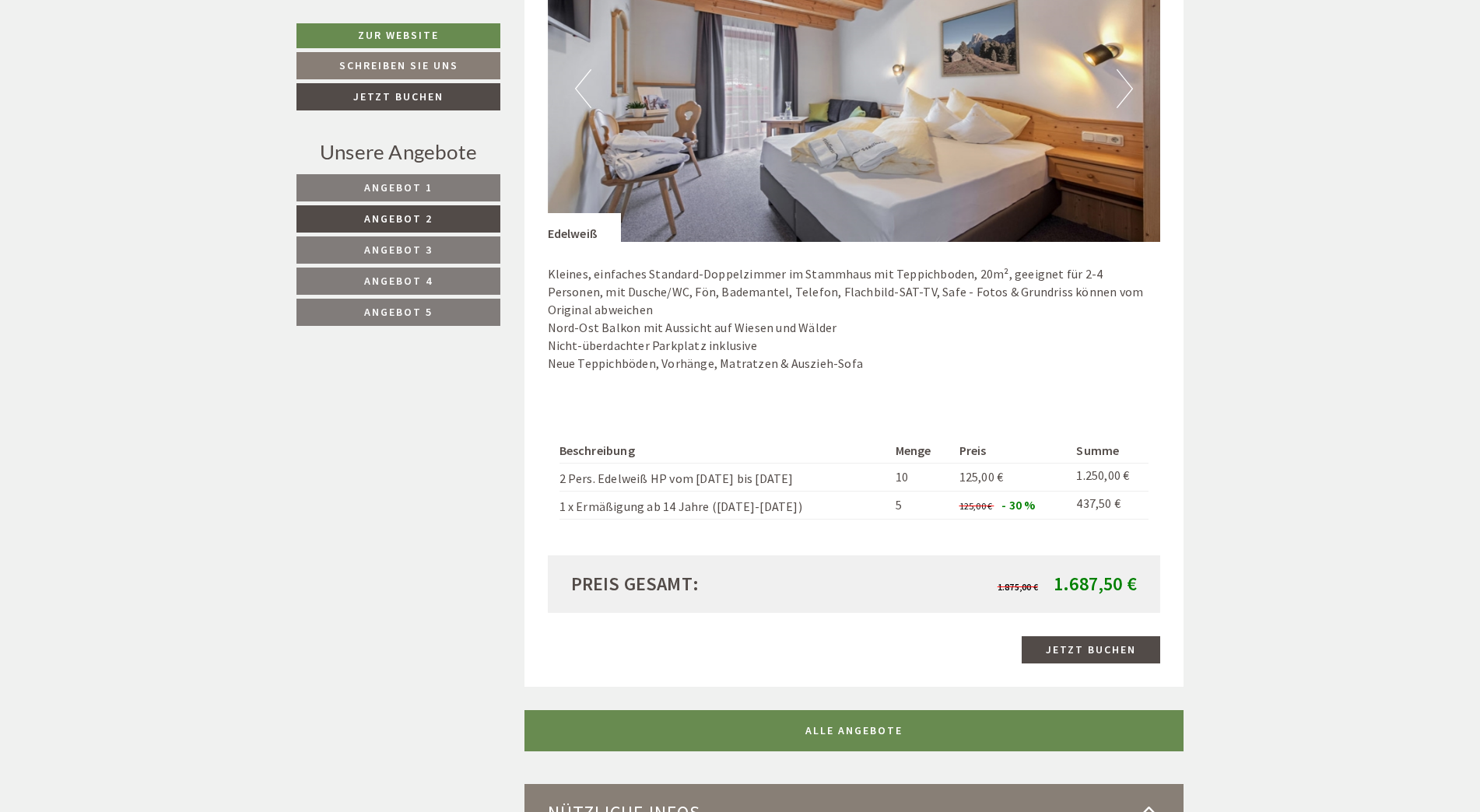
scroll to position [953, 0]
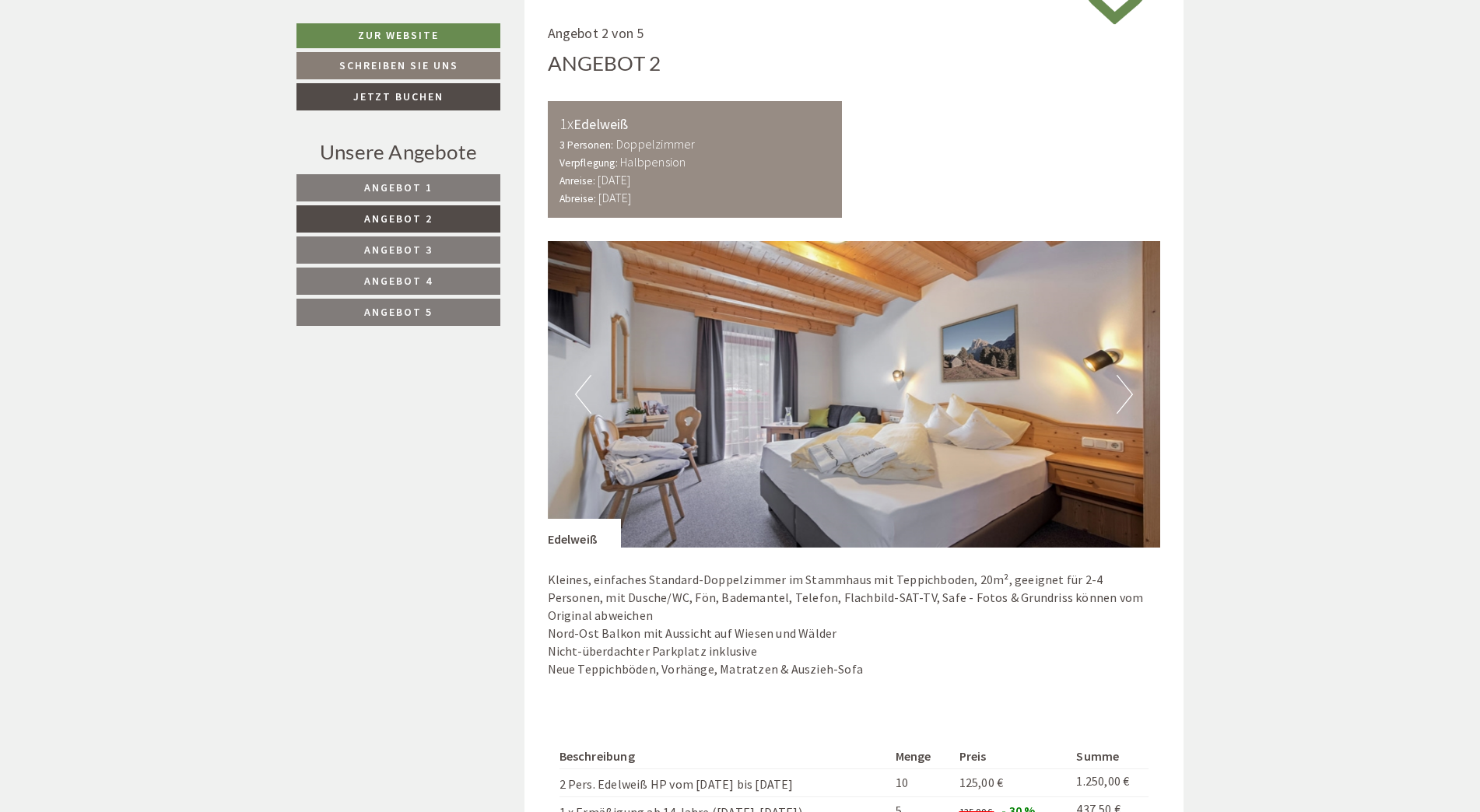
click at [1123, 385] on button "Next" at bounding box center [1125, 394] width 17 height 39
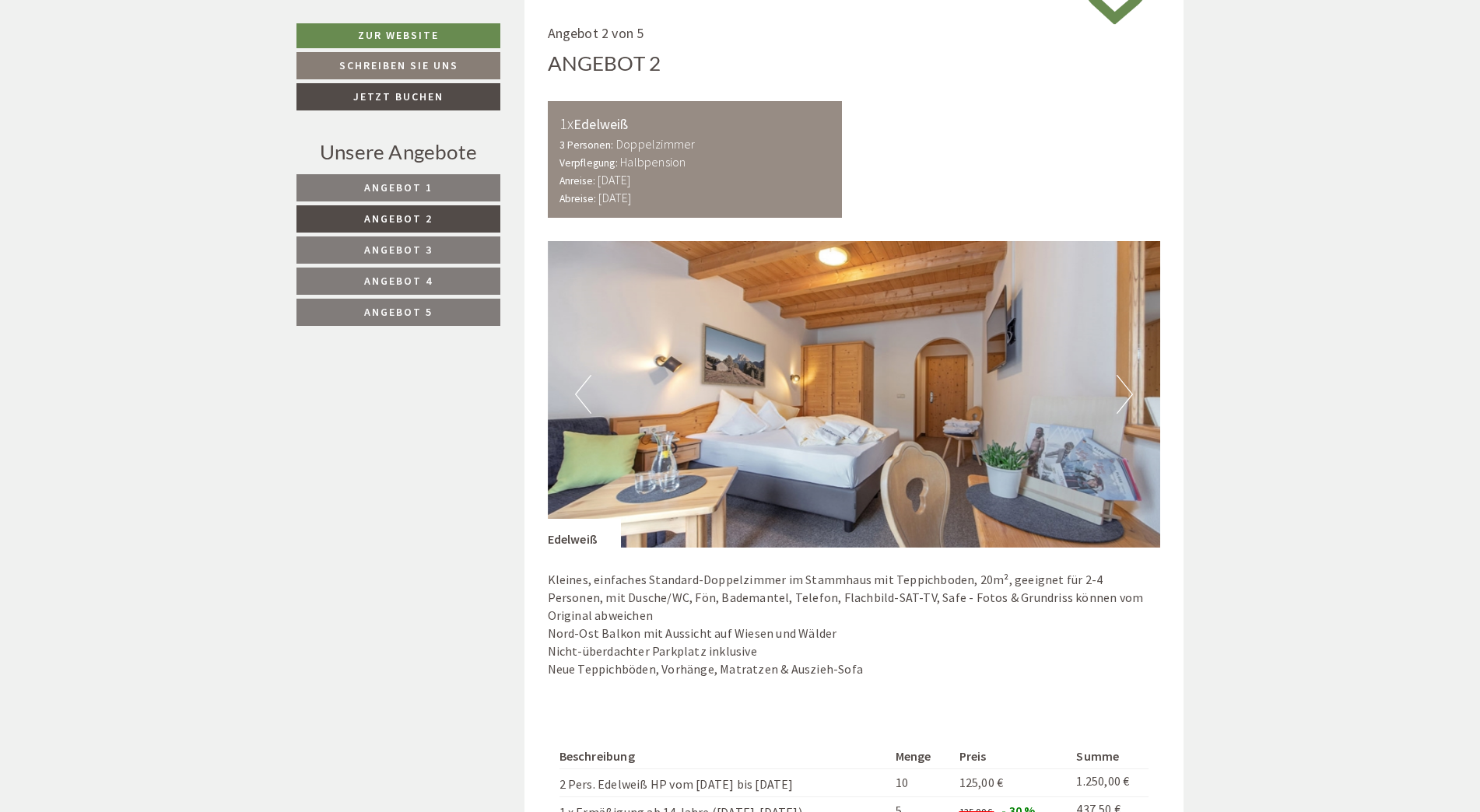
click at [1123, 385] on button "Next" at bounding box center [1125, 394] width 17 height 39
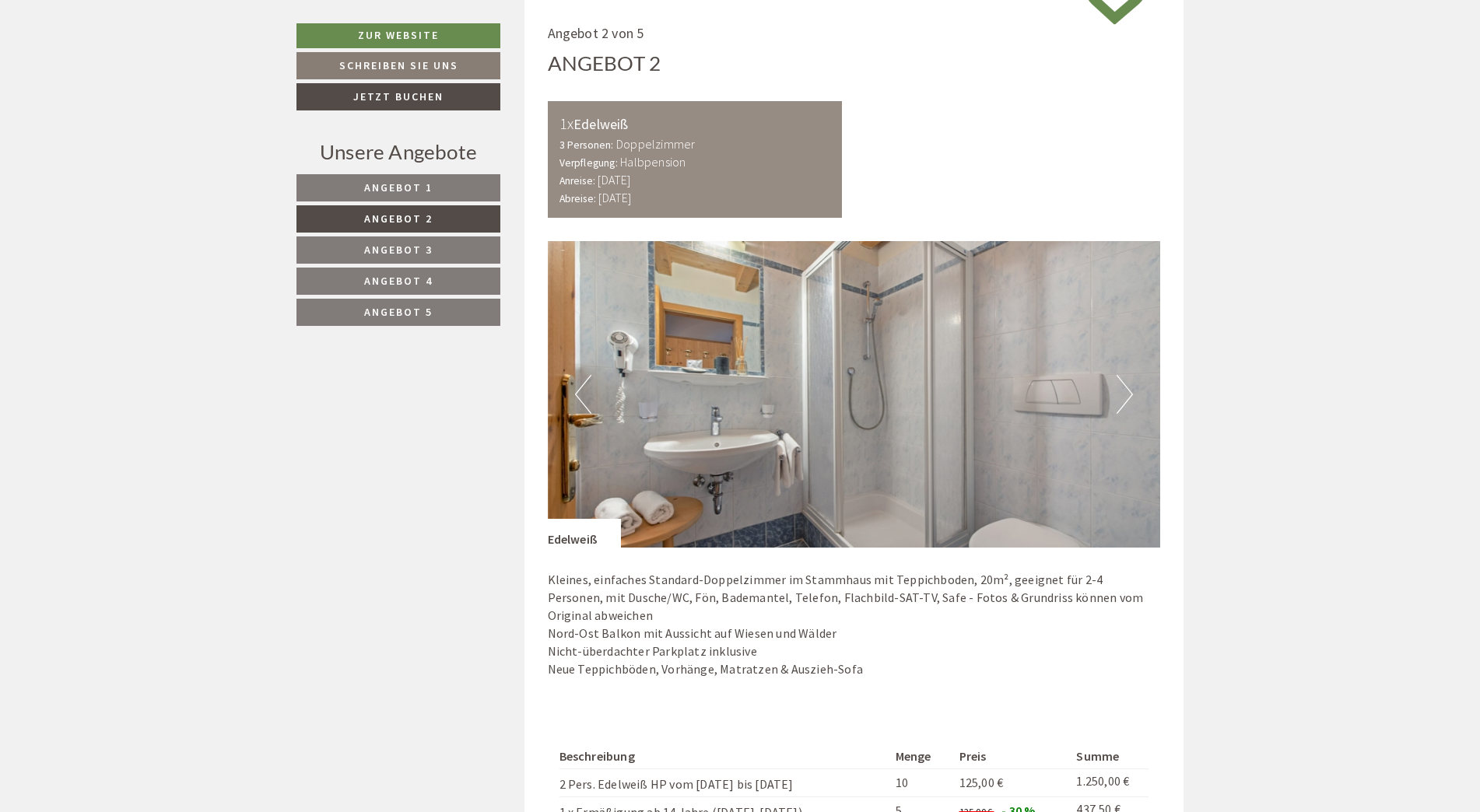
click at [1123, 385] on button "Next" at bounding box center [1125, 394] width 17 height 39
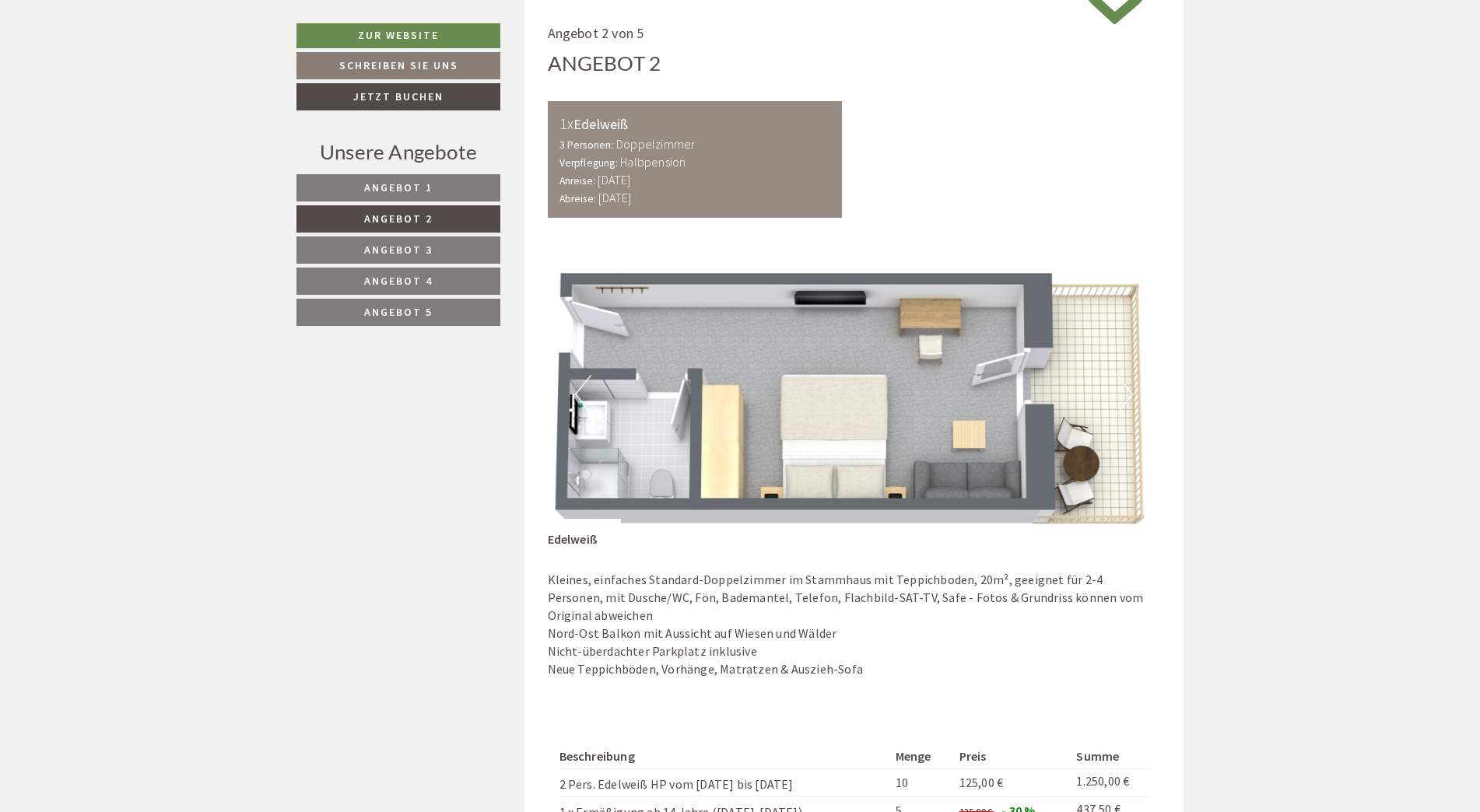
click at [1122, 385] on button "Next" at bounding box center [1125, 394] width 17 height 39
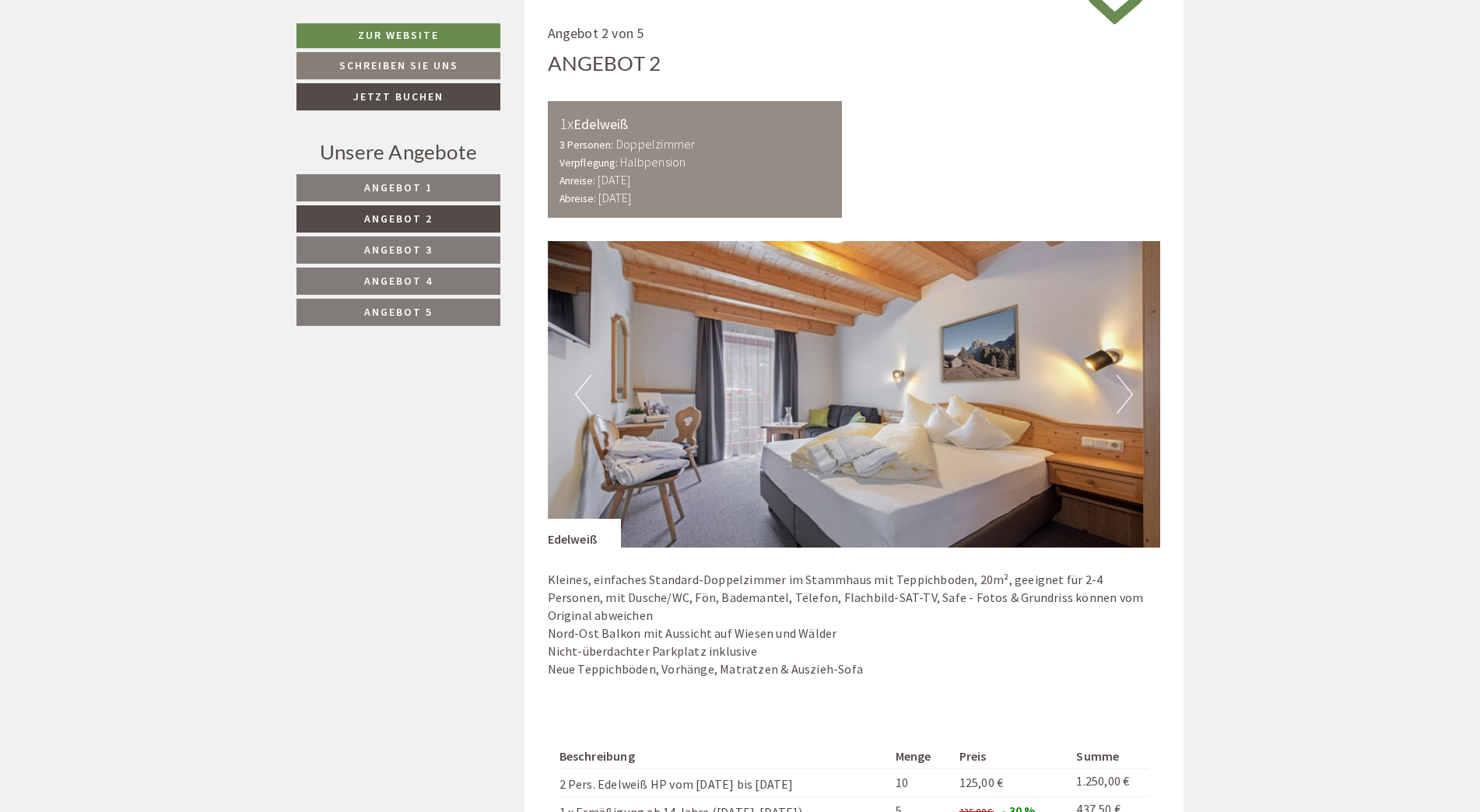
click at [1126, 389] on button "Next" at bounding box center [1125, 394] width 17 height 39
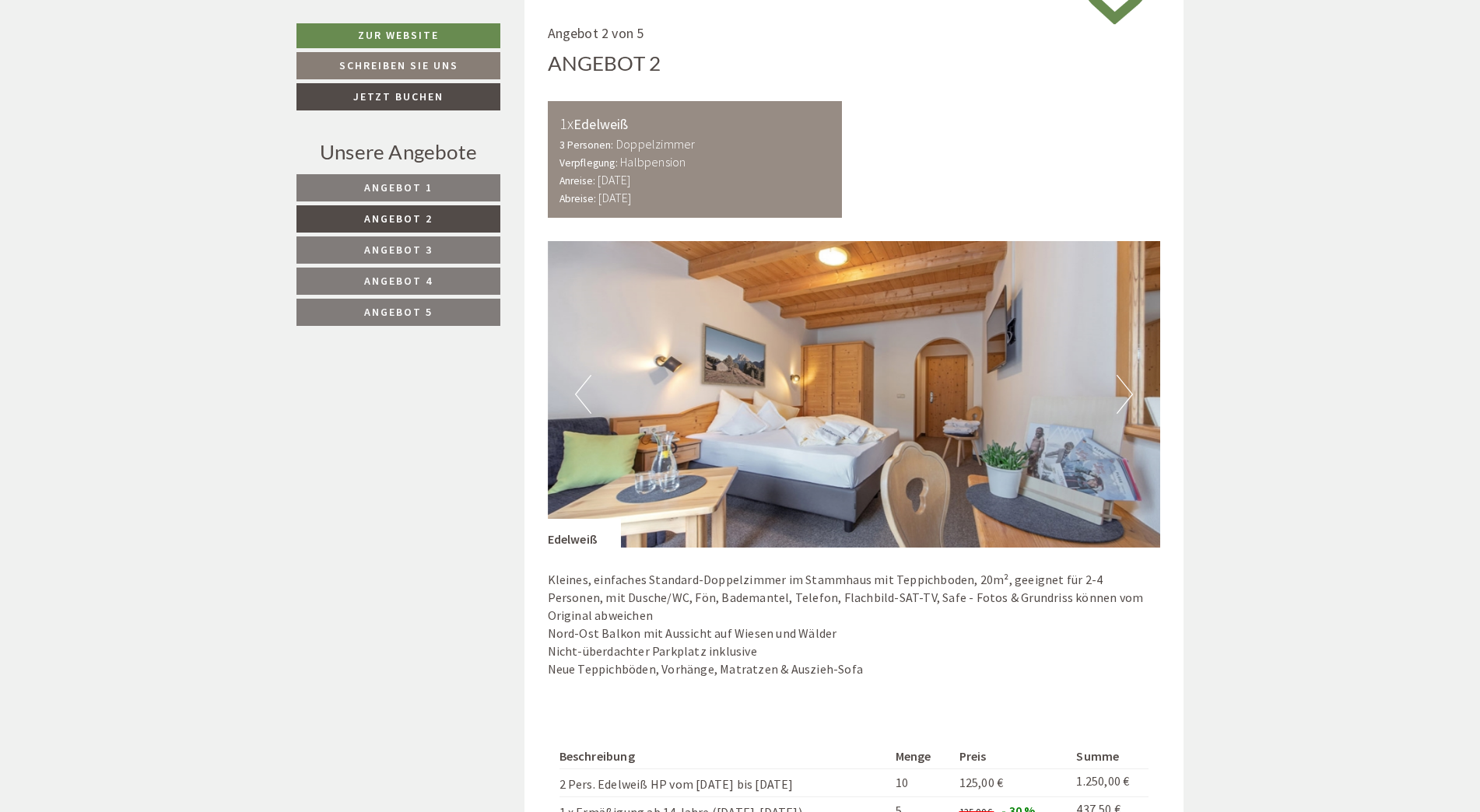
click at [354, 249] on link "Angebot 3" at bounding box center [398, 250] width 204 height 27
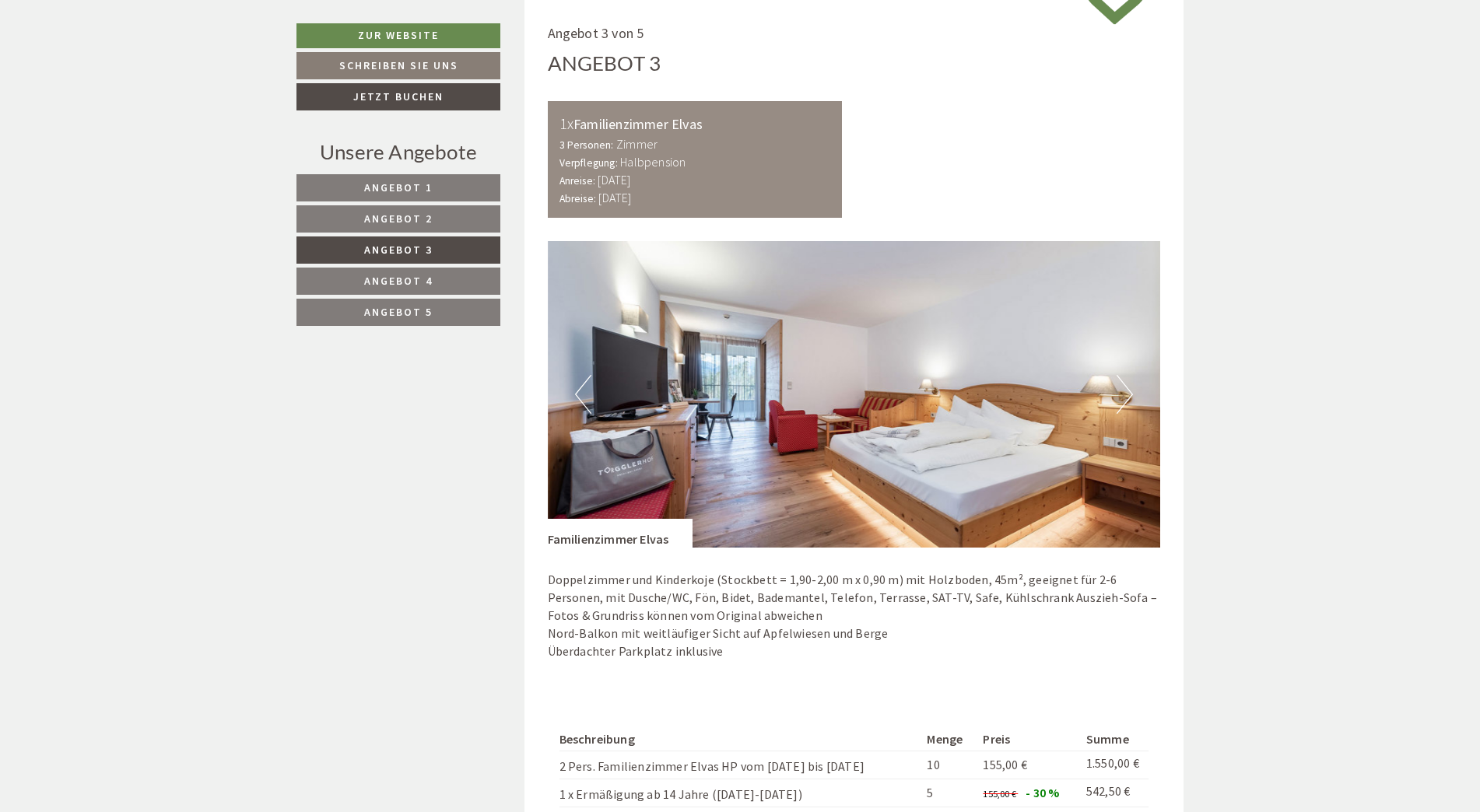
drag, startPoint x: 676, startPoint y: 124, endPoint x: 715, endPoint y: 124, distance: 39.0
click at [715, 124] on div "1x Familienzimmer Elvas" at bounding box center [695, 124] width 271 height 22
click at [1126, 389] on button "Next" at bounding box center [1125, 394] width 17 height 39
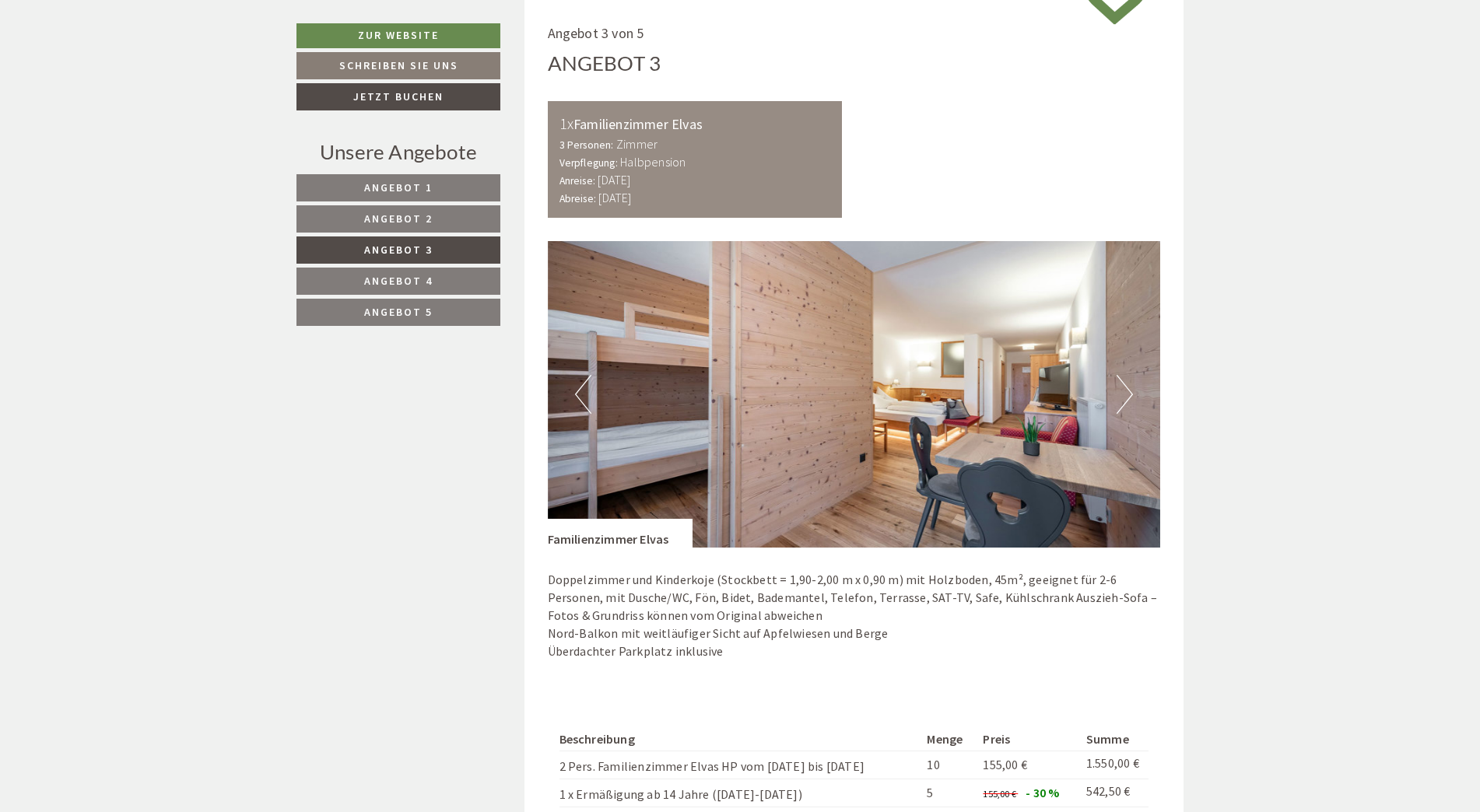
click at [1123, 394] on button "Next" at bounding box center [1125, 394] width 17 height 39
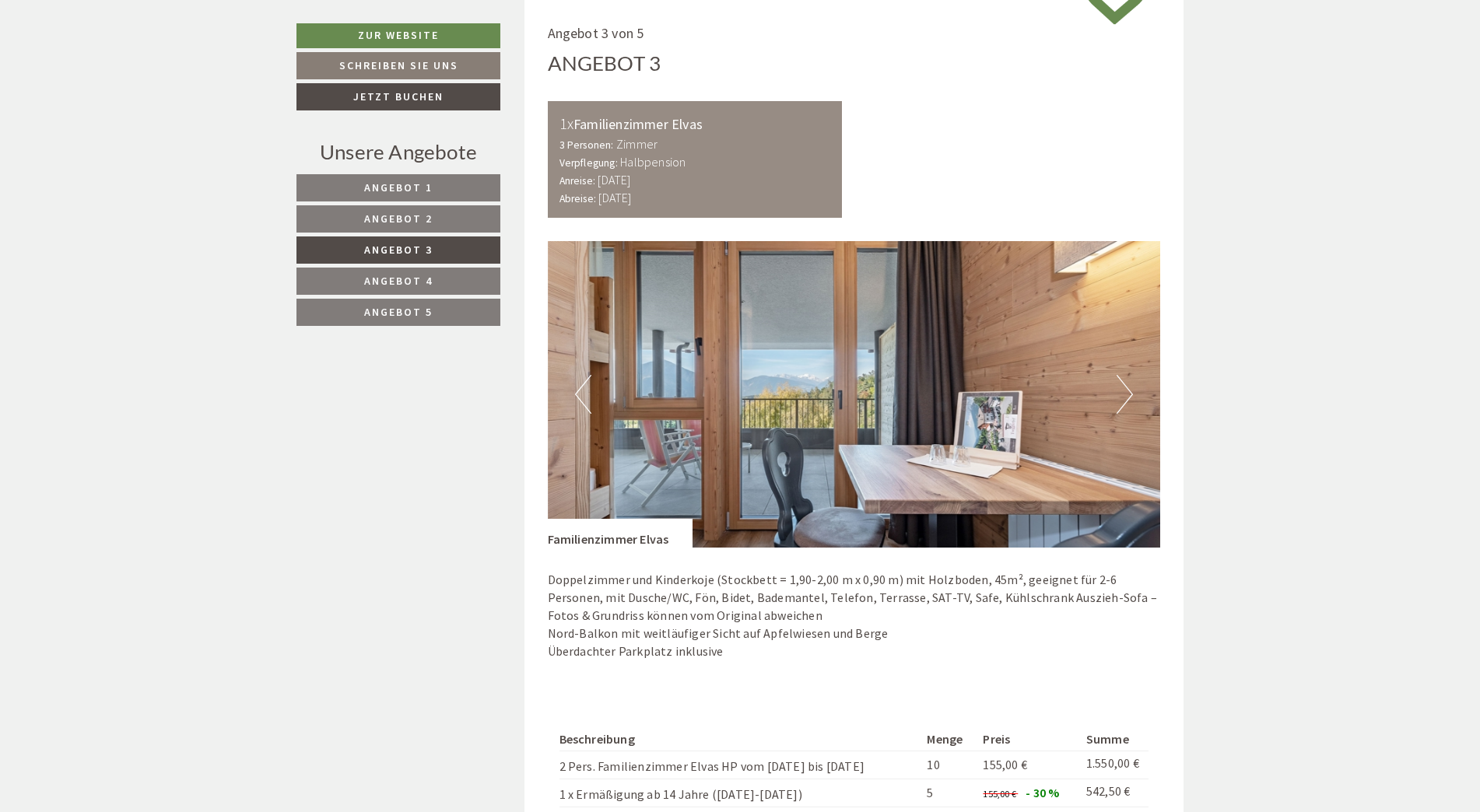
click at [1123, 394] on button "Next" at bounding box center [1125, 394] width 17 height 39
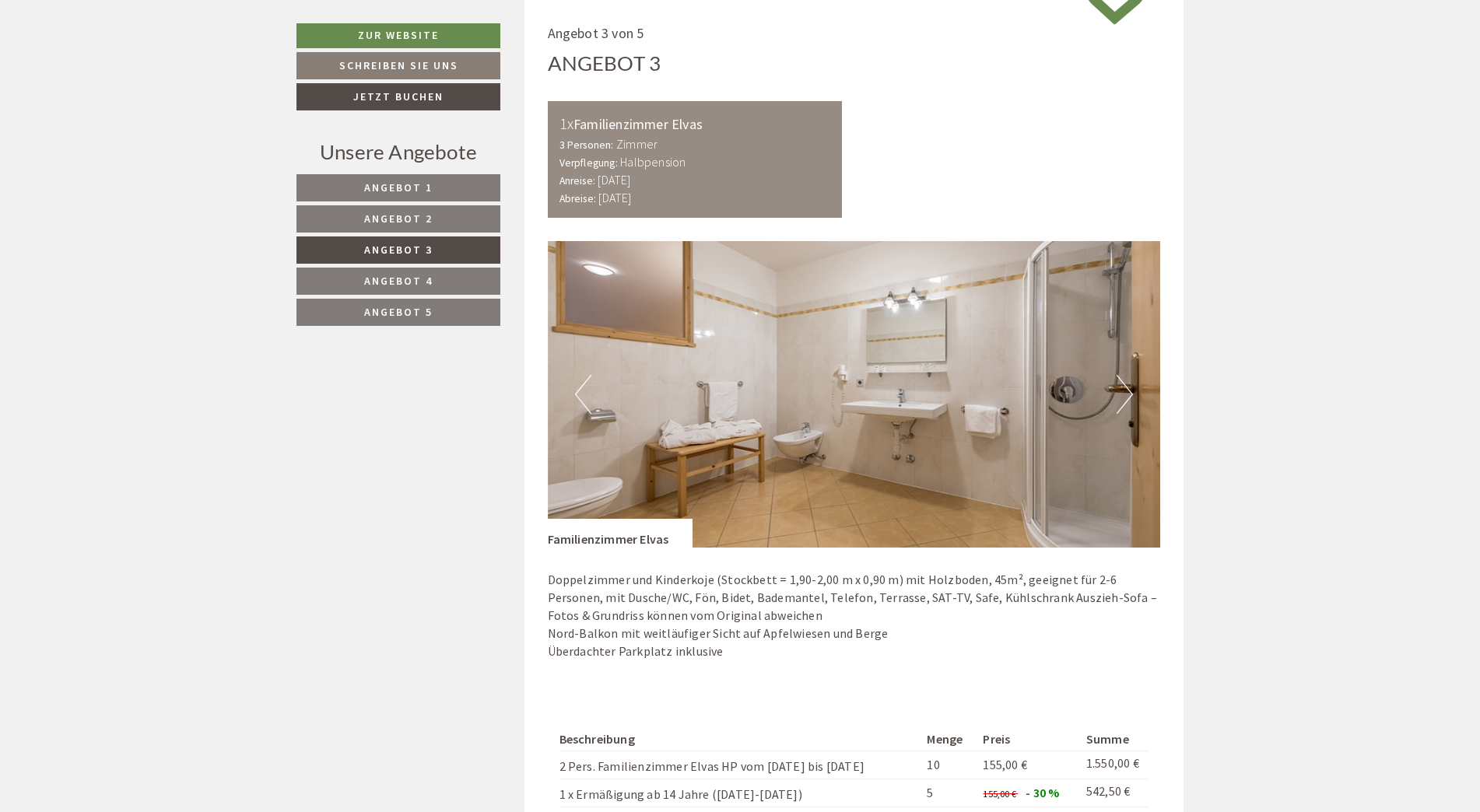
click at [1123, 394] on button "Next" at bounding box center [1125, 394] width 17 height 39
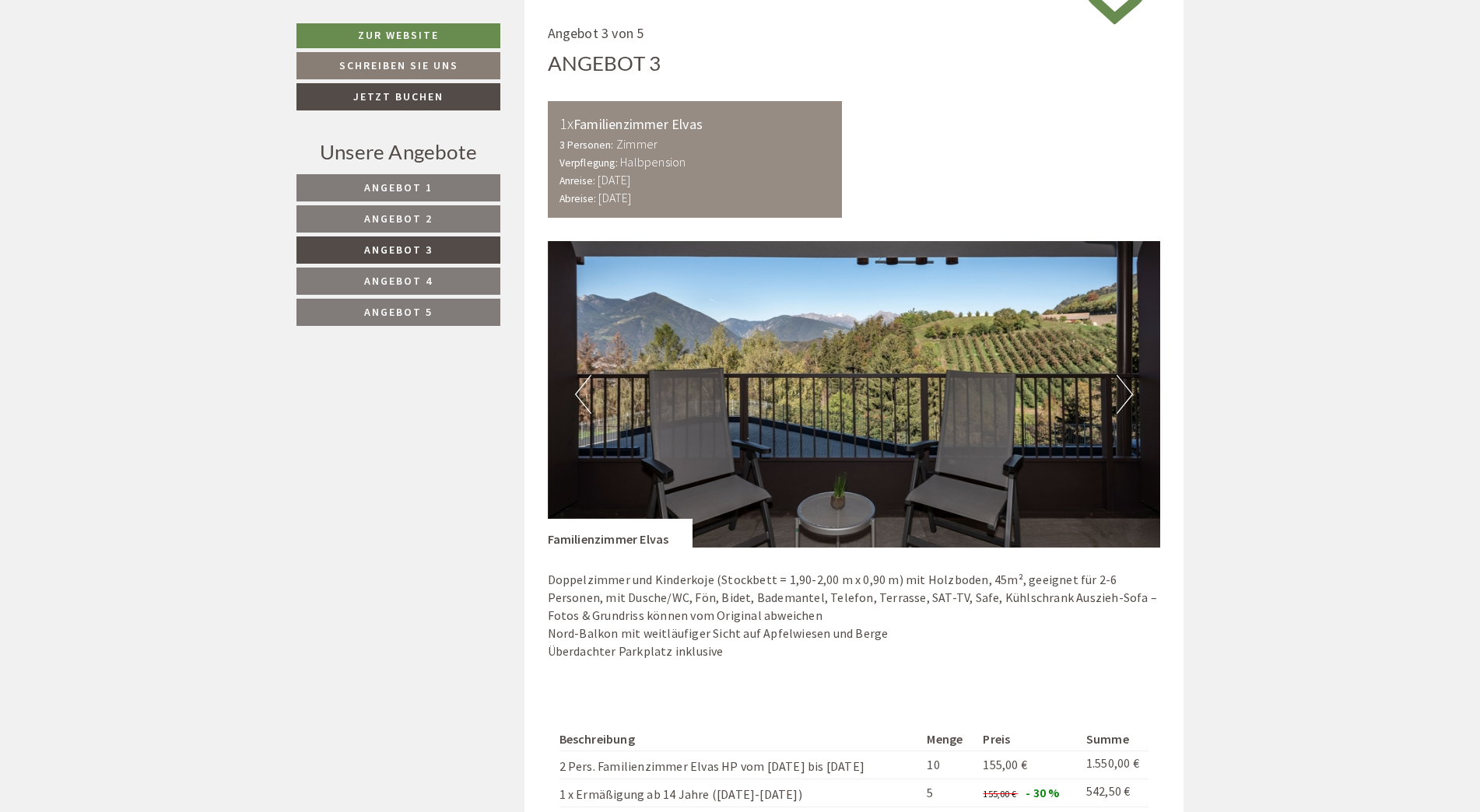
click at [1123, 394] on button "Next" at bounding box center [1125, 394] width 17 height 39
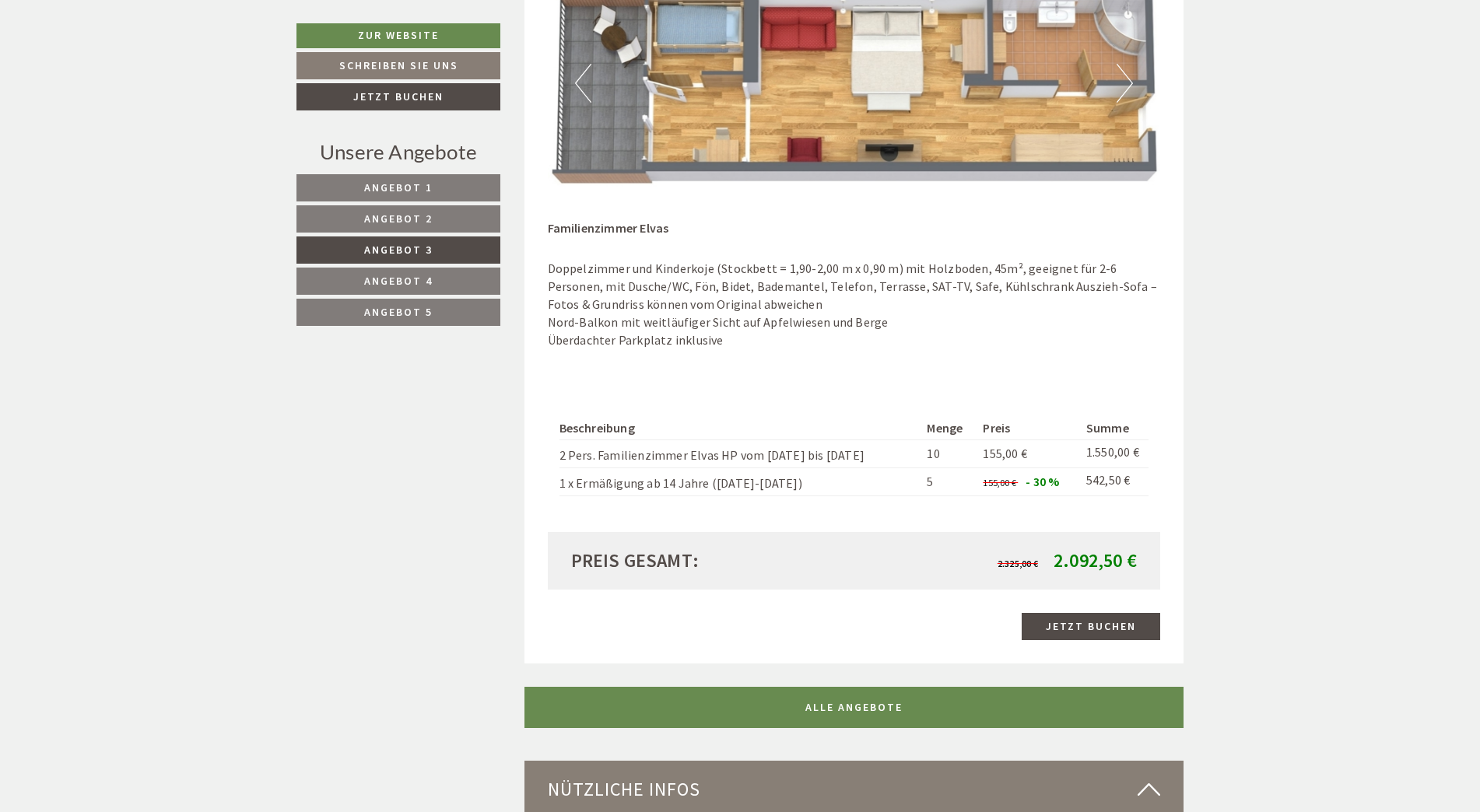
scroll to position [1108, 0]
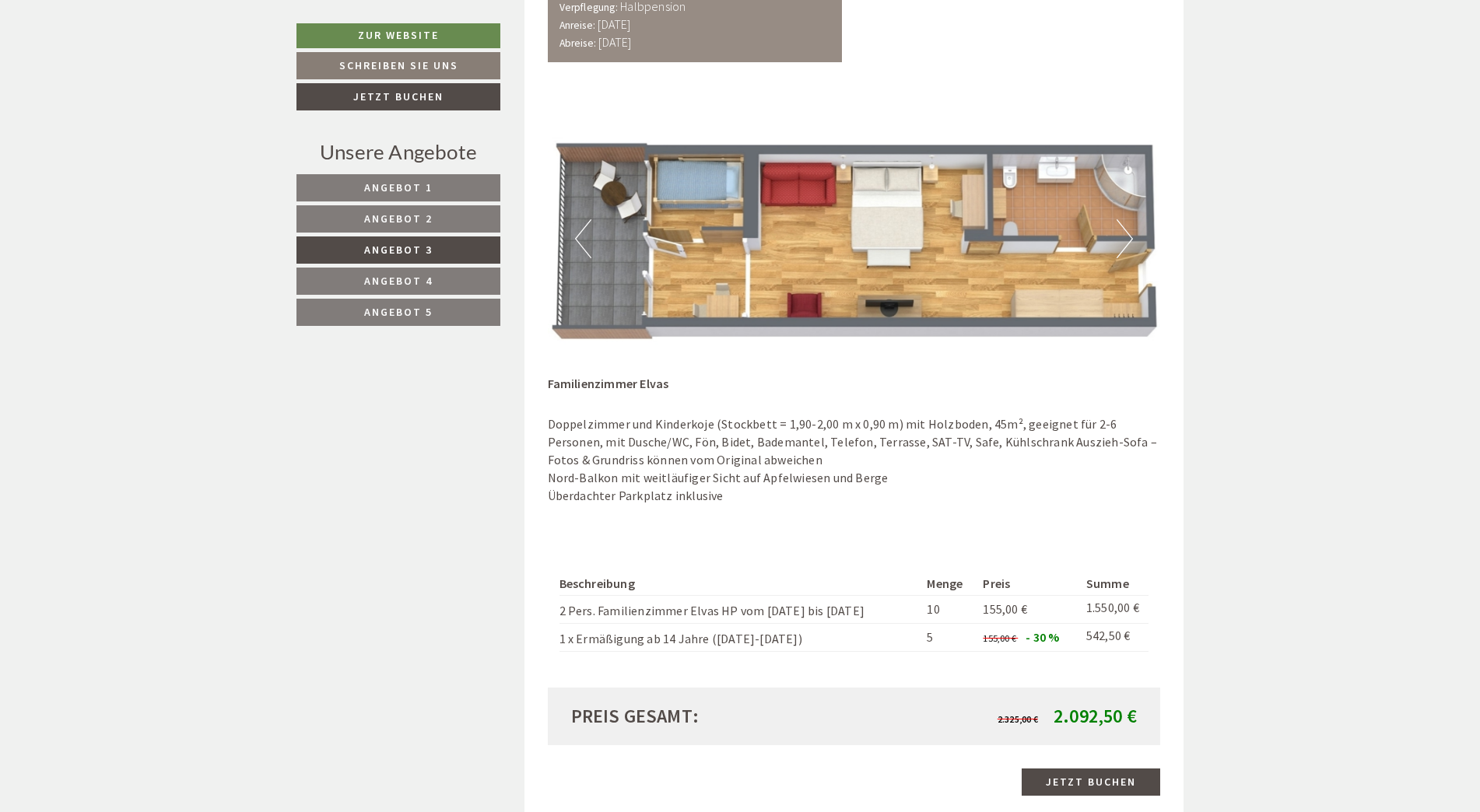
click at [382, 283] on span "Angebot 4" at bounding box center [398, 280] width 68 height 14
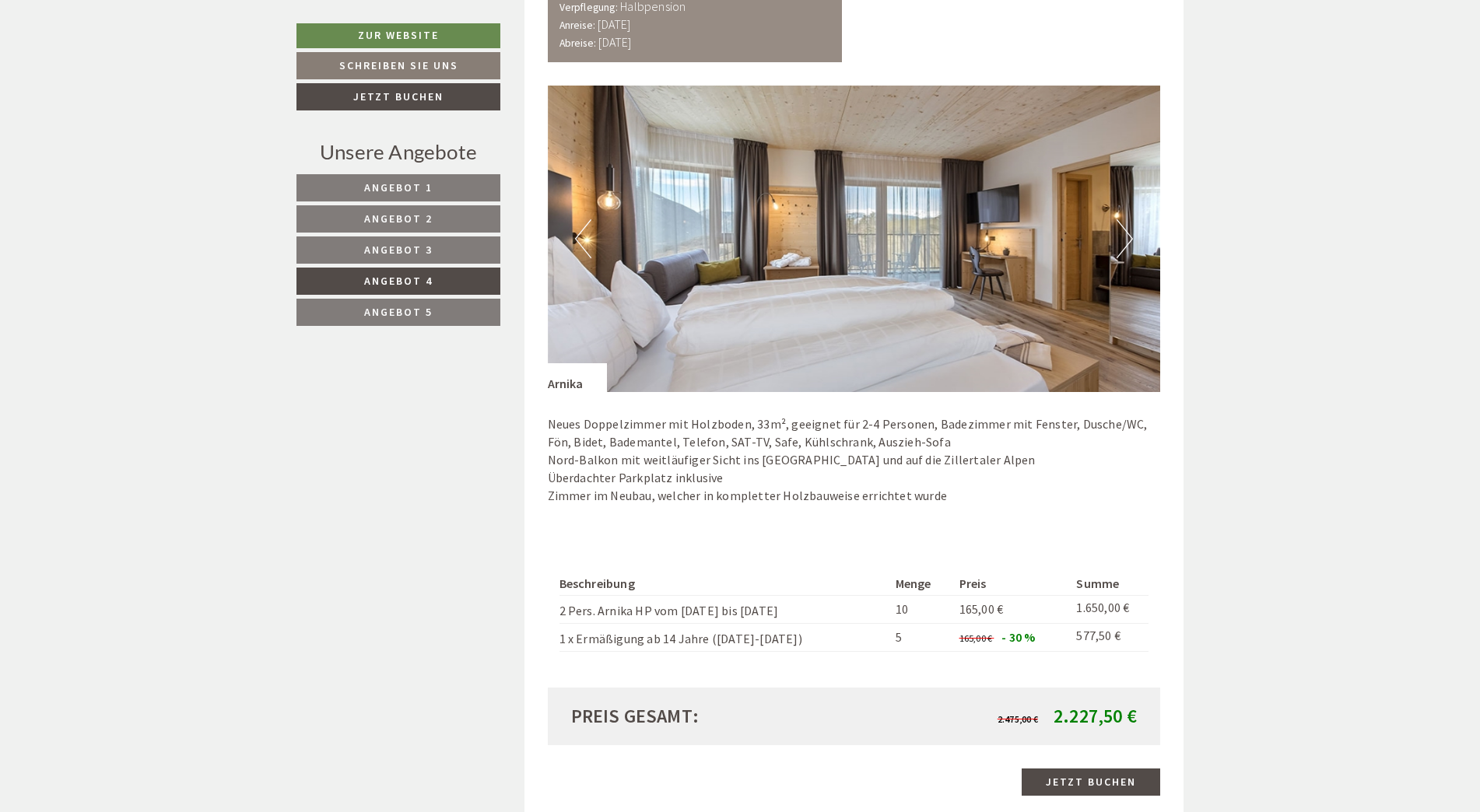
click at [1123, 241] on button "Next" at bounding box center [1125, 239] width 17 height 39
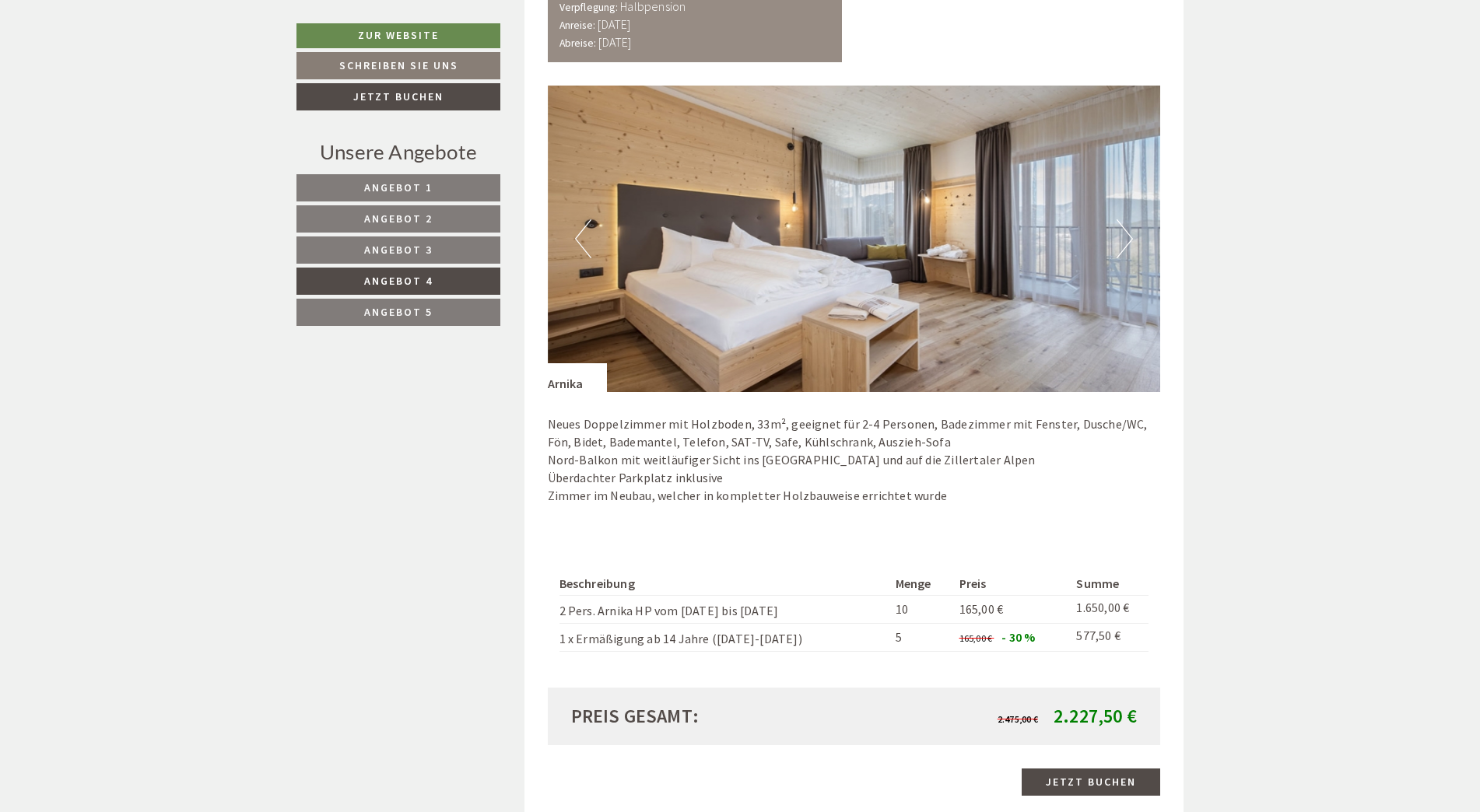
click at [1123, 241] on button "Next" at bounding box center [1125, 239] width 17 height 39
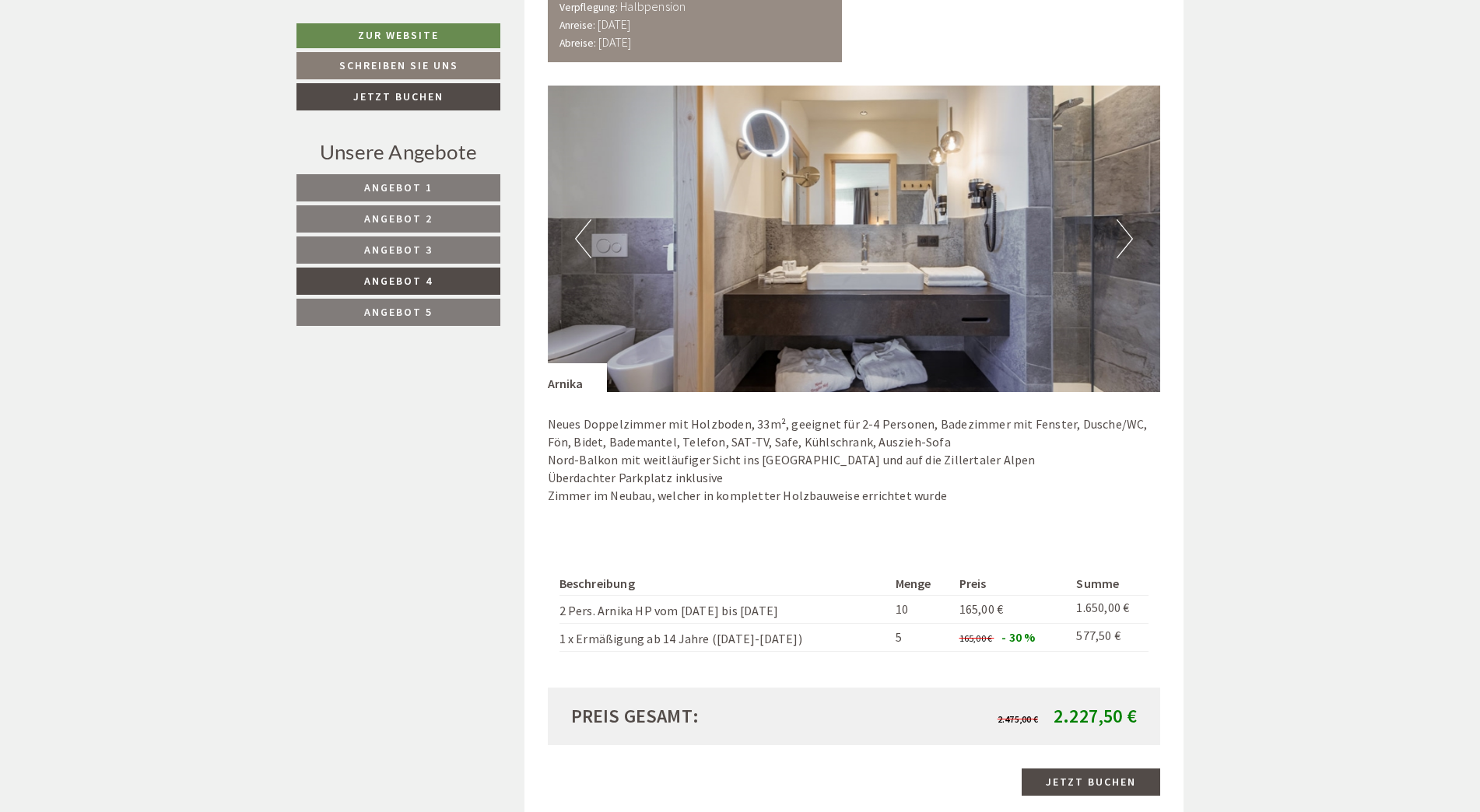
click at [1123, 241] on button "Next" at bounding box center [1125, 239] width 17 height 39
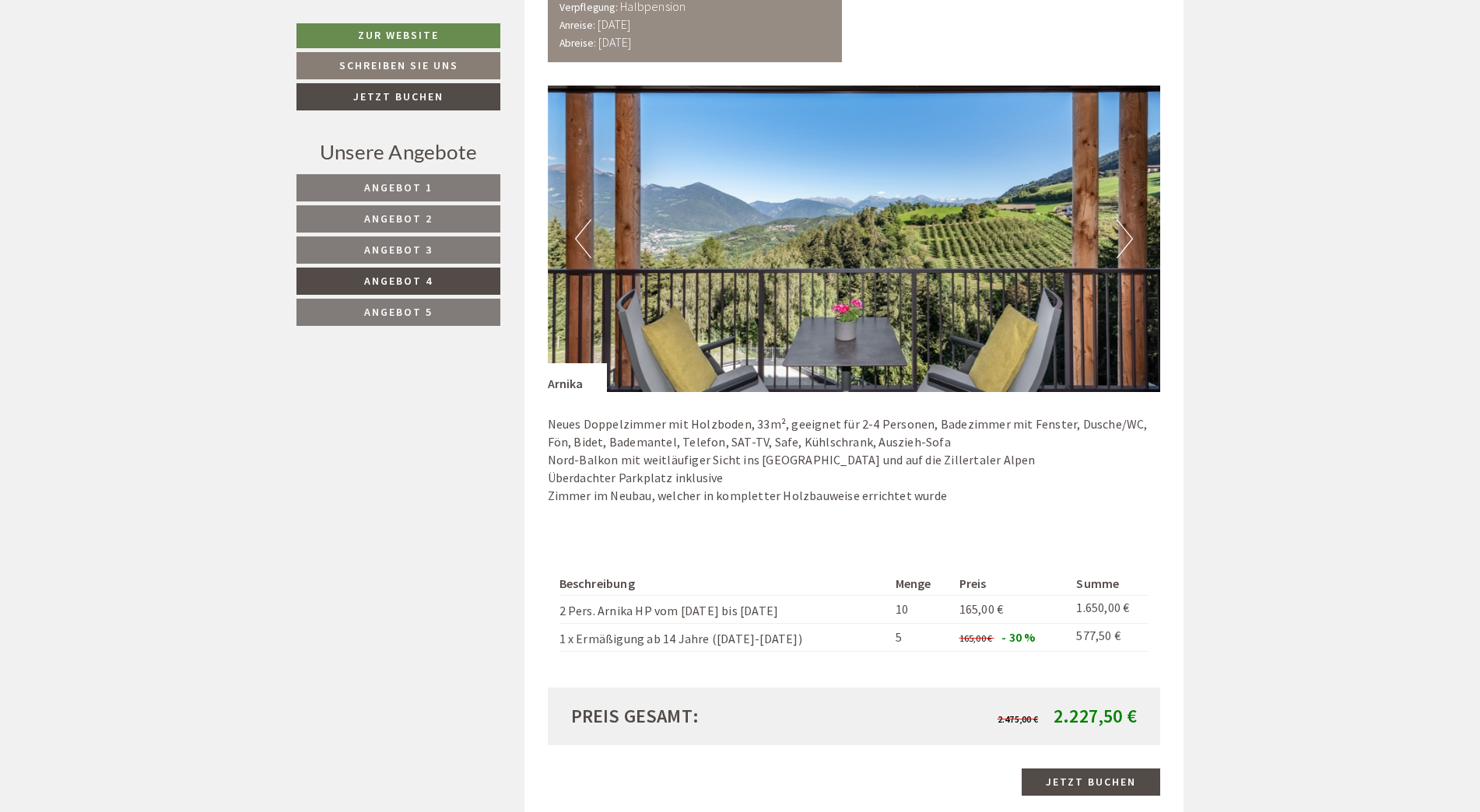
click at [1123, 241] on button "Next" at bounding box center [1125, 239] width 17 height 39
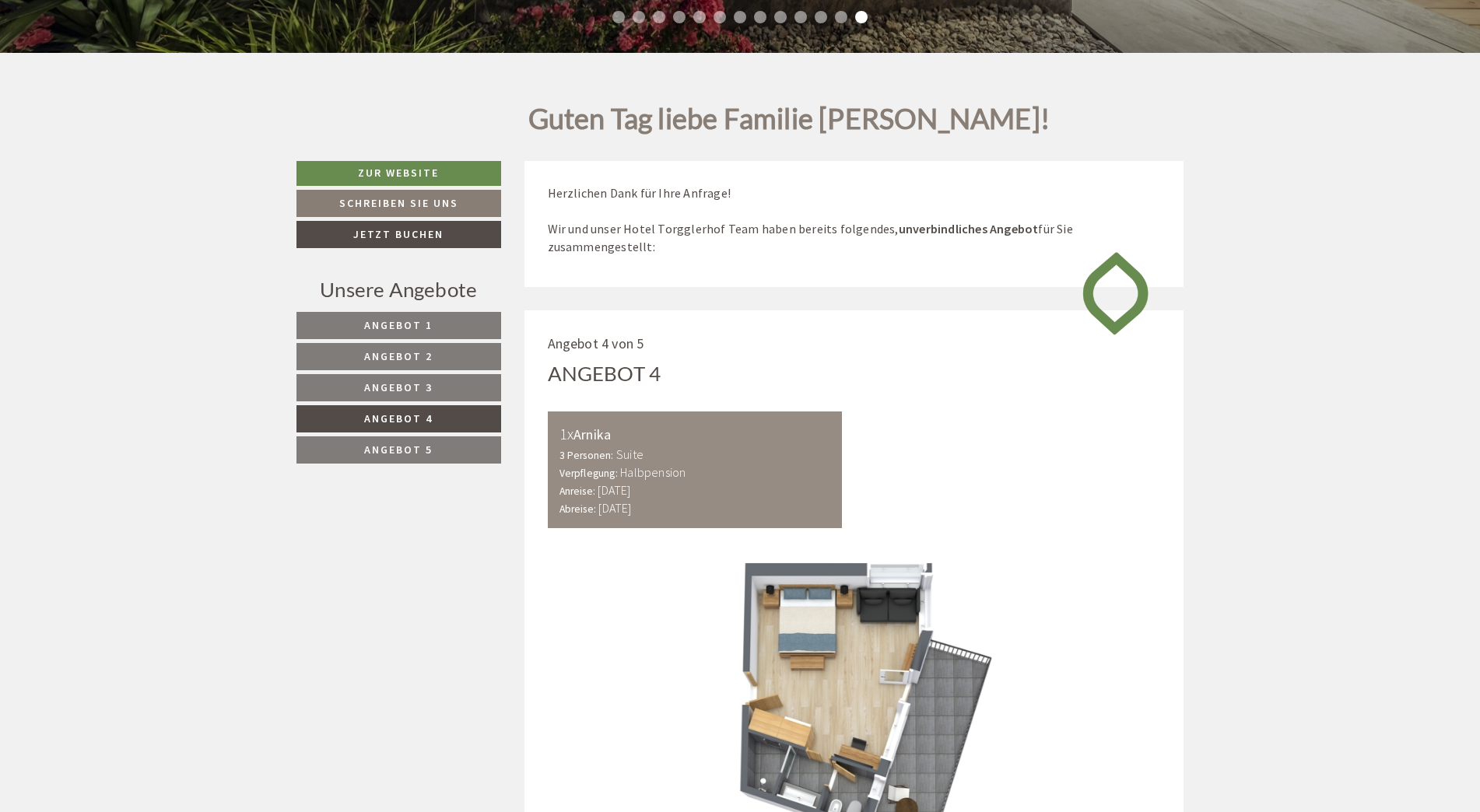
scroll to position [641, 0]
click at [374, 449] on span "Angebot 5" at bounding box center [398, 450] width 68 height 14
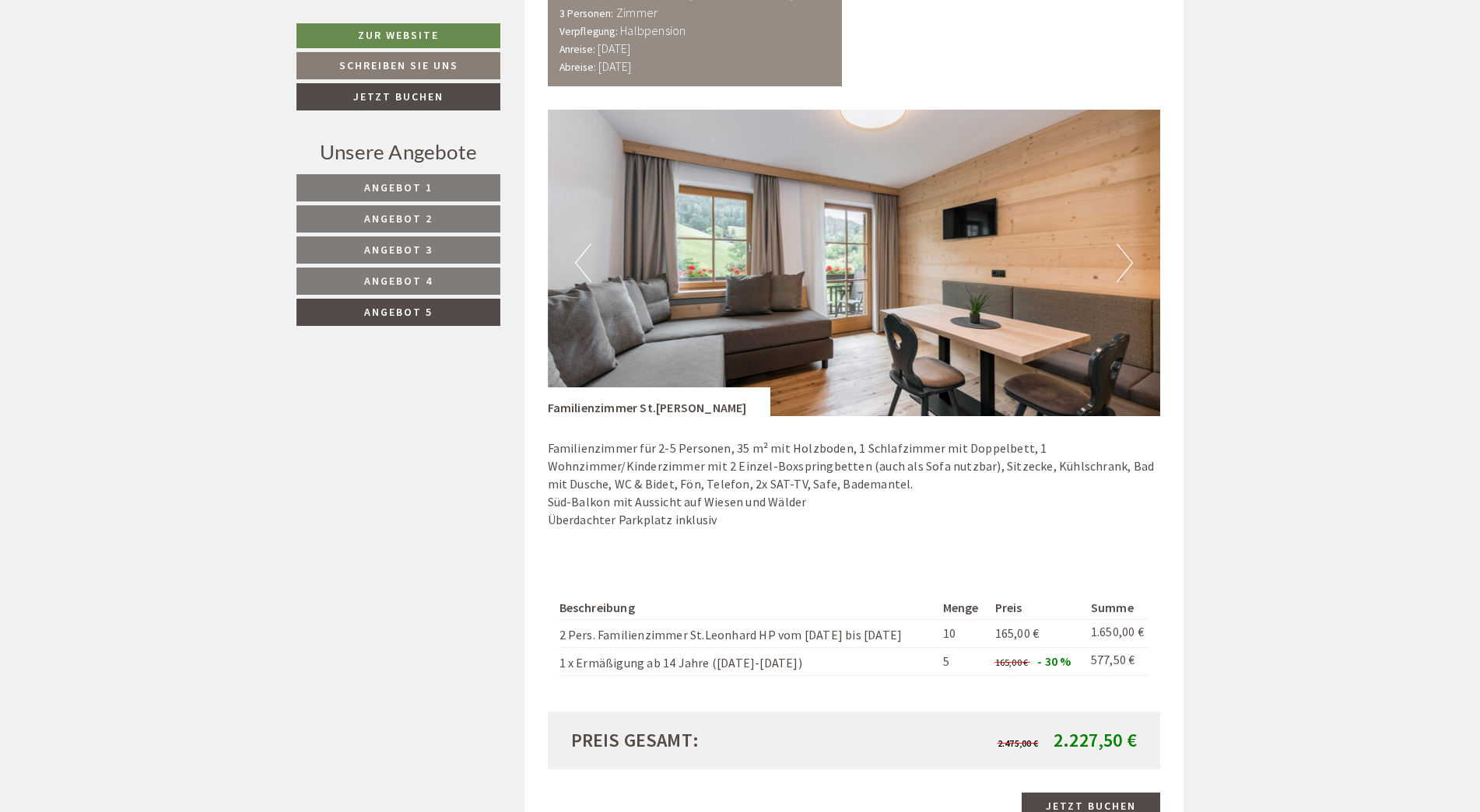
scroll to position [1264, 0]
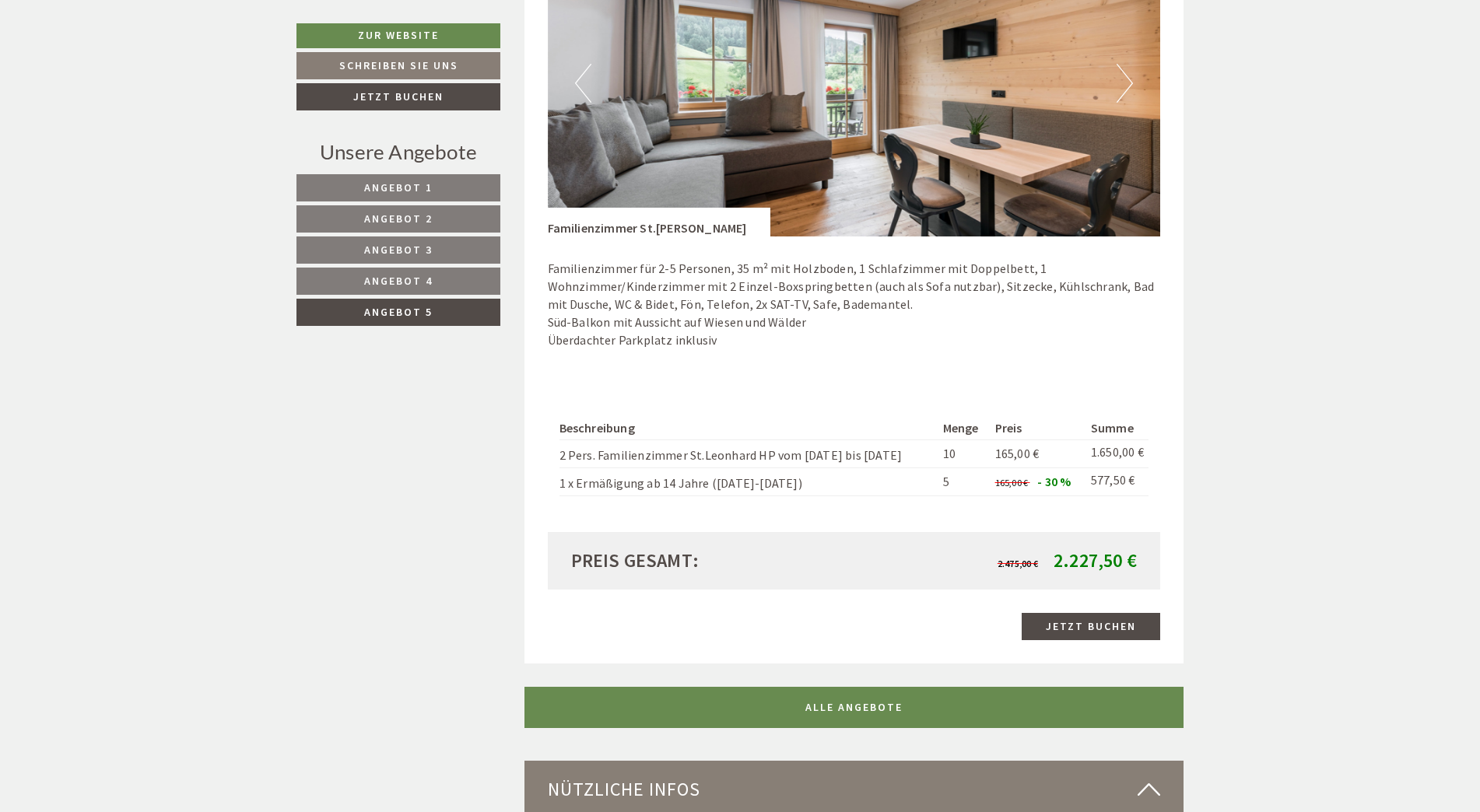
click at [1131, 87] on button "Next" at bounding box center [1125, 83] width 17 height 39
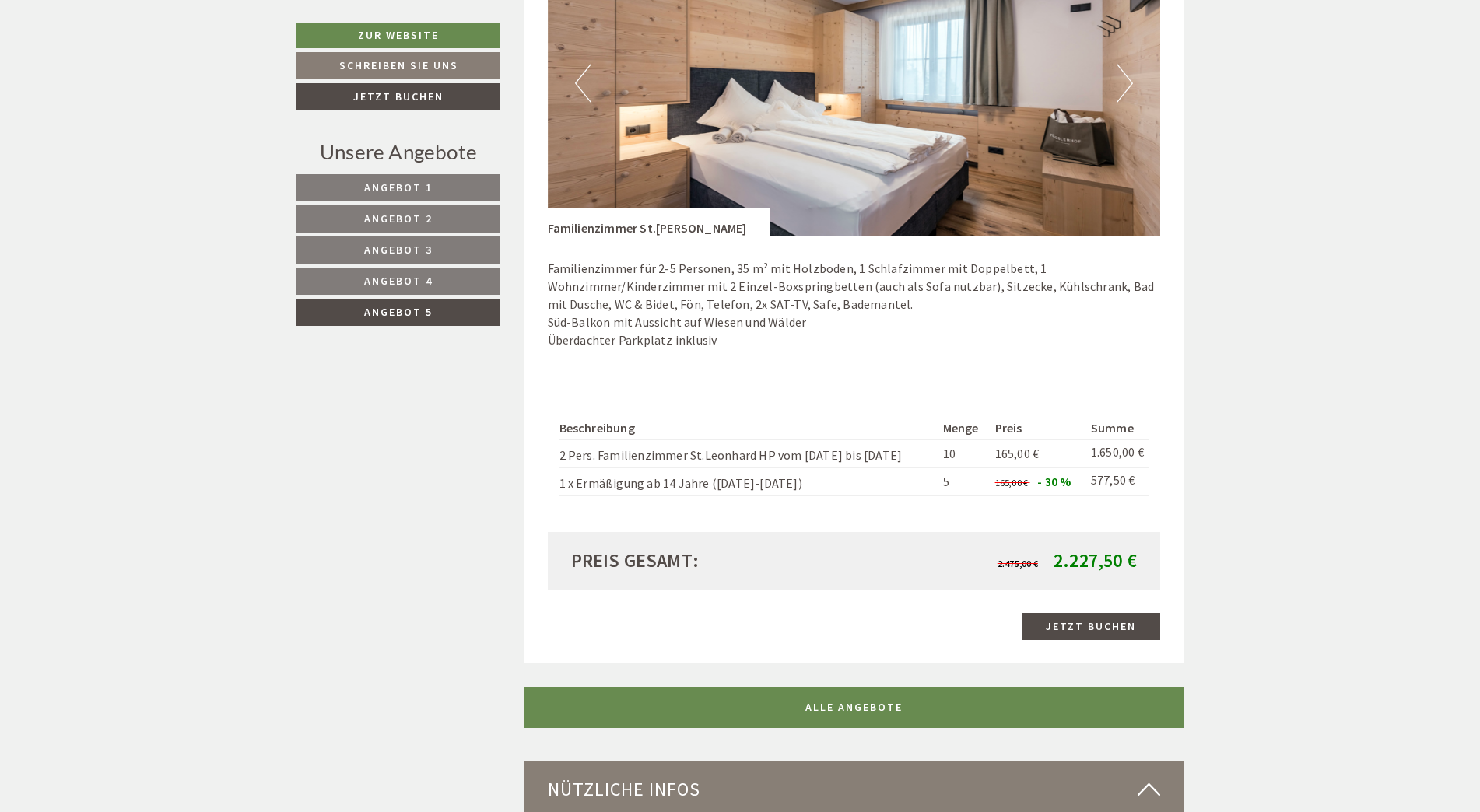
click at [1131, 87] on button "Next" at bounding box center [1125, 83] width 17 height 39
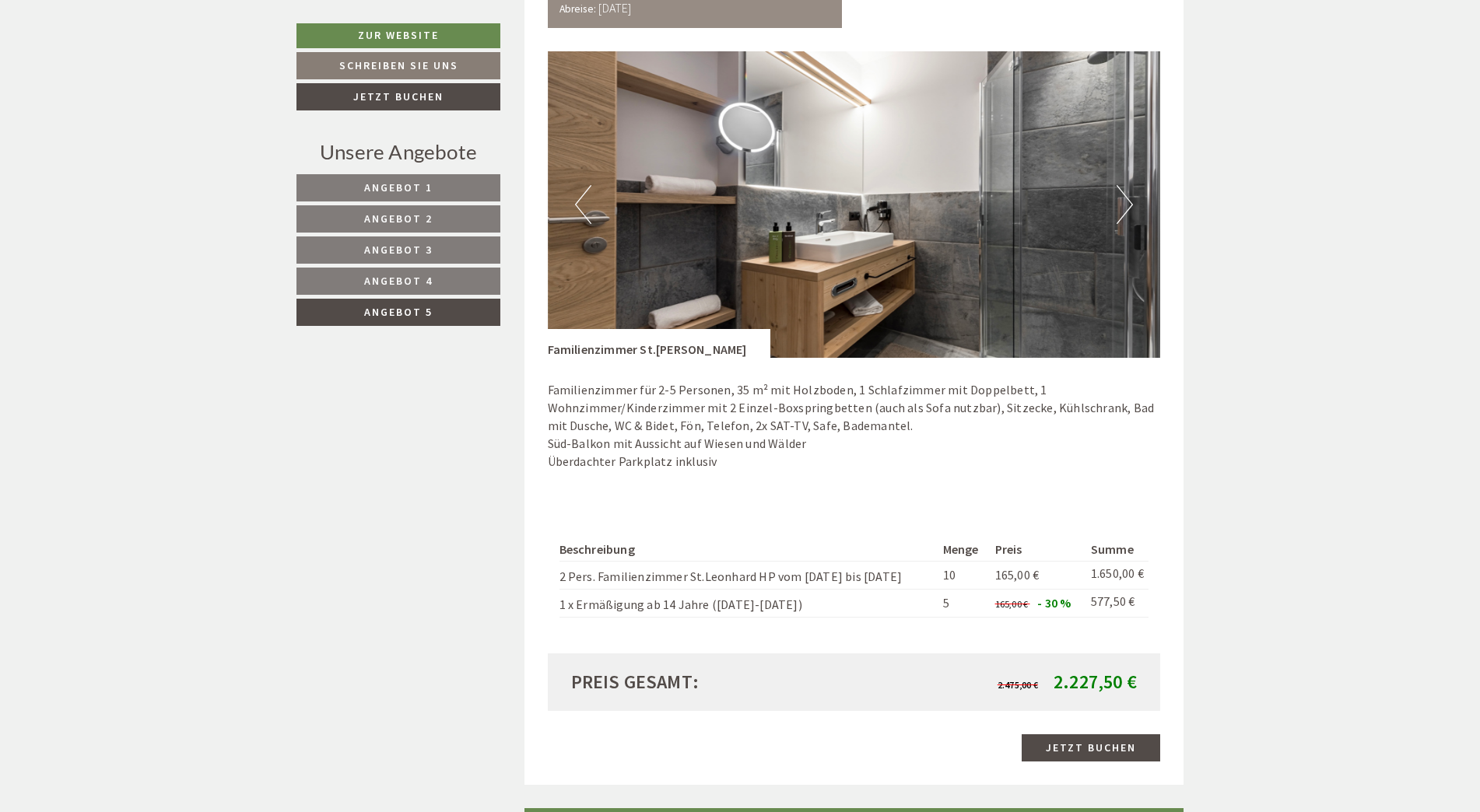
scroll to position [1108, 0]
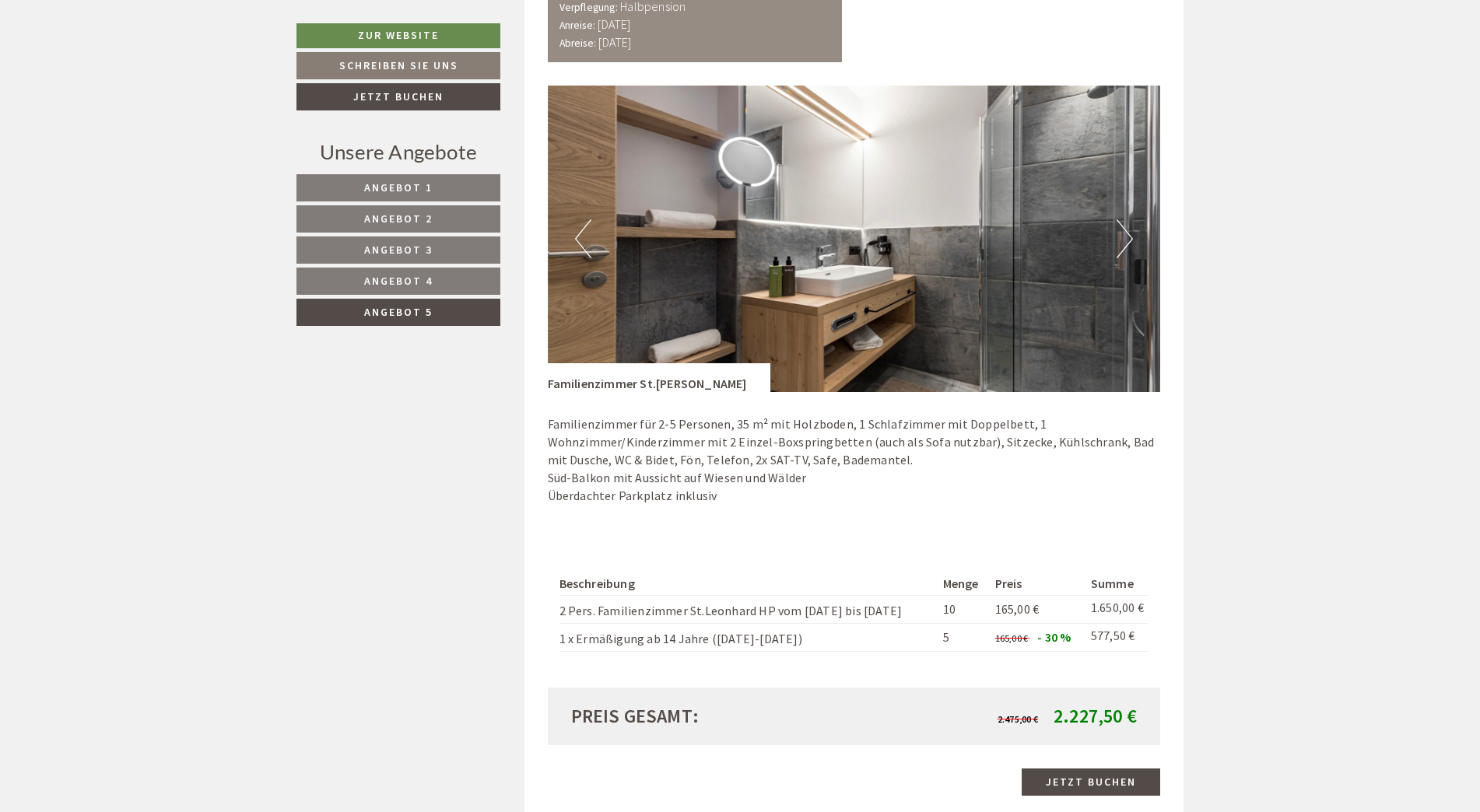
click at [1110, 239] on img at bounding box center [854, 239] width 613 height 307
click at [1122, 232] on button "Next" at bounding box center [1125, 239] width 17 height 39
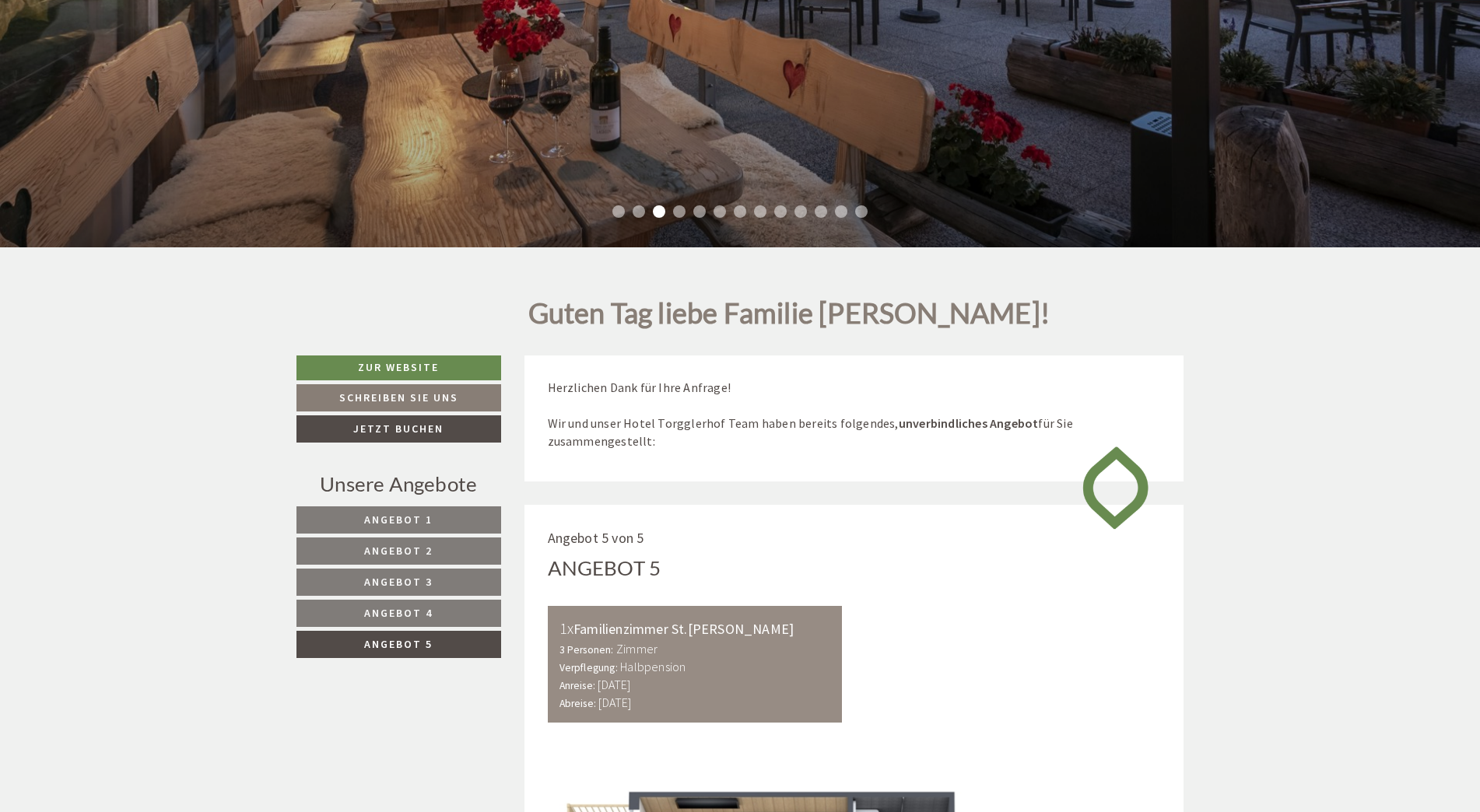
scroll to position [486, 0]
